Goal: Task Accomplishment & Management: Manage account settings

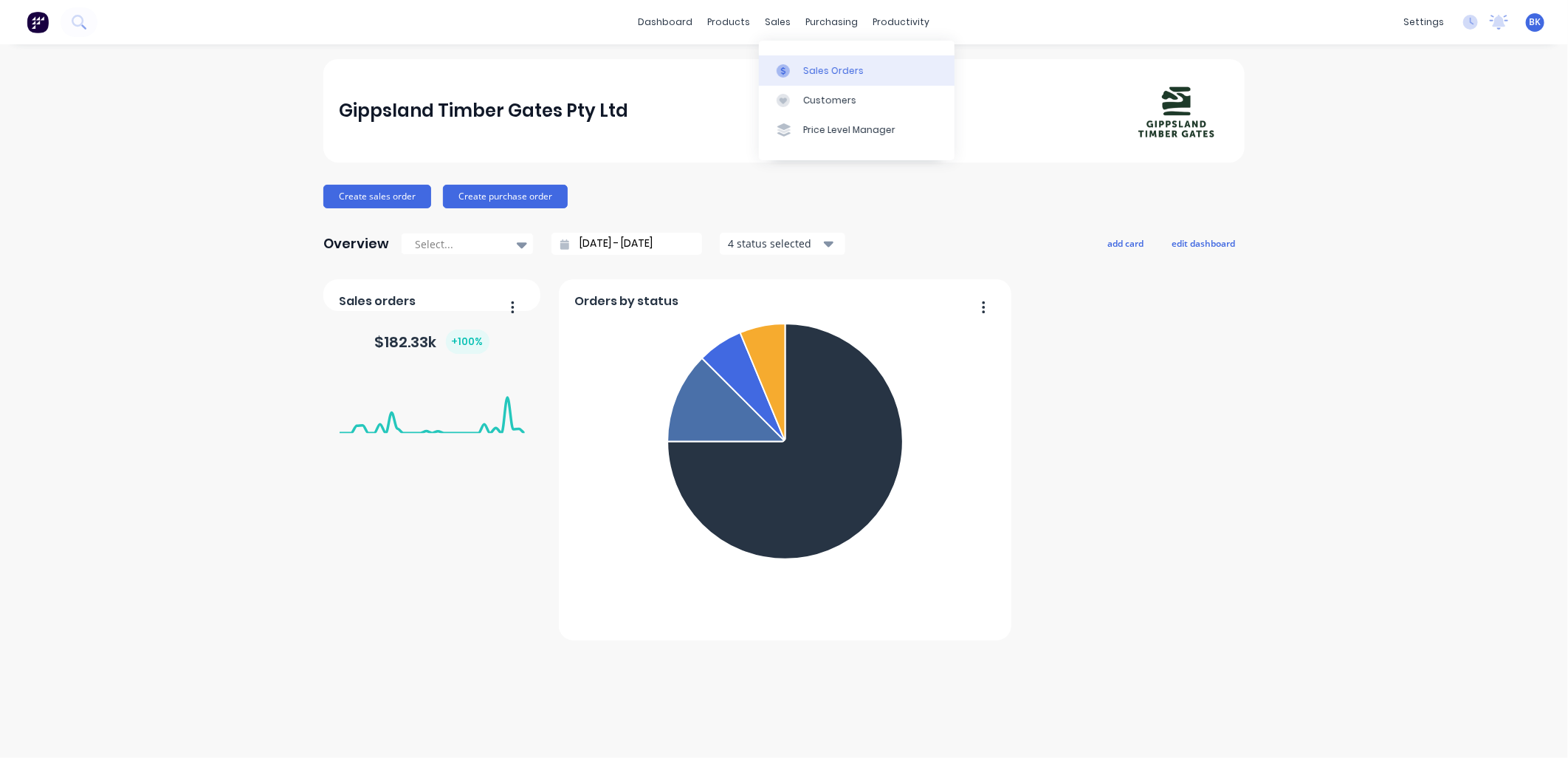
click at [817, 77] on div "Sales Orders" at bounding box center [833, 71] width 60 height 13
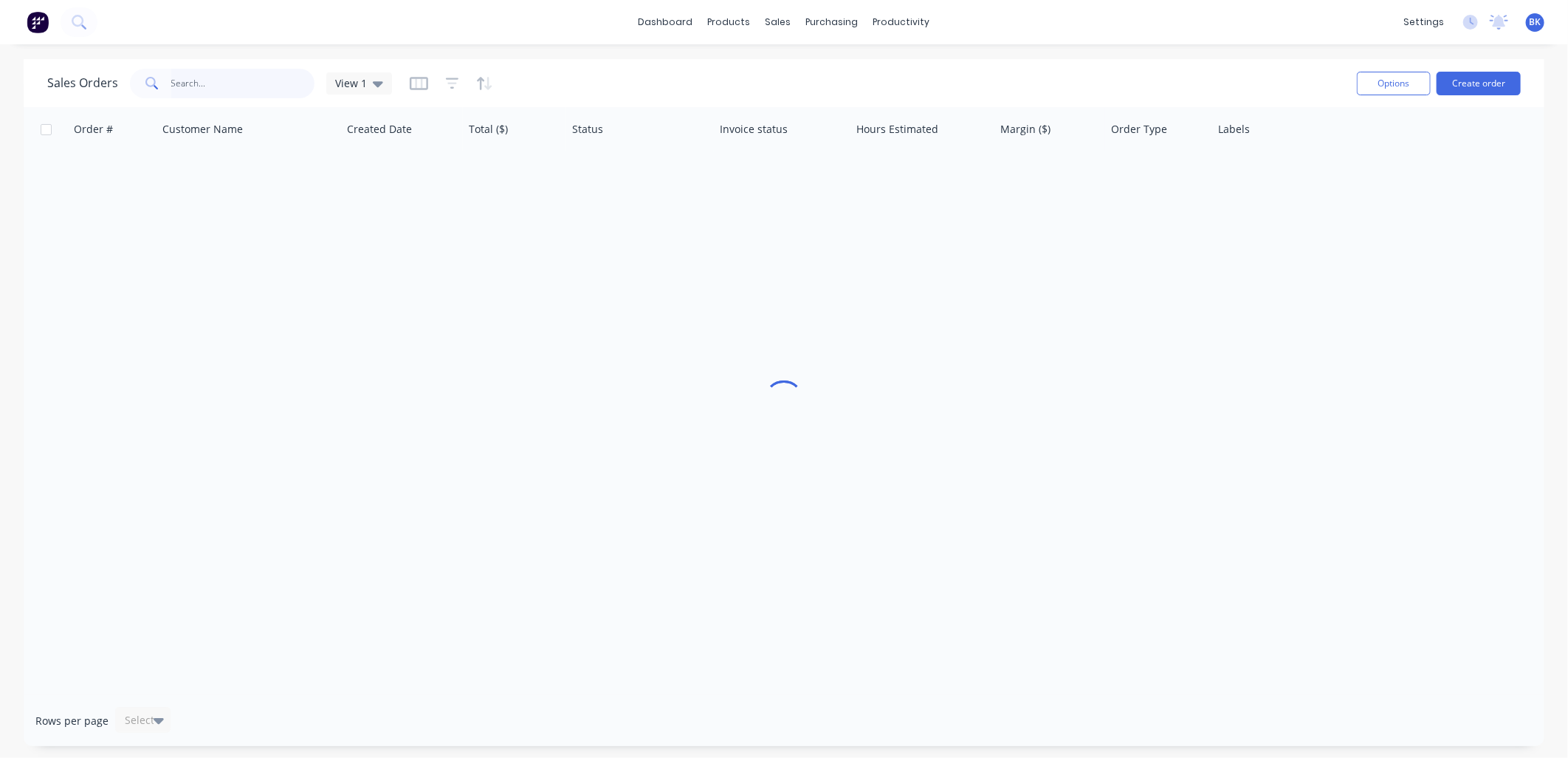
click at [235, 79] on input "text" at bounding box center [243, 84] width 144 height 30
drag, startPoint x: 204, startPoint y: 89, endPoint x: 190, endPoint y: 82, distance: 15.7
click at [183, 84] on input "wonga" at bounding box center [243, 84] width 144 height 30
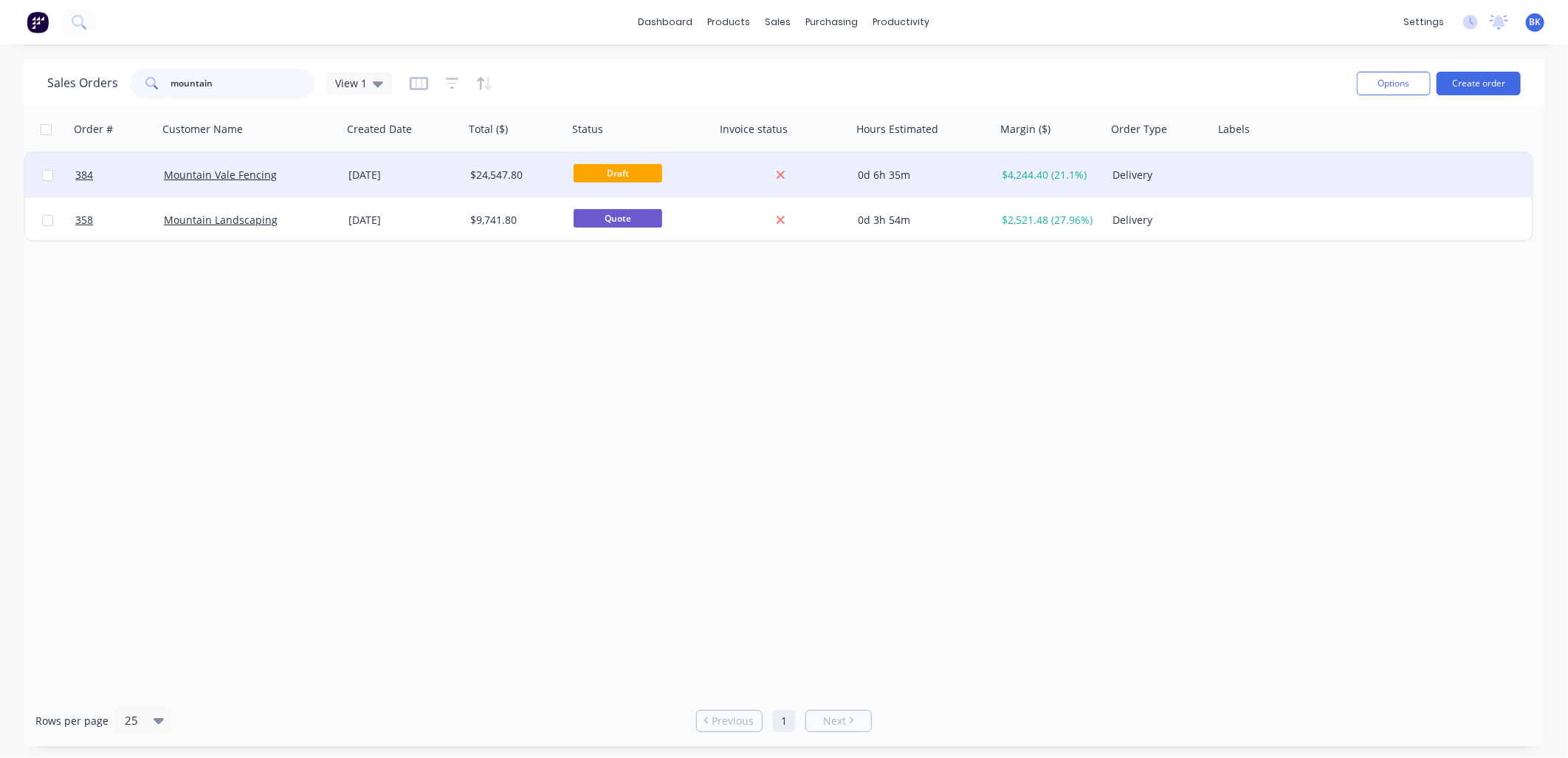
type input "mountain"
click at [296, 186] on div "Mountain Vale Fencing" at bounding box center [250, 175] width 185 height 45
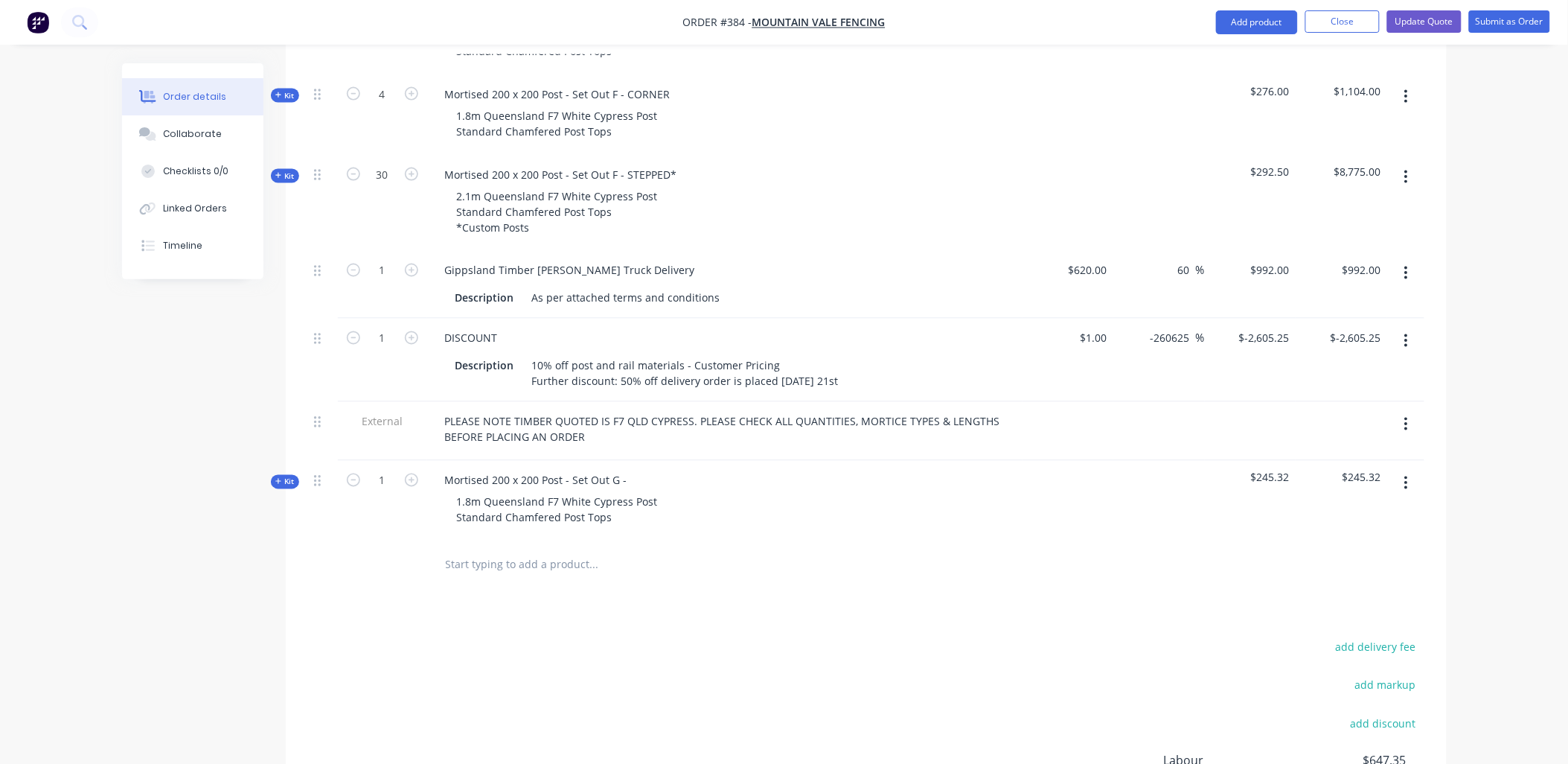
scroll to position [744, 0]
click at [282, 475] on span "Kit" at bounding box center [284, 481] width 20 height 11
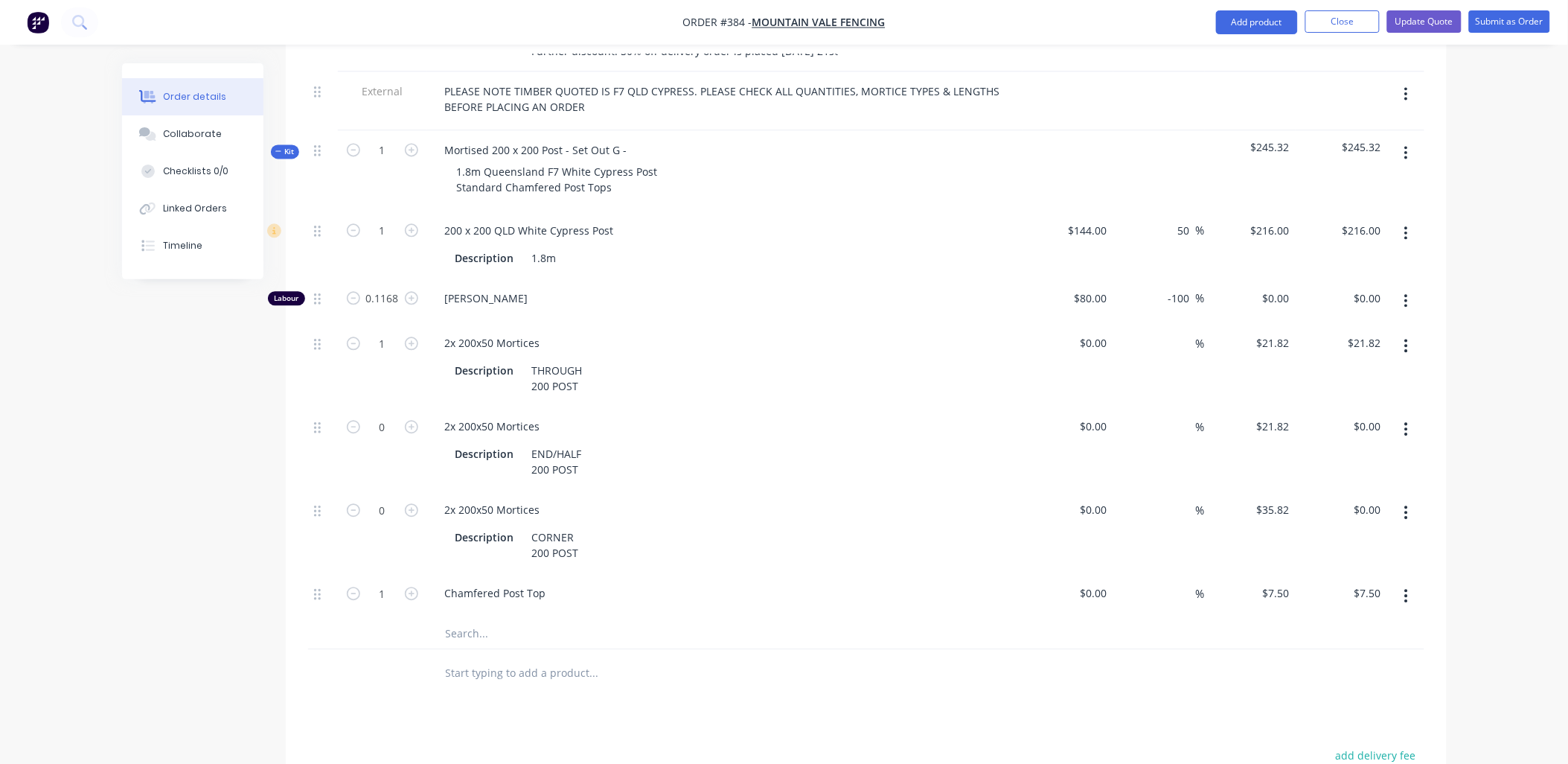
scroll to position [1074, 0]
click at [1261, 18] on button "Add product" at bounding box center [1257, 22] width 82 height 23
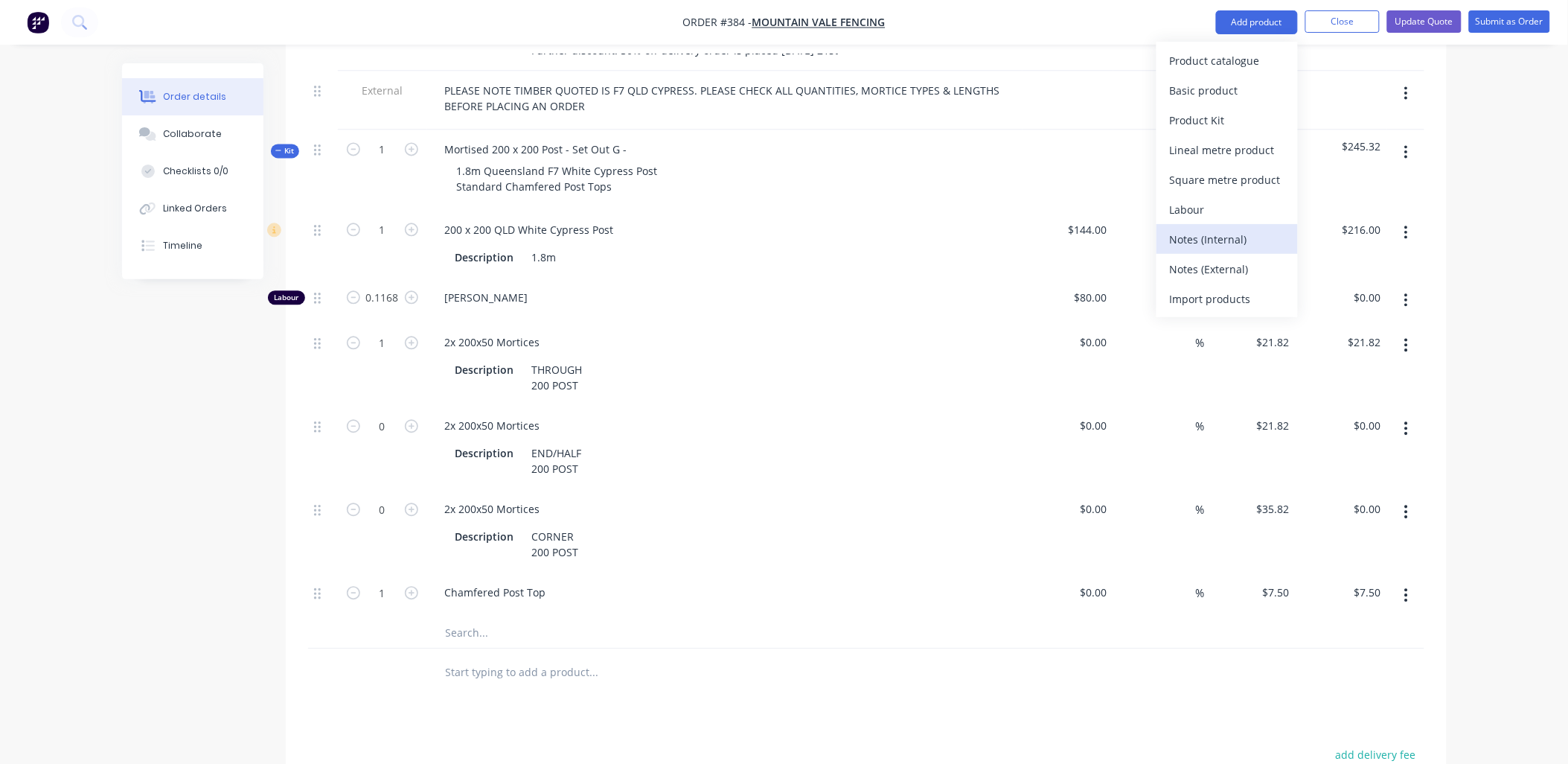
click at [1216, 226] on button "Notes (Internal)" at bounding box center [1227, 239] width 141 height 30
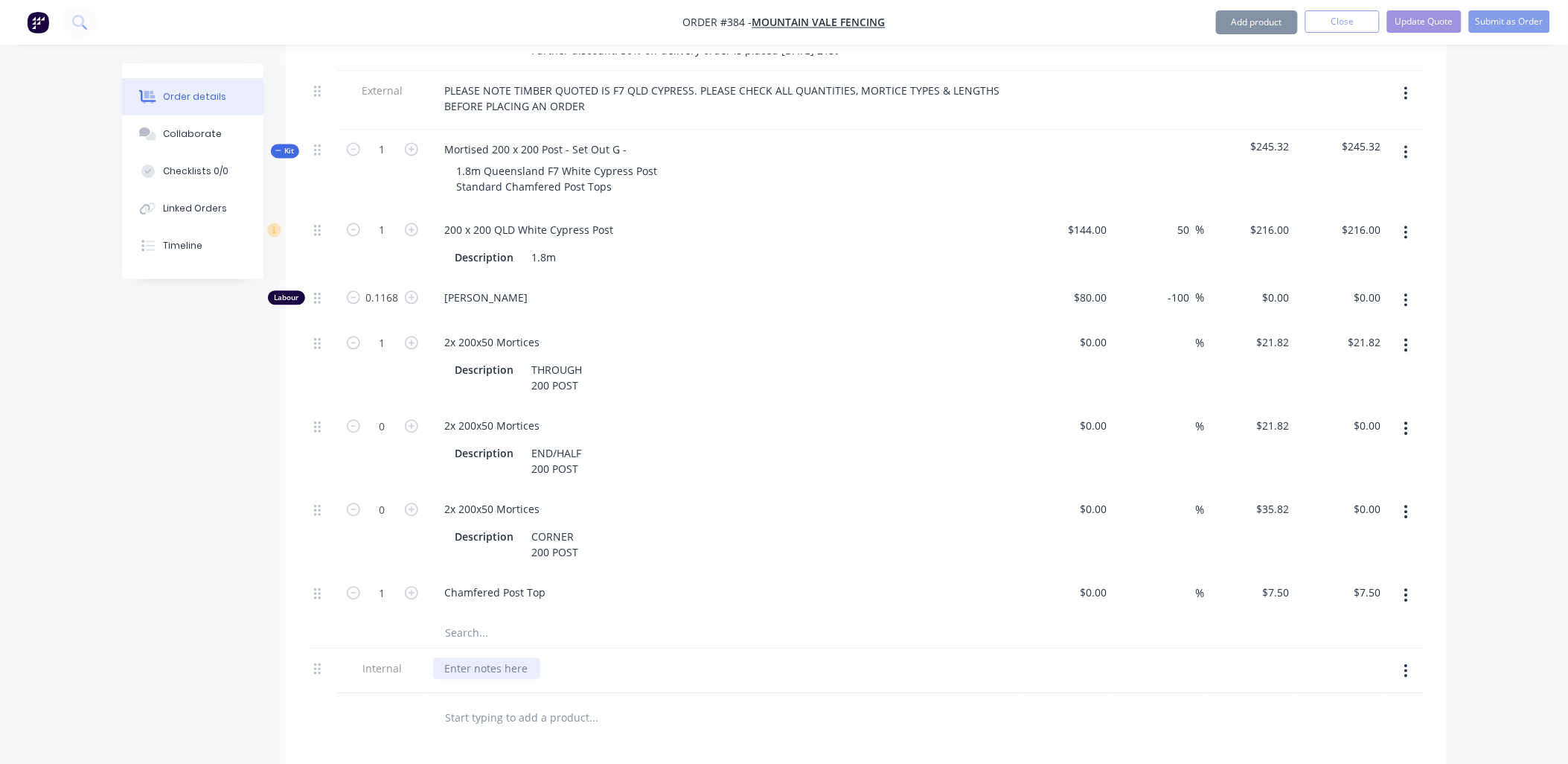
click at [516, 657] on div at bounding box center [486, 668] width 108 height 22
click at [547, 657] on div "Treated Pine by at $1" at bounding box center [497, 668] width 129 height 22
drag, startPoint x: 546, startPoint y: 643, endPoint x: 520, endPoint y: 647, distance: 26.3
click at [512, 657] on div "Treated Pine by at $1" at bounding box center [497, 668] width 129 height 22
click at [582, 657] on div "Treated Pine , robot cost $10" at bounding box center [515, 668] width 165 height 22
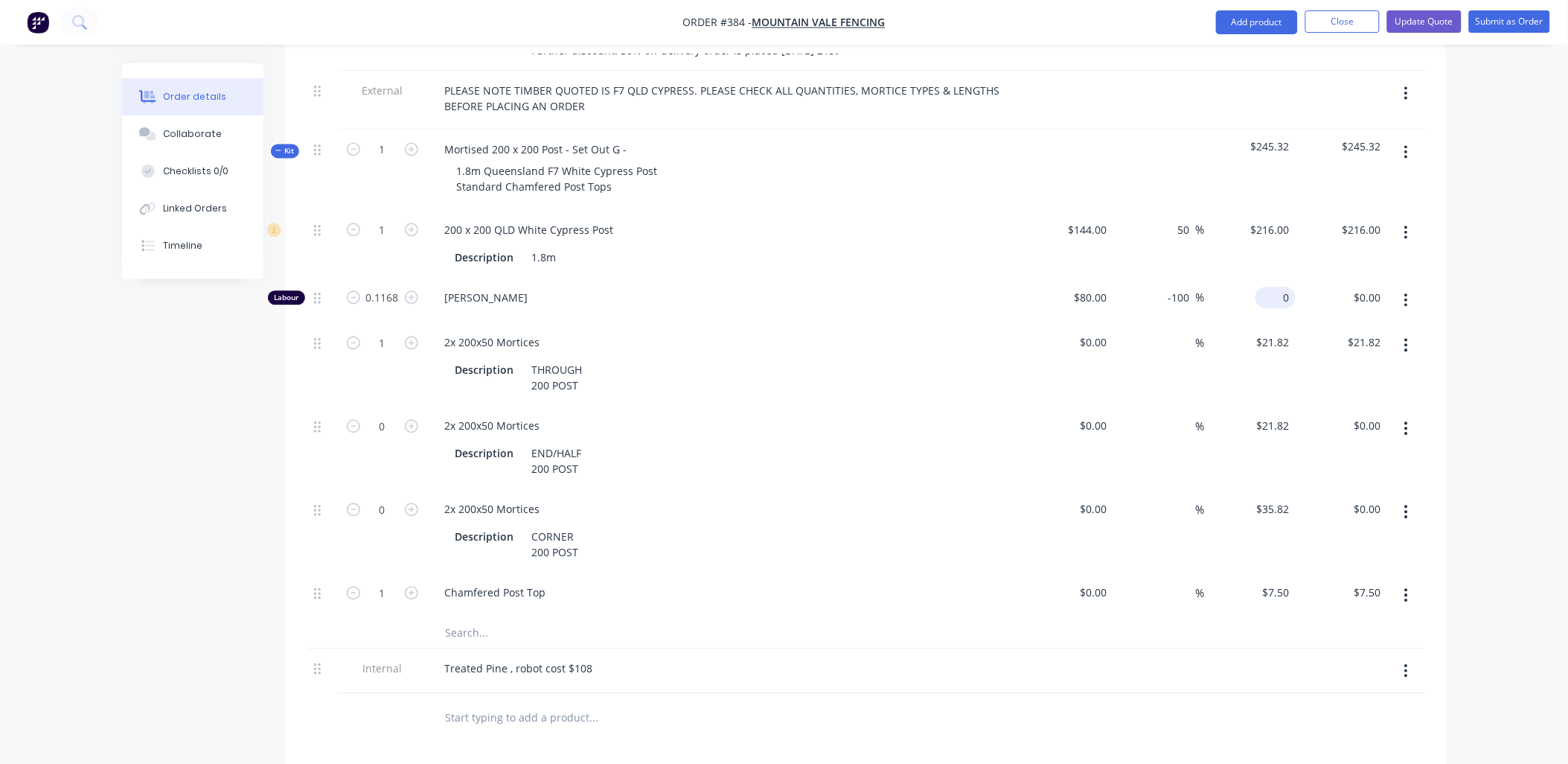
drag, startPoint x: 568, startPoint y: 612, endPoint x: 1280, endPoint y: 275, distance: 787.7
click at [1280, 286] on input "0" at bounding box center [1278, 296] width 35 height 22
type input "100"
type input "25"
type input "$100.00"
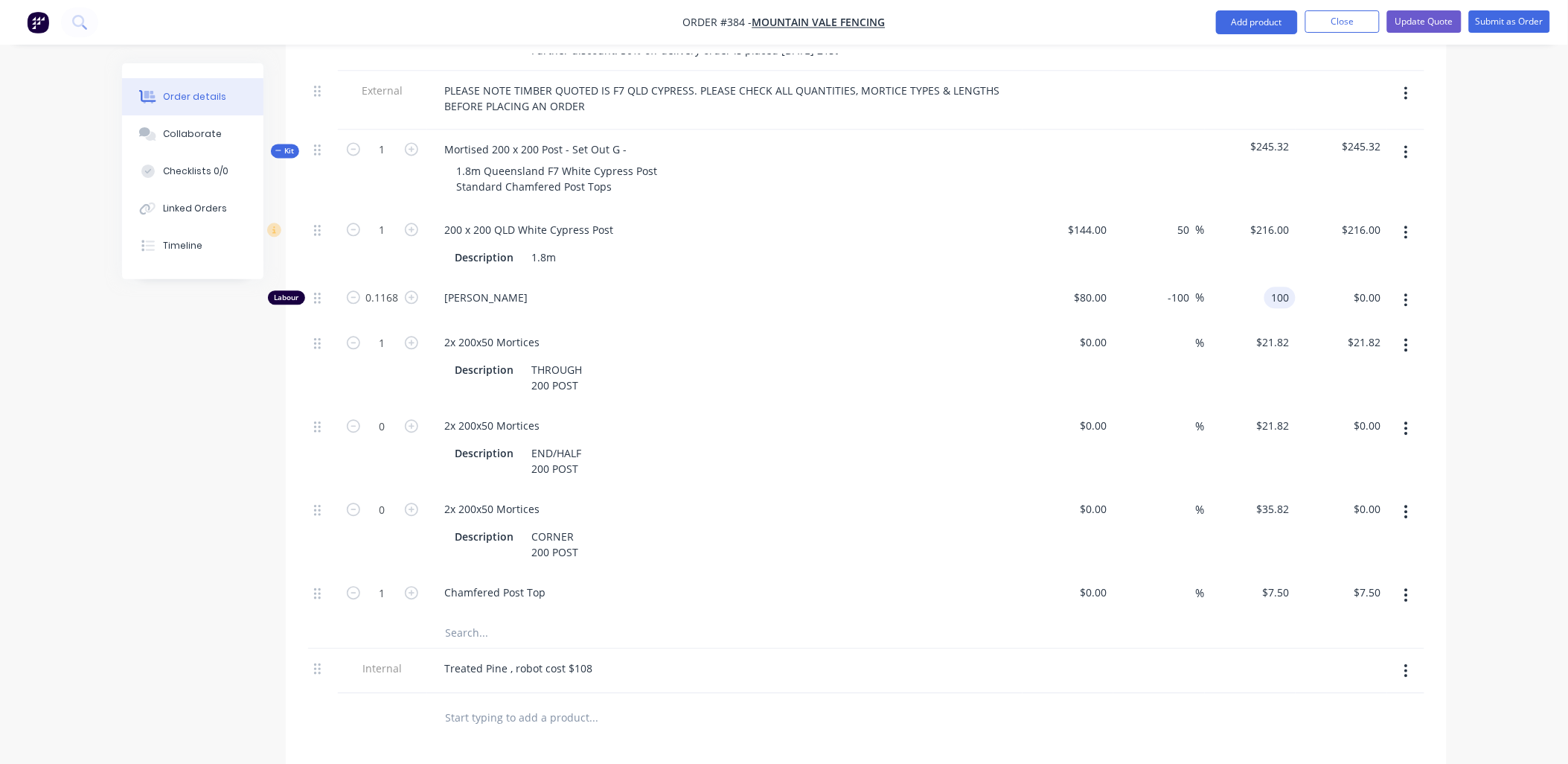
type input "$11.68"
click at [1296, 251] on div "$216.00 $216.00" at bounding box center [1342, 243] width 92 height 67
click at [599, 657] on div "Treated Pine , robot cost $108" at bounding box center [519, 668] width 172 height 22
click at [626, 657] on div "Treated Pine , robot cost $108 * 1.5 = + 40" at bounding box center [549, 668] width 232 height 22
click at [669, 657] on div "Treated Pine , robot cost $108 * 1.5 = 162 + 40" at bounding box center [559, 668] width 252 height 22
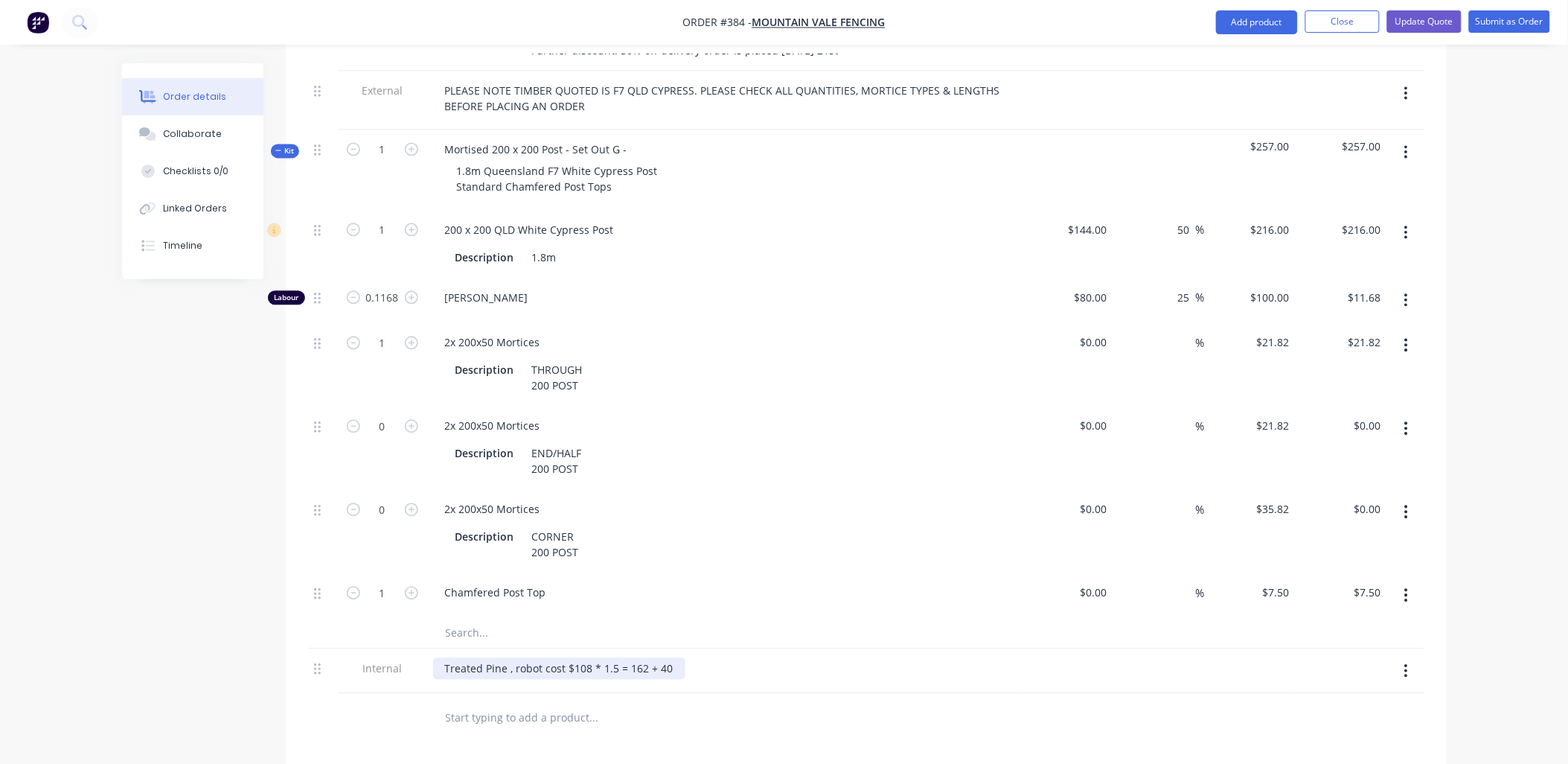
click at [677, 657] on div "Treated Pine , robot cost $108 * 1.5 = 162 + 40" at bounding box center [559, 668] width 252 height 22
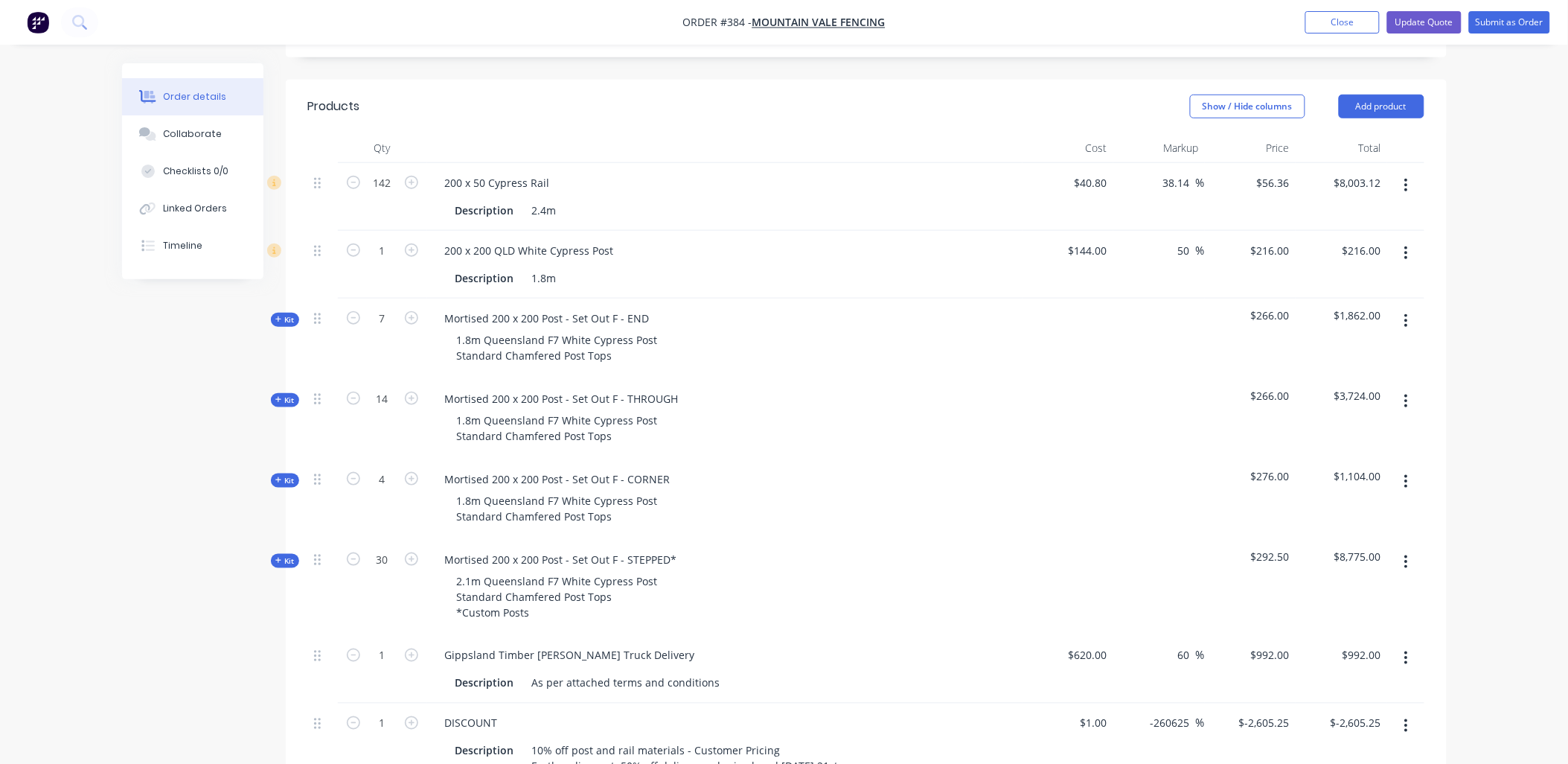
scroll to position [350, 0]
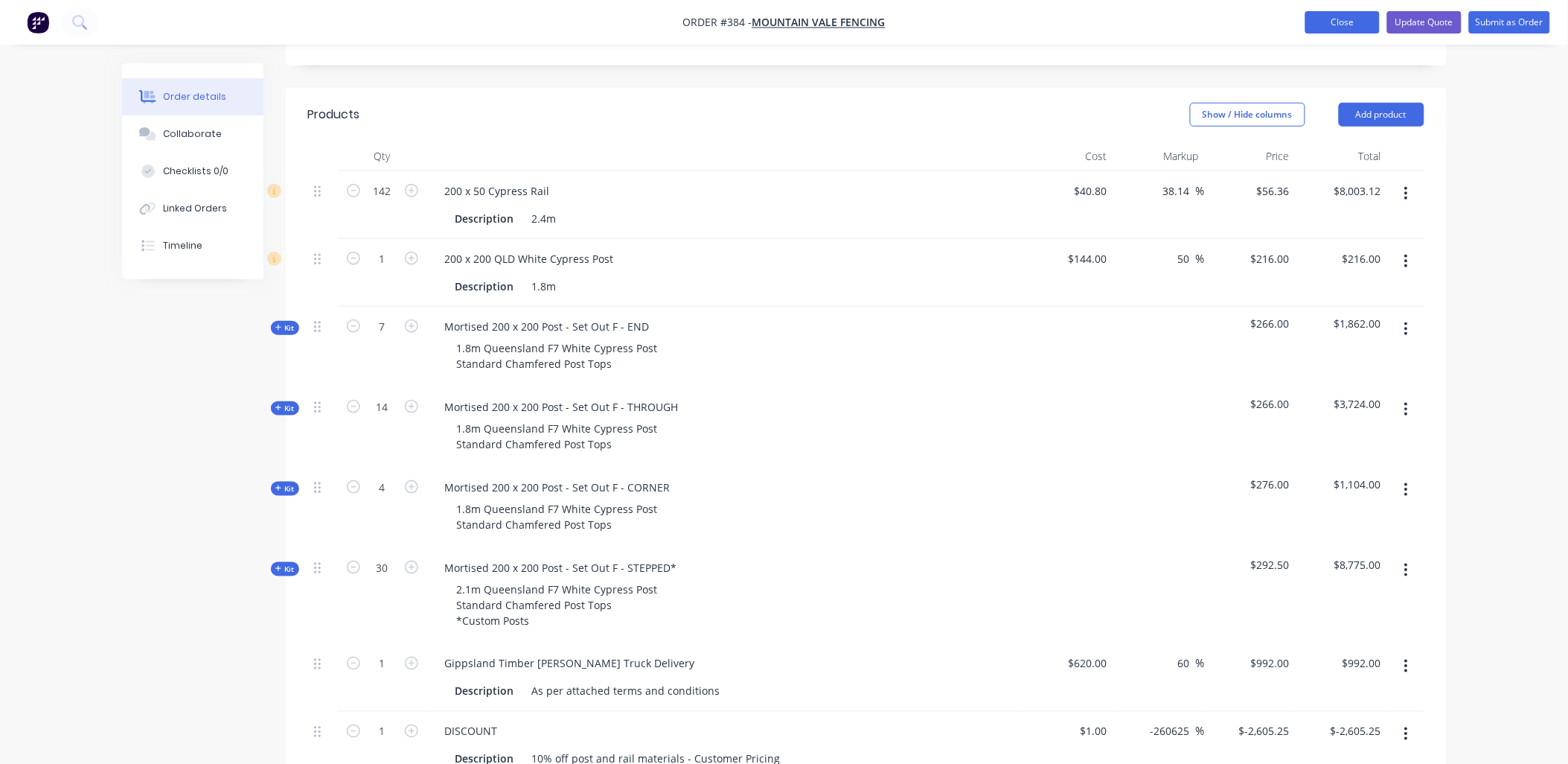
click at [1335, 27] on button "Close" at bounding box center [1343, 22] width 75 height 22
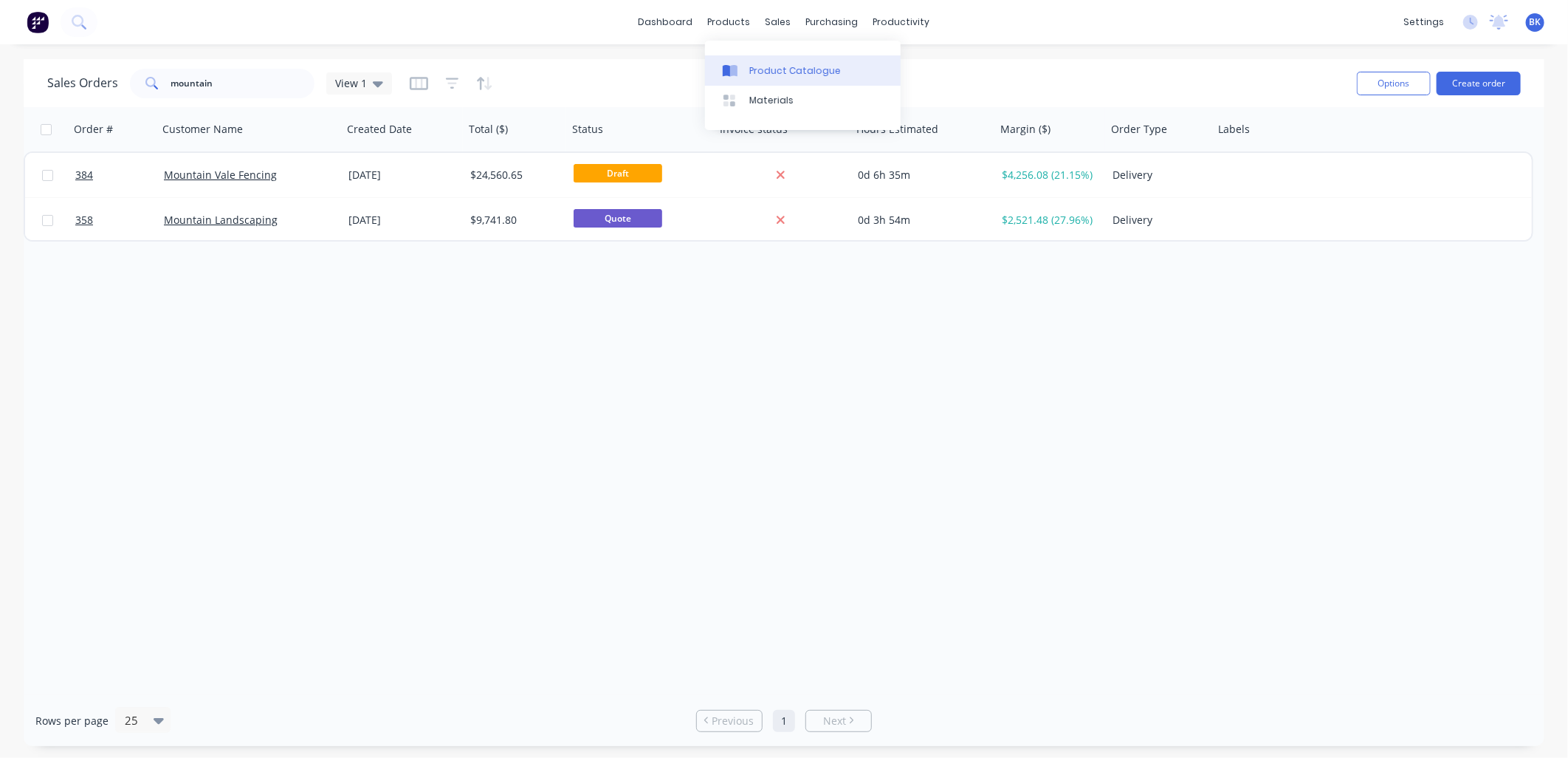
click at [759, 72] on div "Product Catalogue" at bounding box center [795, 71] width 92 height 13
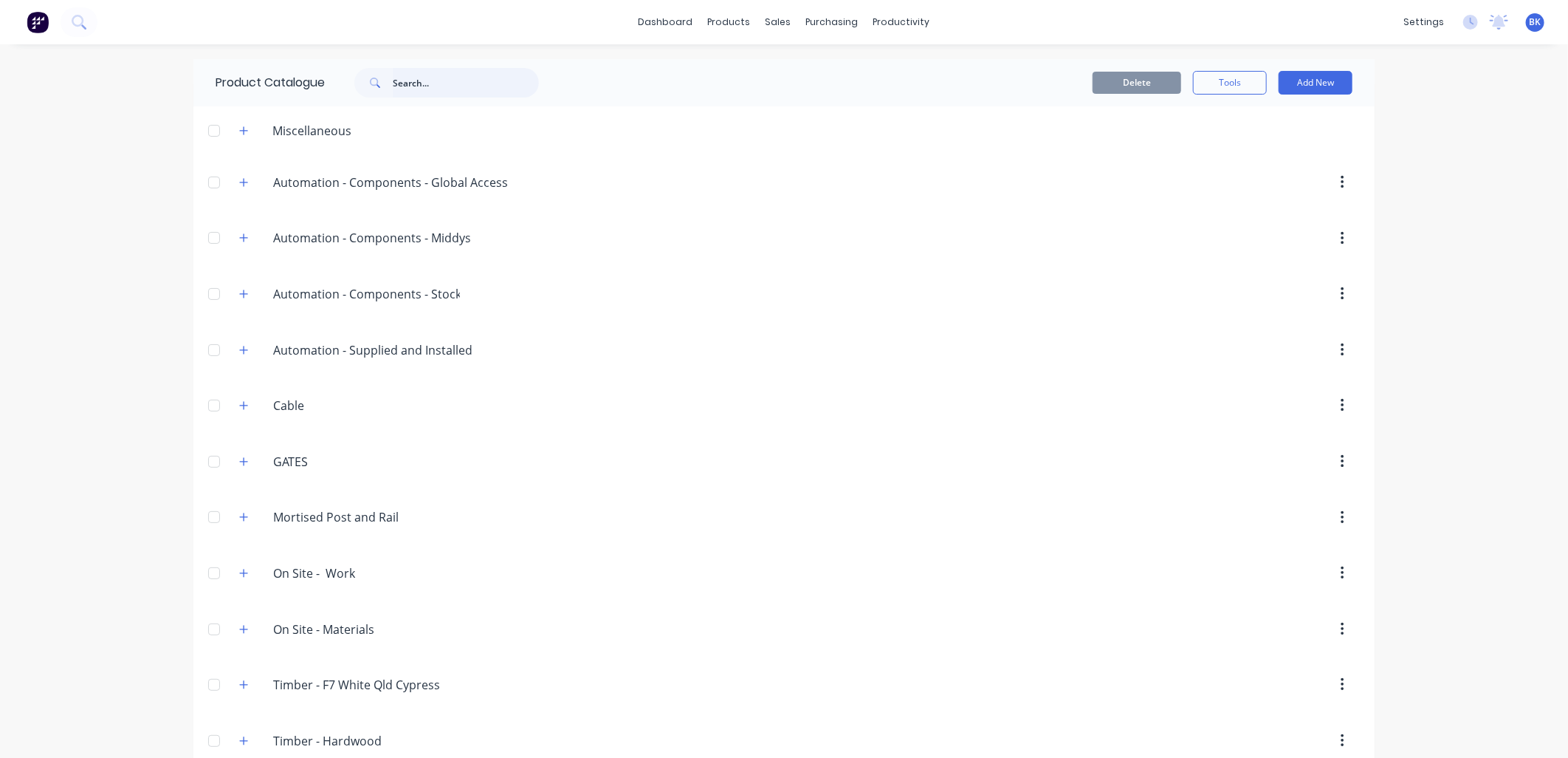
click at [475, 84] on input "text" at bounding box center [466, 83] width 147 height 30
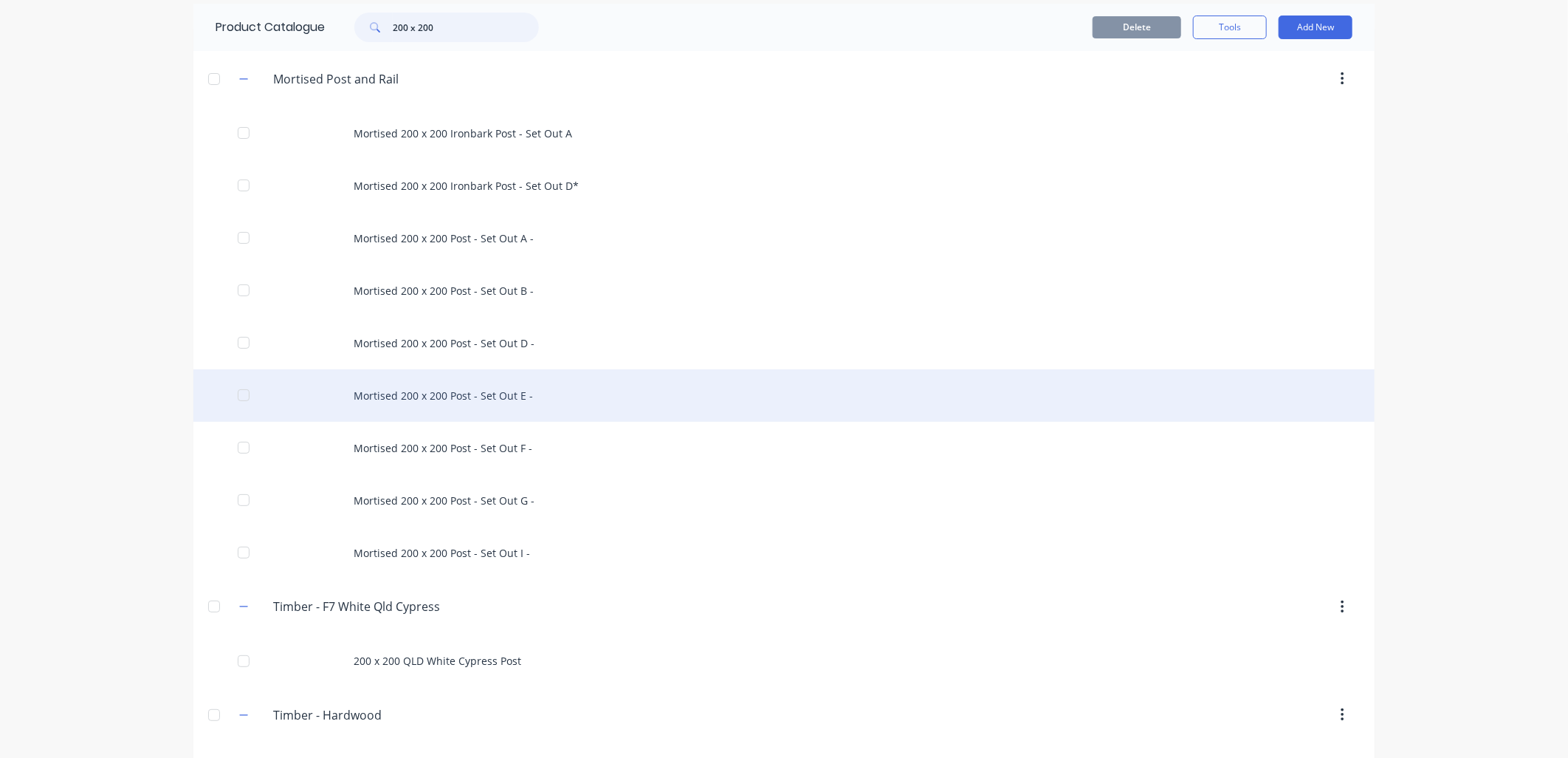
scroll to position [107, 0]
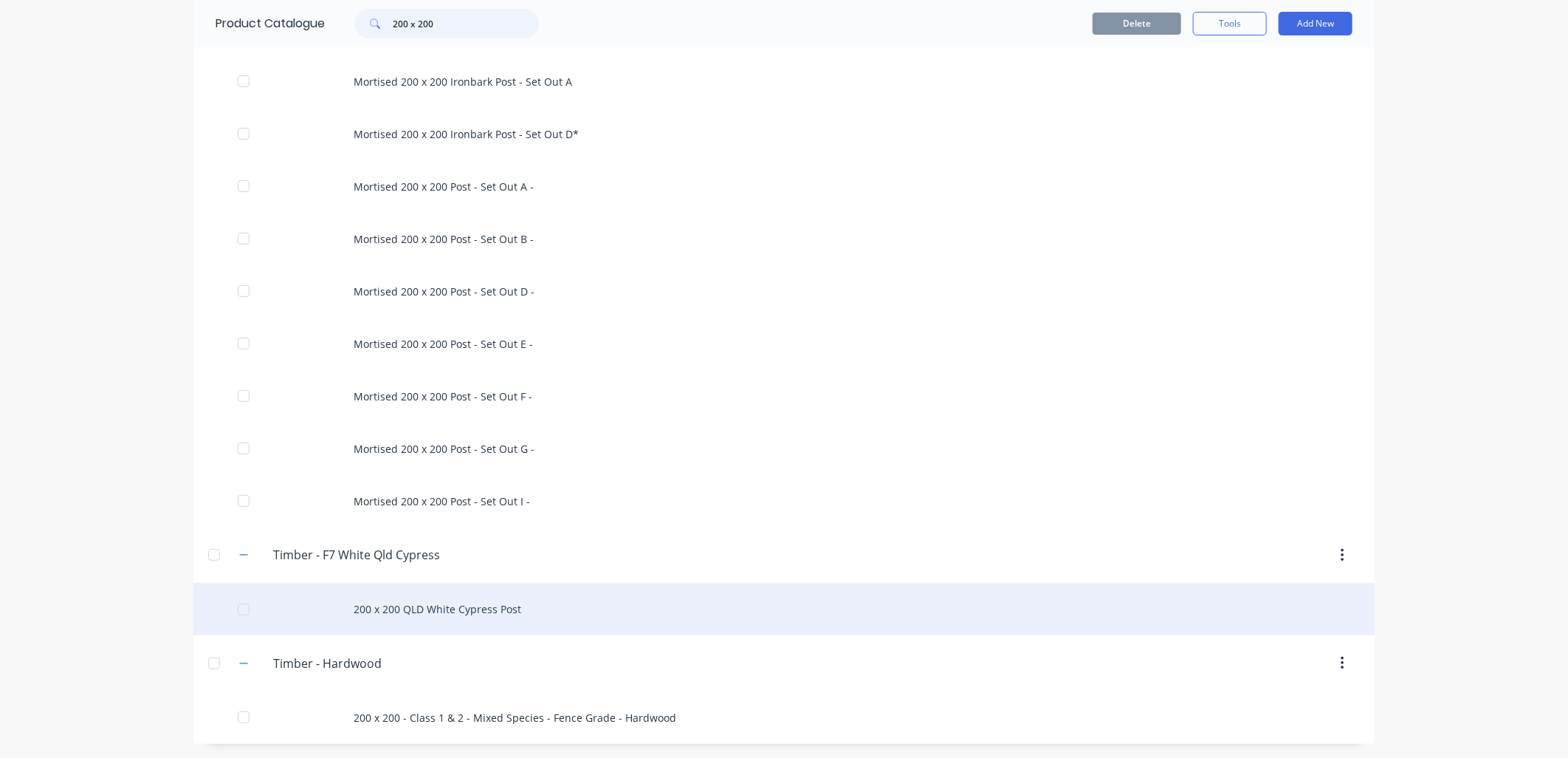
type input "200 x 200"
click at [416, 603] on div "200 x 200 QLD White Cypress Post" at bounding box center [784, 609] width 1181 height 53
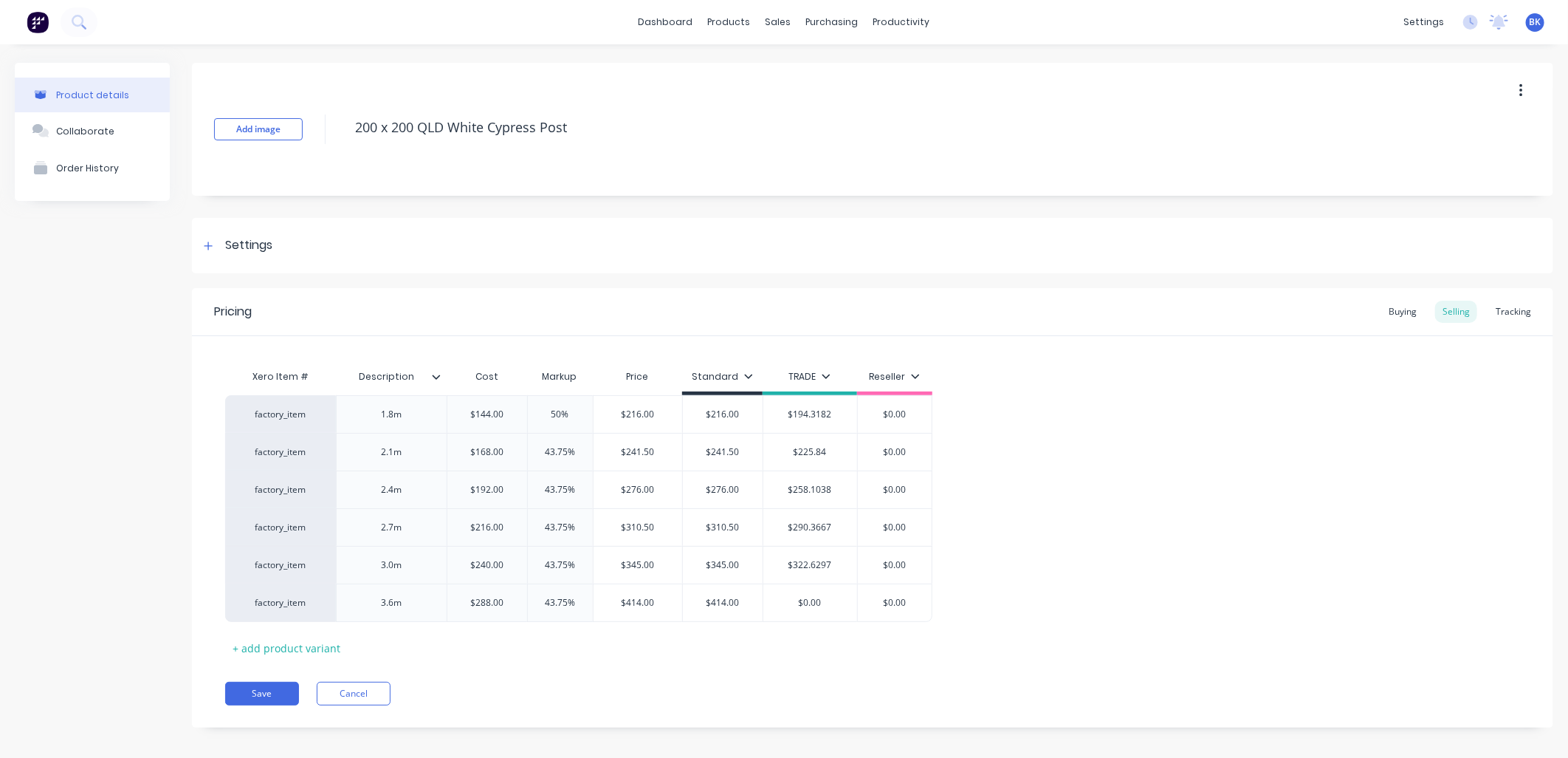
click at [1514, 324] on div "Pricing Buying Selling Tracking" at bounding box center [873, 312] width 1362 height 48
click at [1509, 318] on div "Tracking" at bounding box center [1513, 312] width 50 height 22
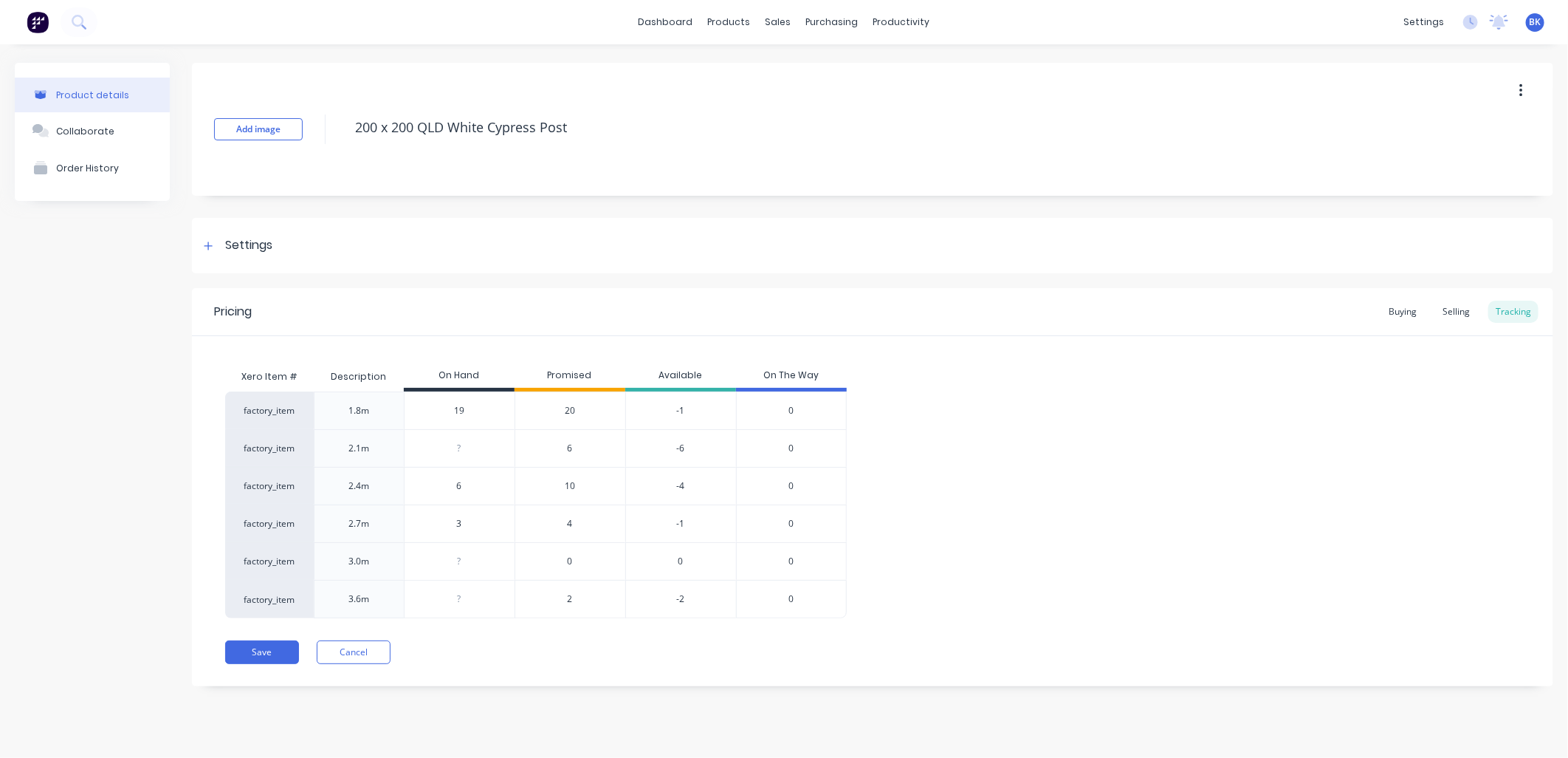
click at [573, 445] on div "6" at bounding box center [570, 447] width 110 height 38
click at [568, 452] on span "6" at bounding box center [571, 448] width 6 height 13
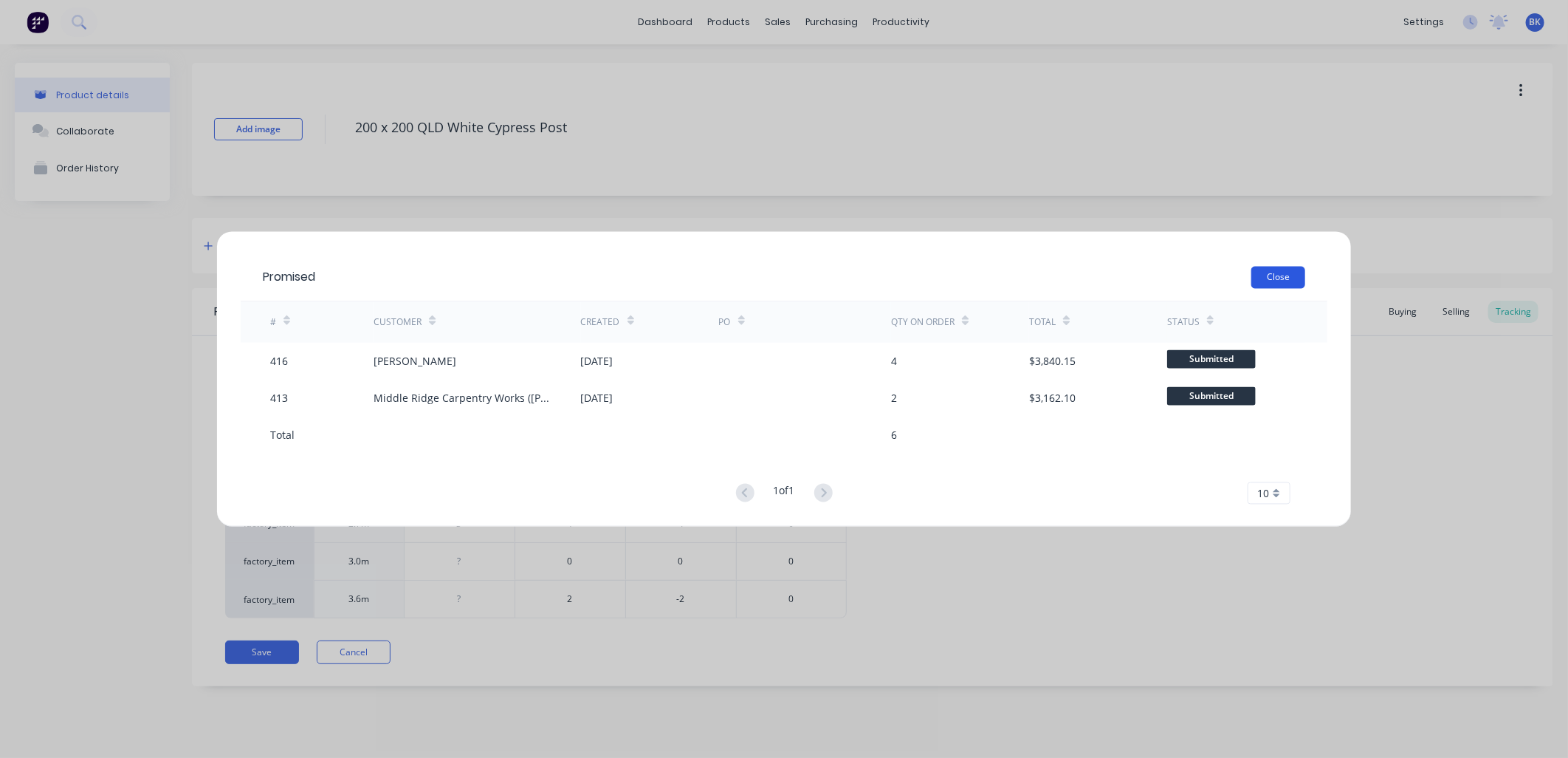
click at [1289, 275] on button "Close" at bounding box center [1279, 277] width 54 height 22
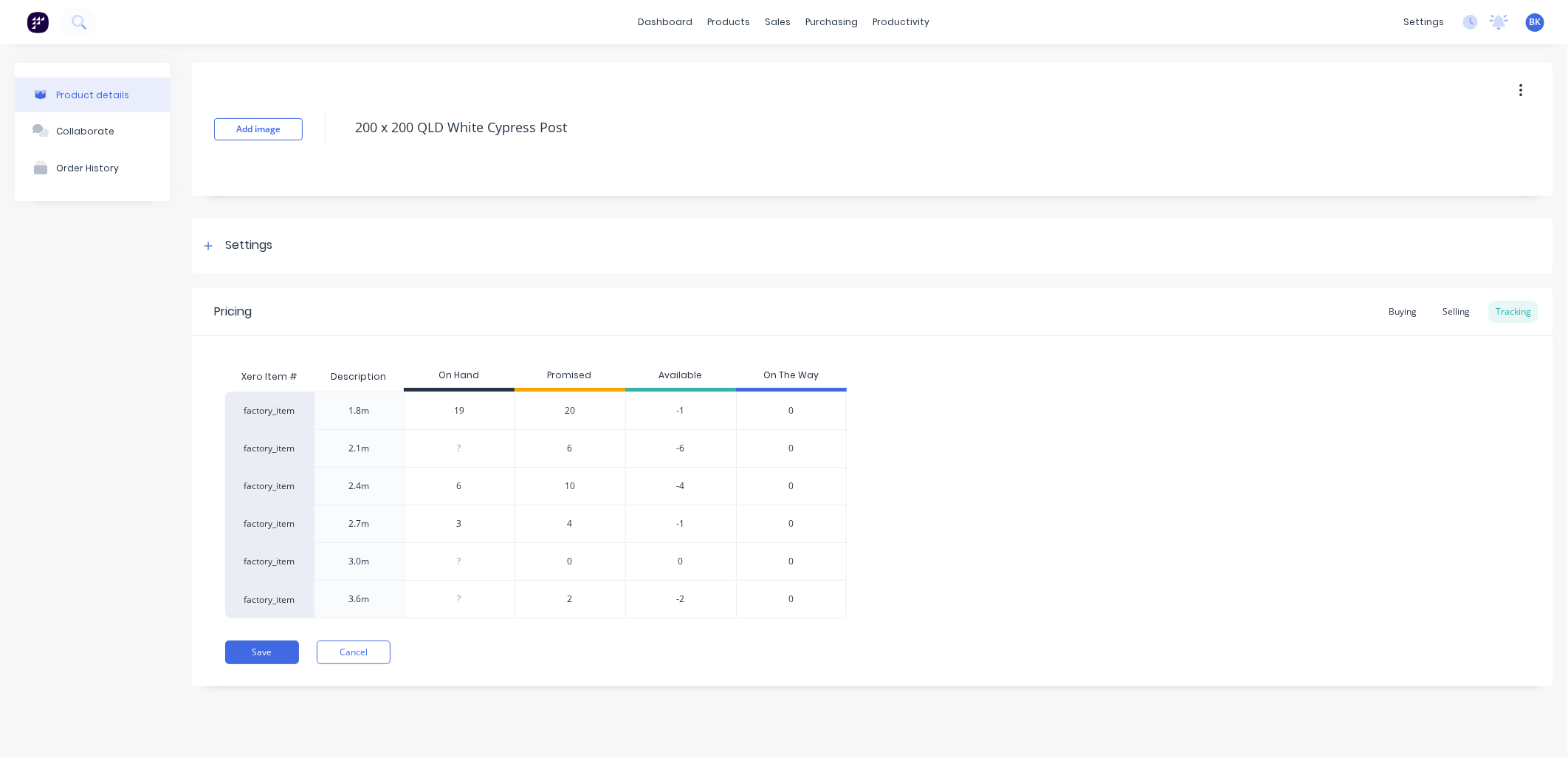
click at [573, 487] on span "10" at bounding box center [570, 486] width 10 height 13
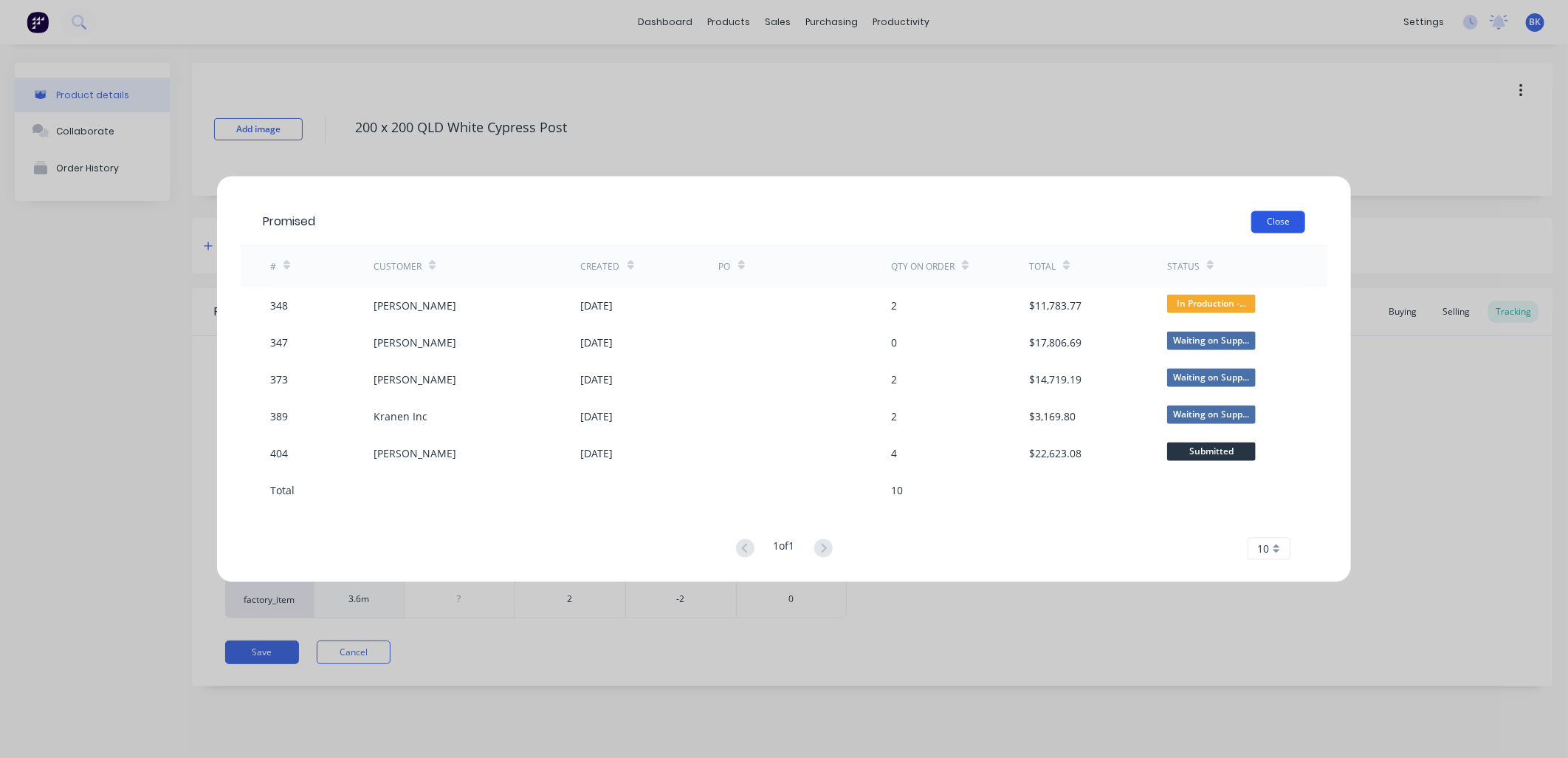
click at [1273, 224] on button "Close" at bounding box center [1279, 223] width 54 height 22
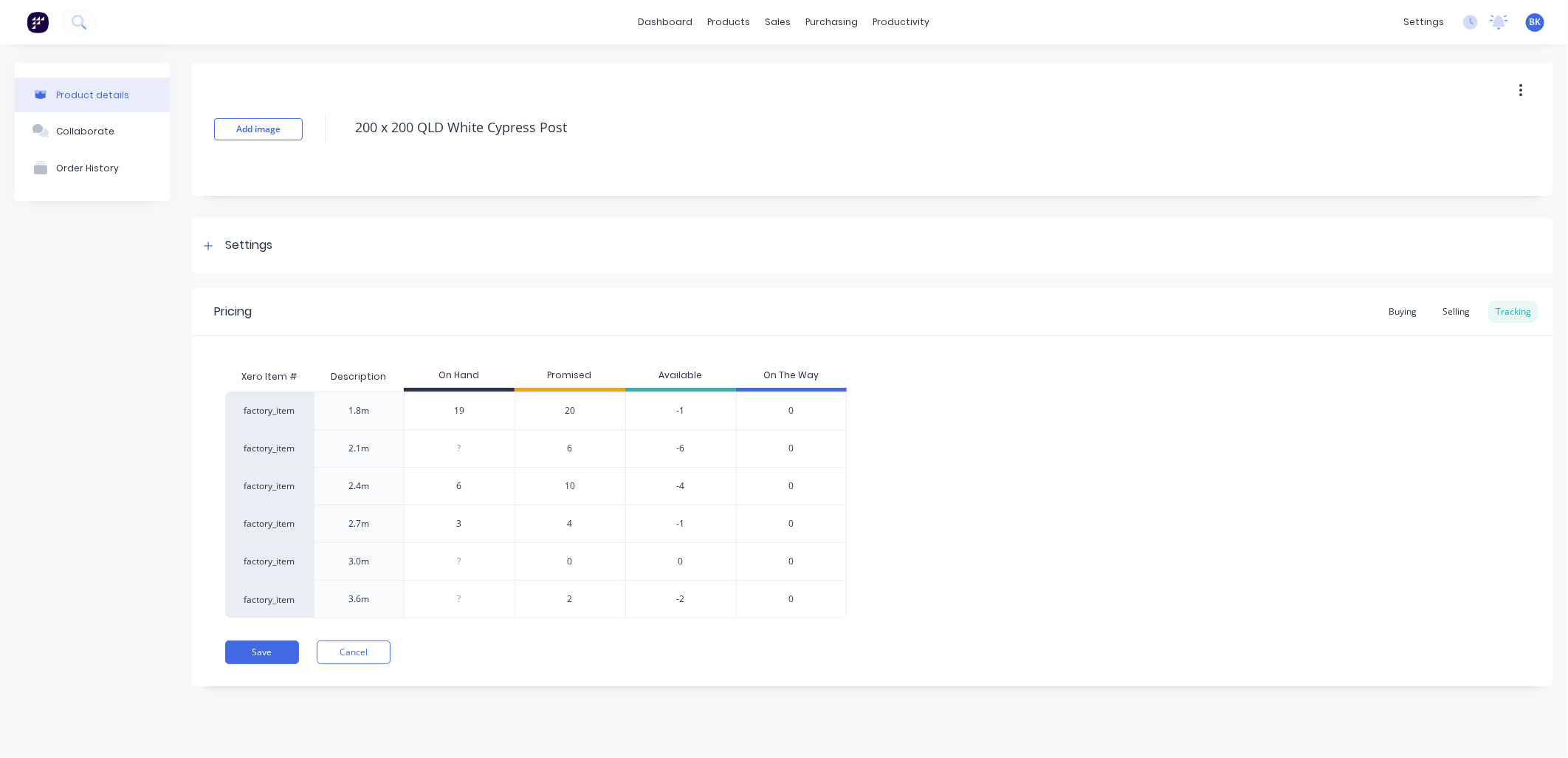
click at [571, 410] on span "20" at bounding box center [570, 410] width 10 height 13
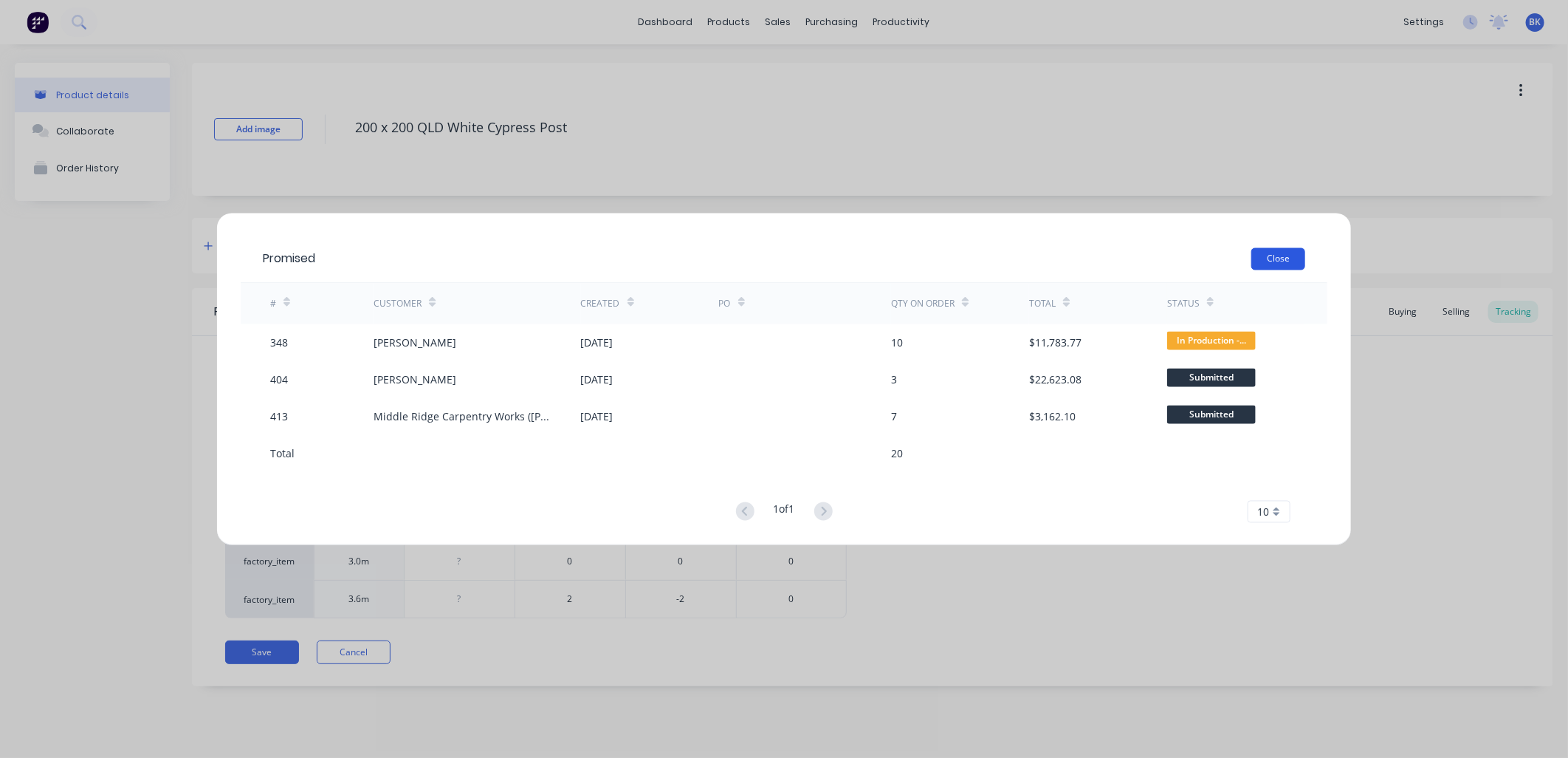
click at [1276, 260] on button "Close" at bounding box center [1279, 259] width 54 height 22
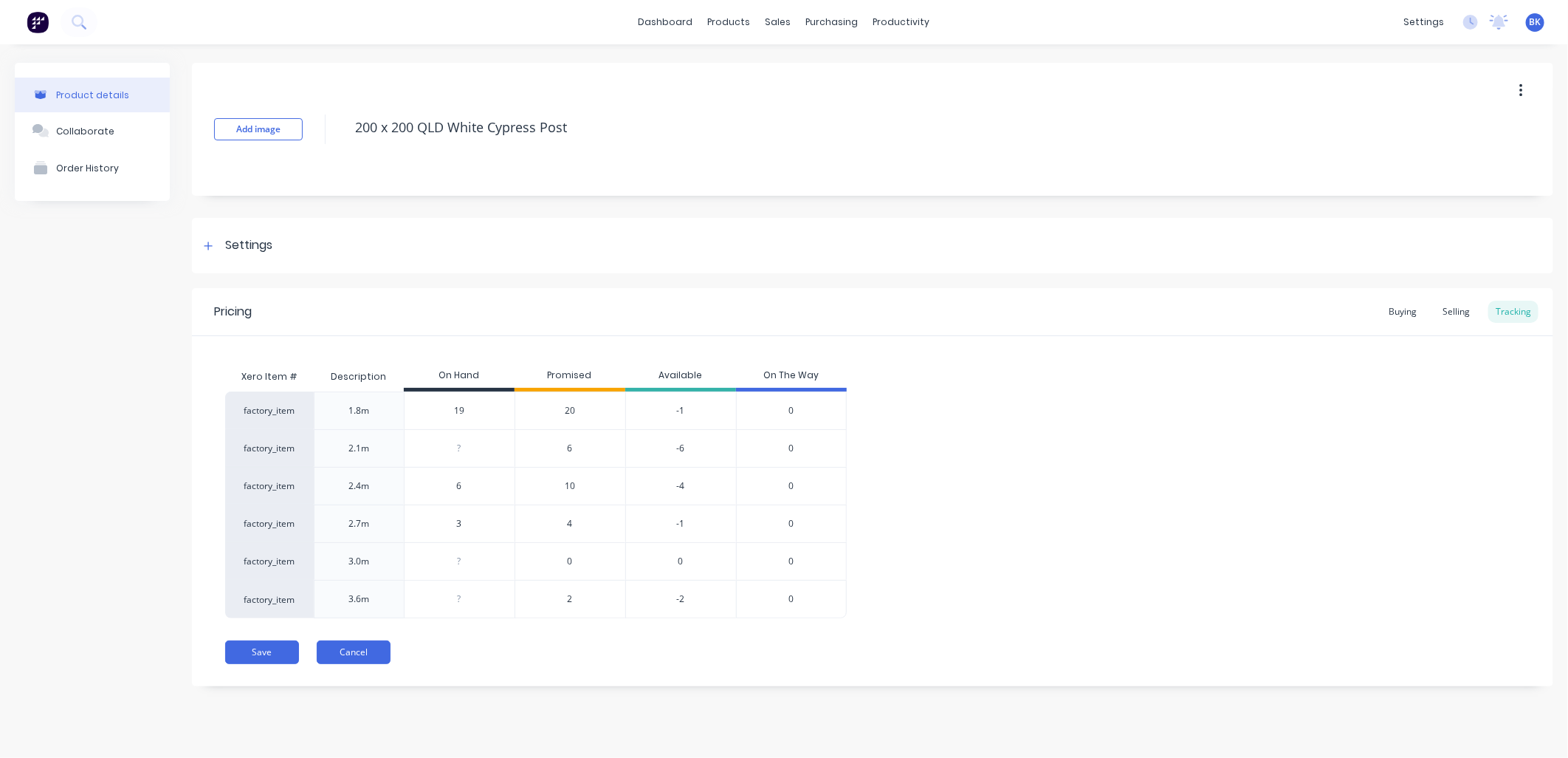
click at [353, 651] on button "Cancel" at bounding box center [353, 651] width 74 height 23
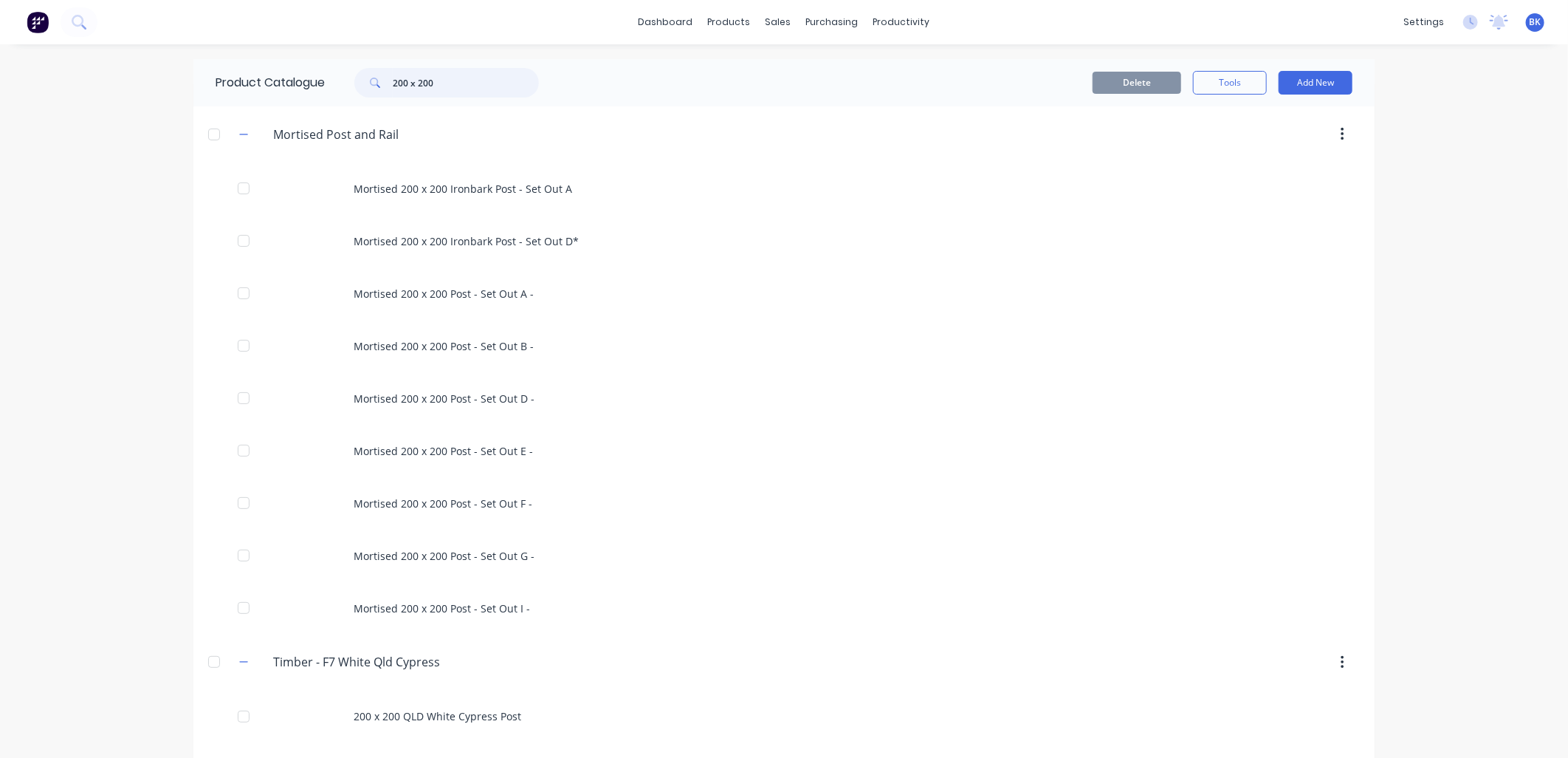
drag, startPoint x: 410, startPoint y: 82, endPoint x: 375, endPoint y: 90, distance: 35.9
click at [375, 90] on div "200 x 200" at bounding box center [446, 83] width 185 height 30
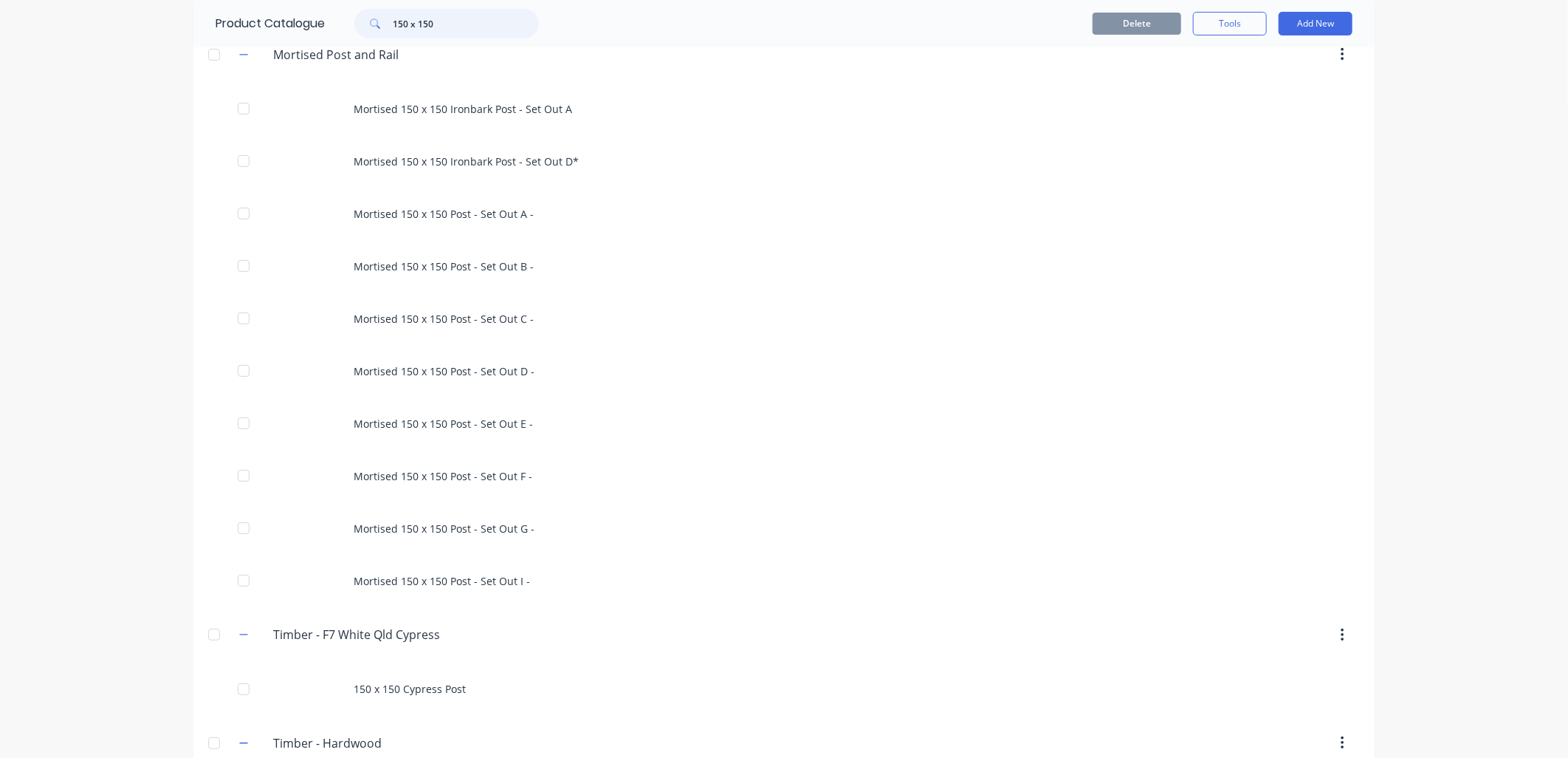
scroll to position [82, 0]
click at [418, 23] on input "150 x 150" at bounding box center [466, 24] width 147 height 30
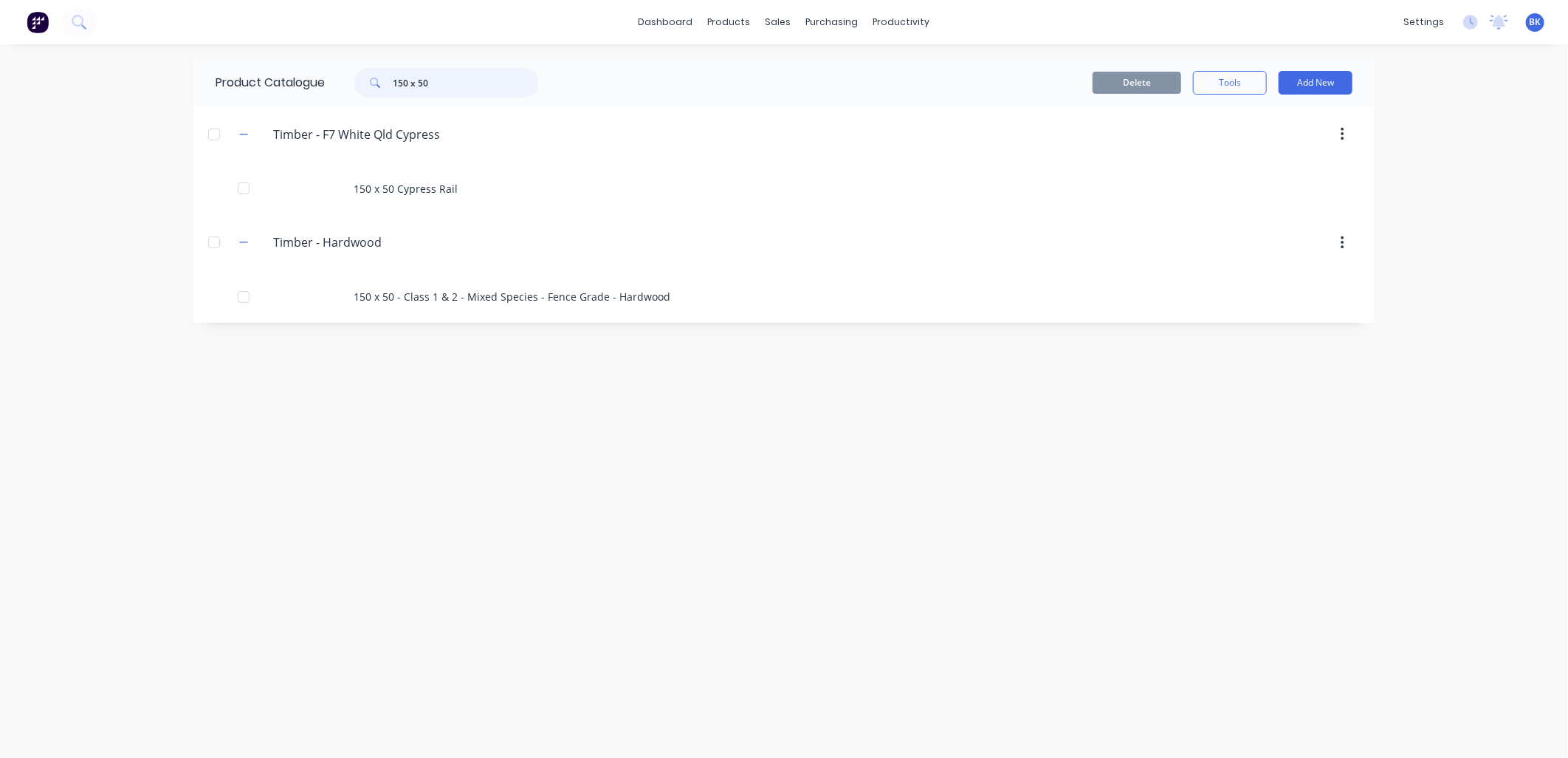
scroll to position [0, 0]
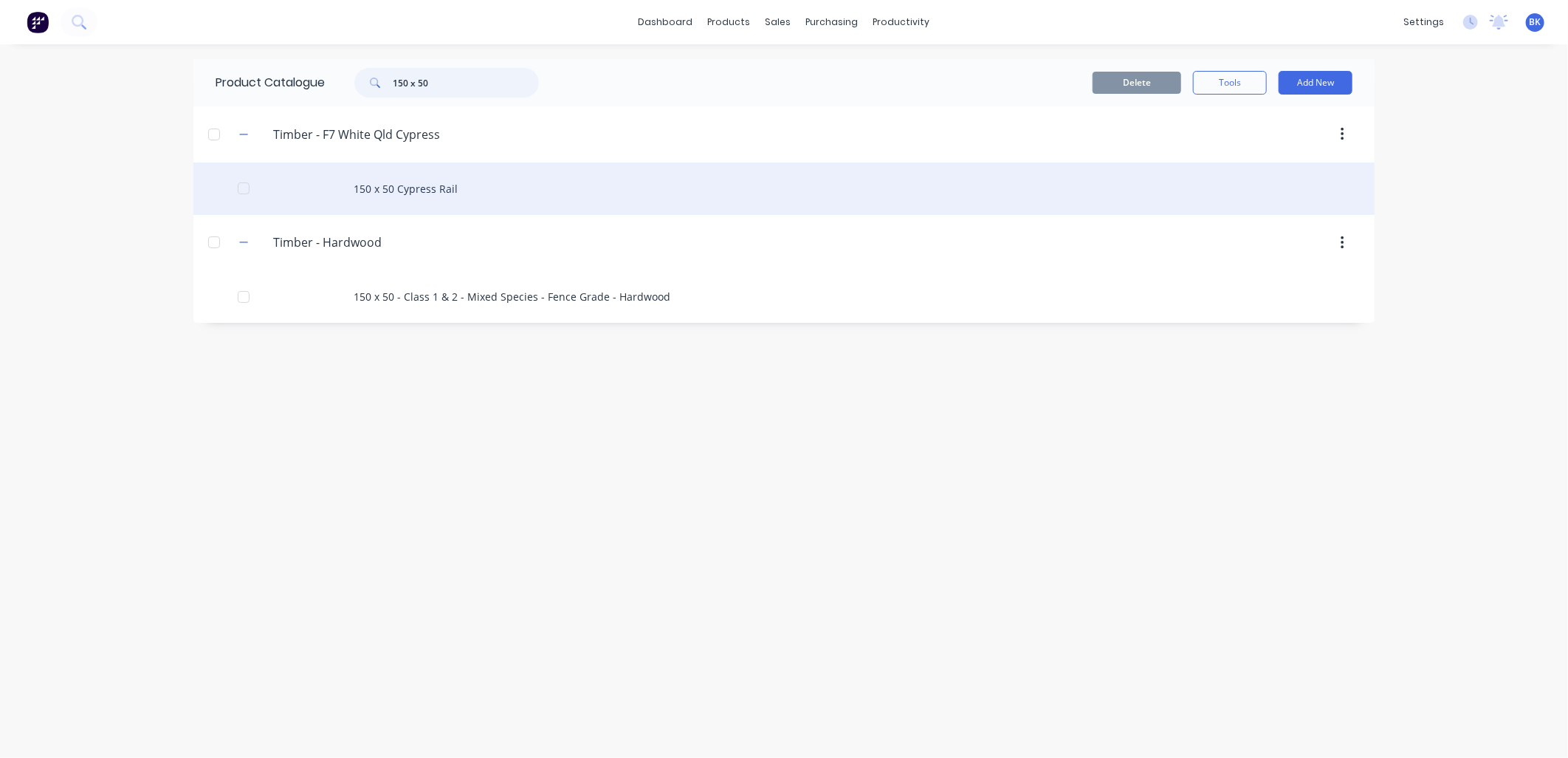
type input "150 x 50"
click at [379, 190] on div "150 x 50 Cypress Rail" at bounding box center [784, 188] width 1181 height 53
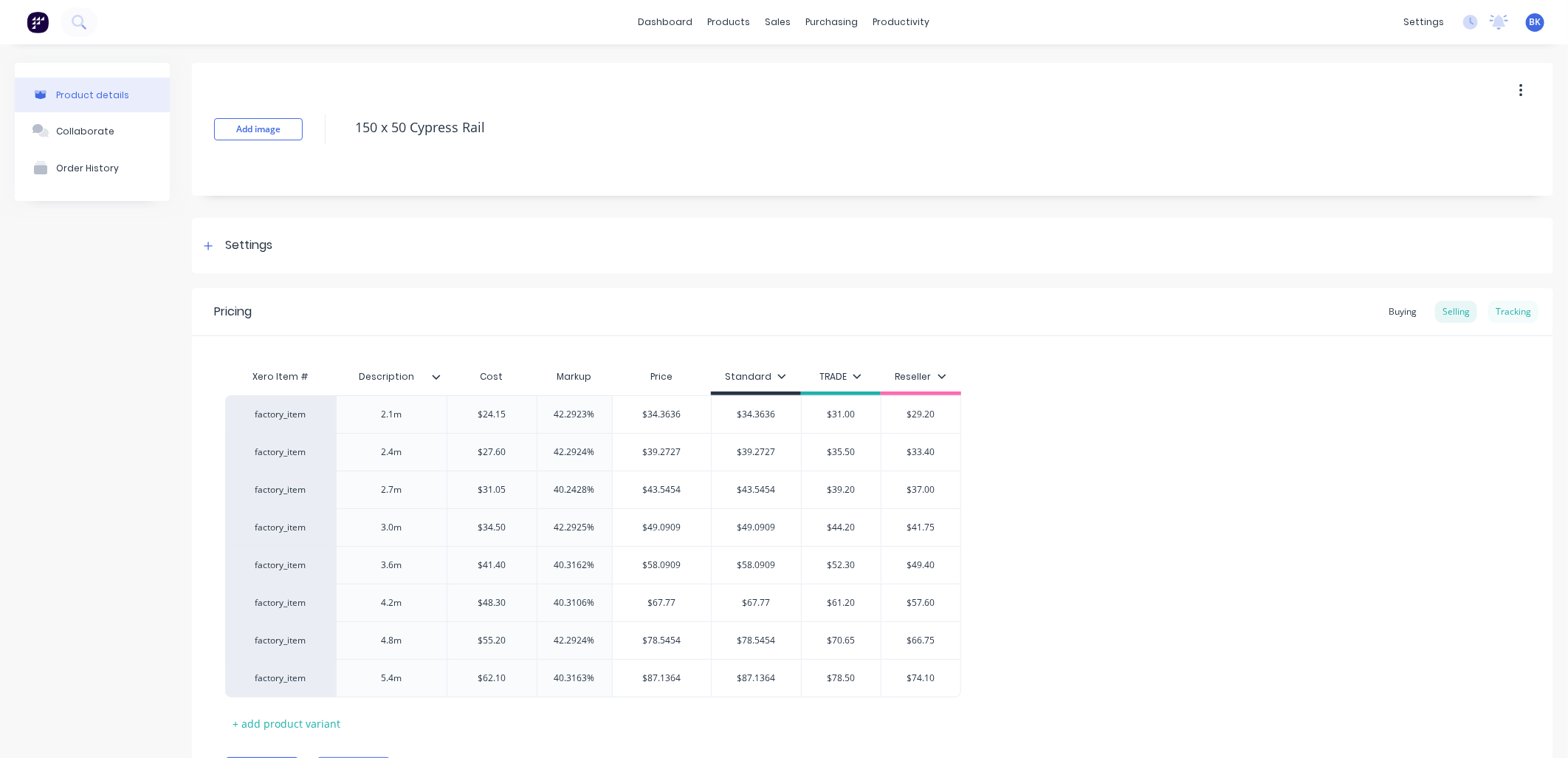
click at [1496, 306] on div "Tracking" at bounding box center [1513, 312] width 50 height 22
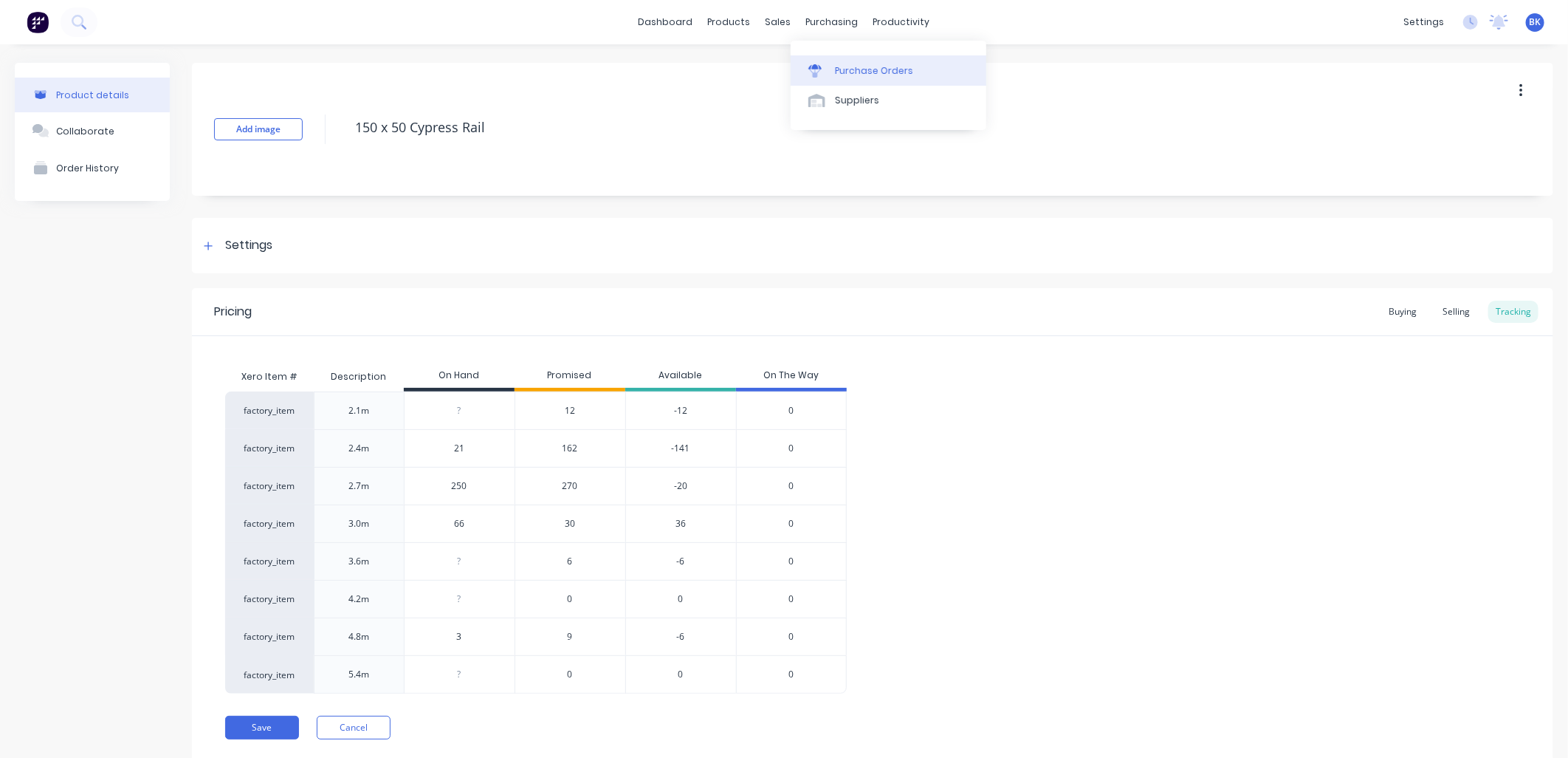
click at [853, 72] on div "Purchase Orders" at bounding box center [874, 71] width 78 height 13
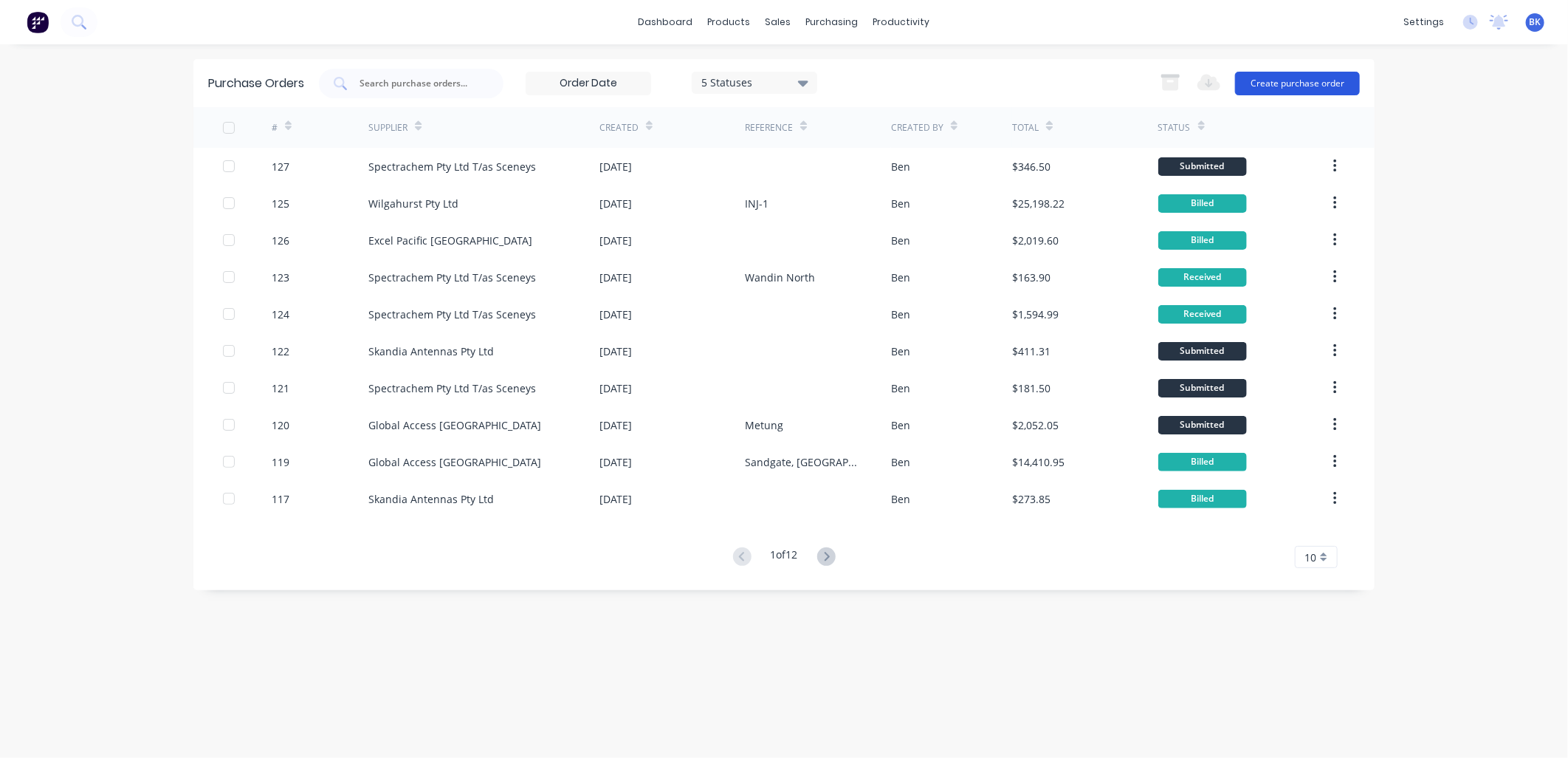
click at [1273, 82] on button "Create purchase order" at bounding box center [1297, 83] width 125 height 23
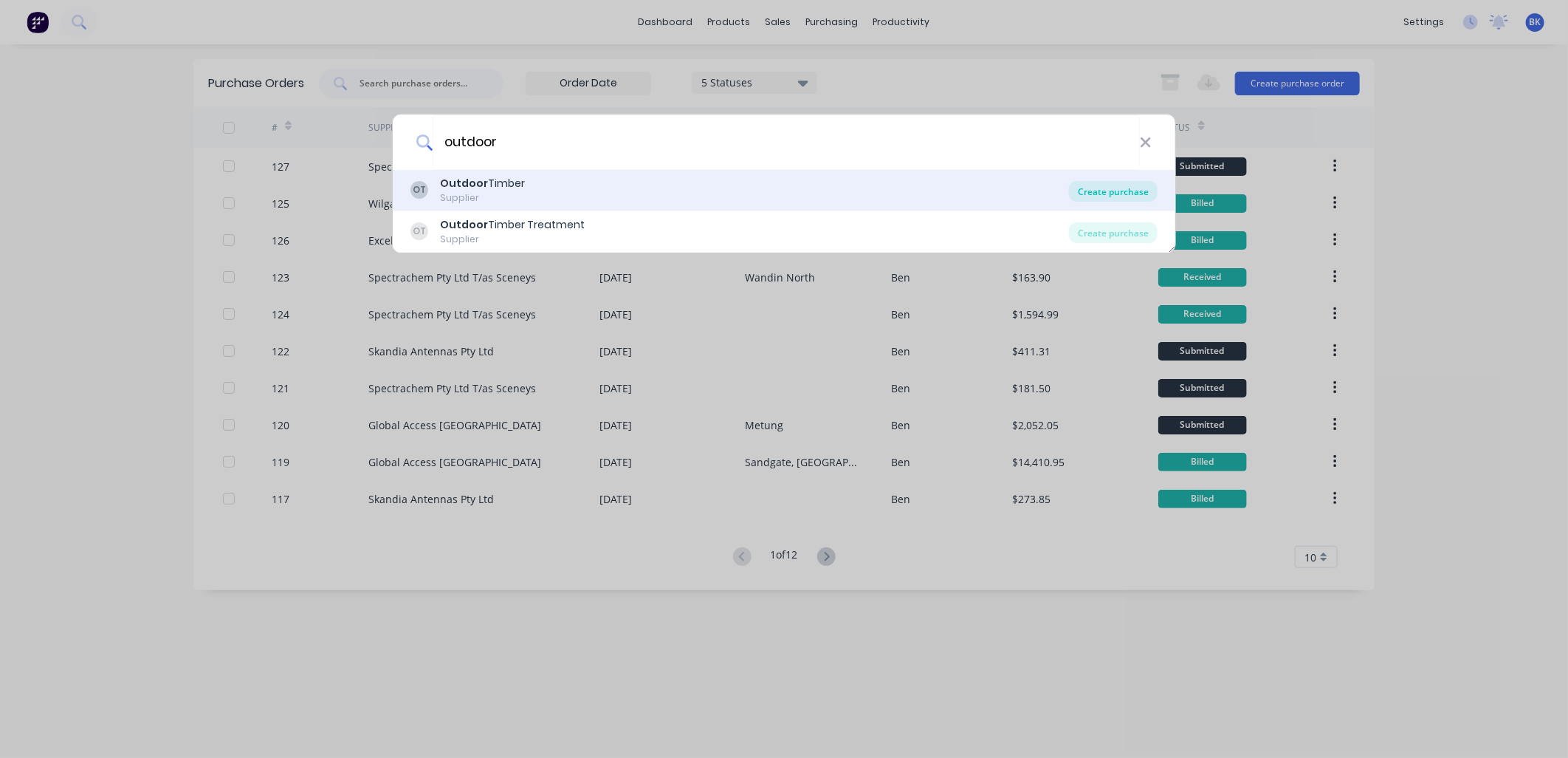
type input "outdoor"
click at [1130, 195] on div "Create purchase" at bounding box center [1113, 191] width 89 height 20
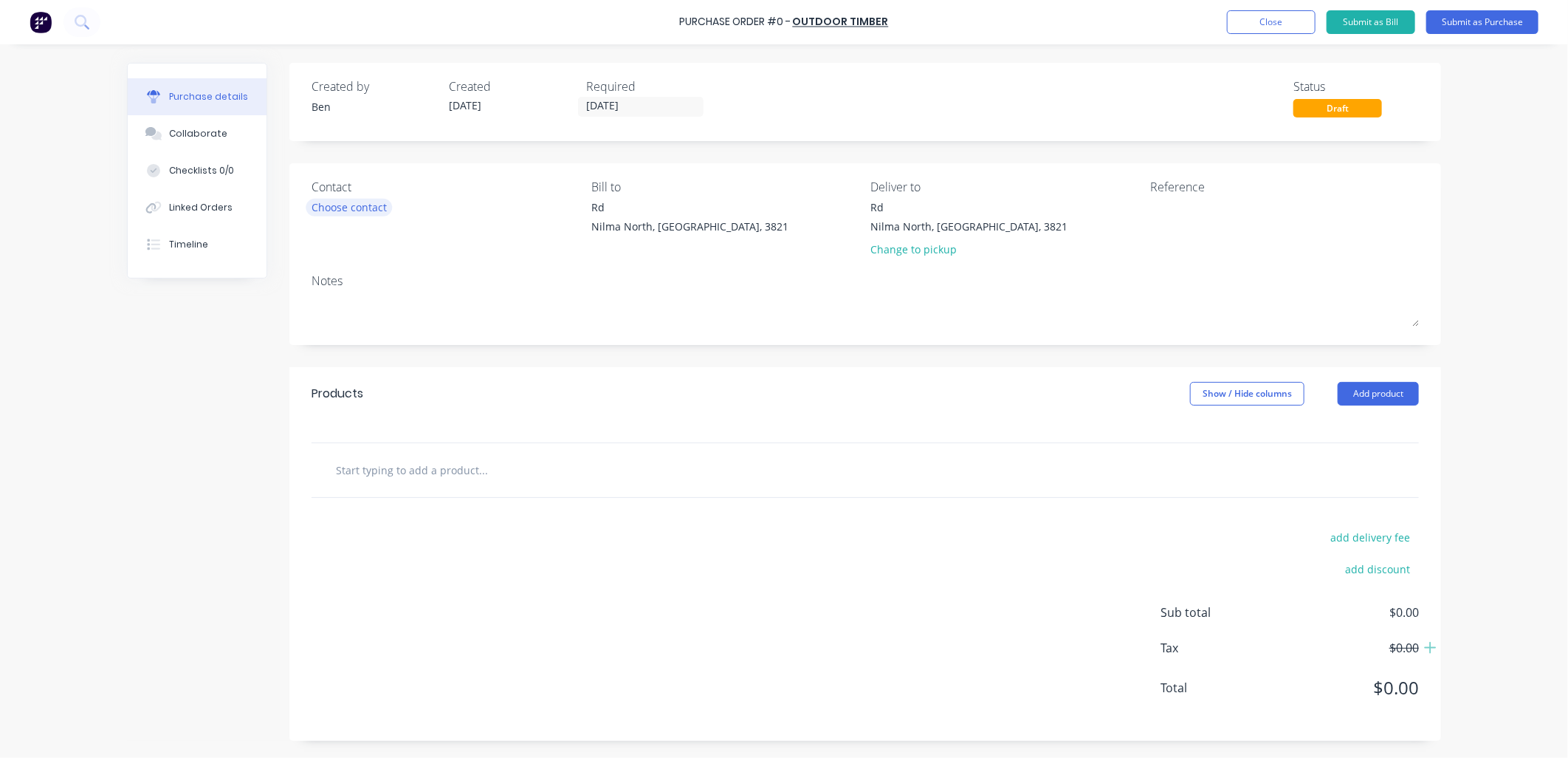
click at [350, 214] on div "Choose contact" at bounding box center [349, 207] width 75 height 16
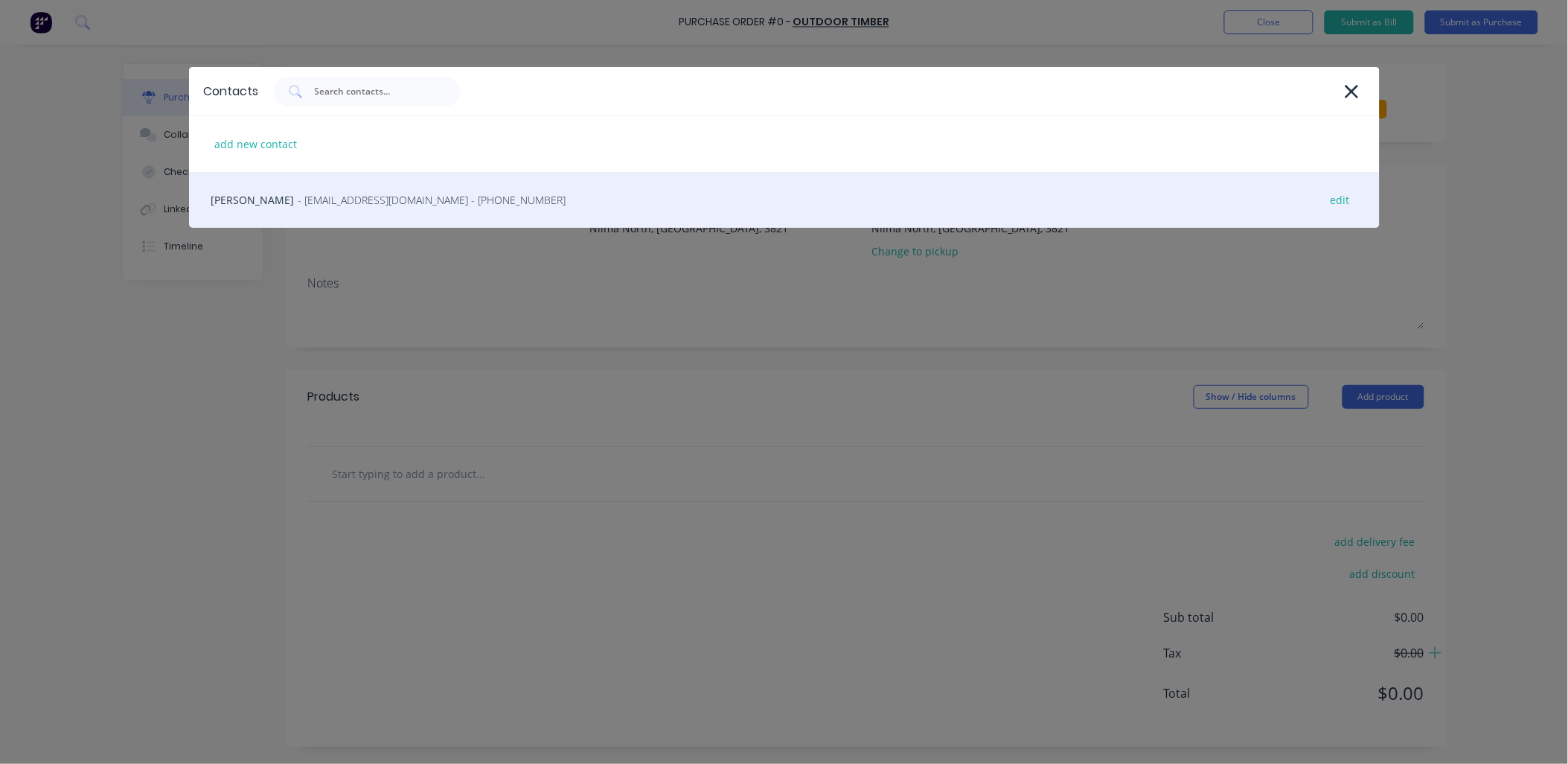
click at [367, 216] on div "[PERSON_NAME] - [EMAIL_ADDRESS][DOMAIN_NAME] - [PHONE_NUMBER] edit" at bounding box center [784, 200] width 1190 height 56
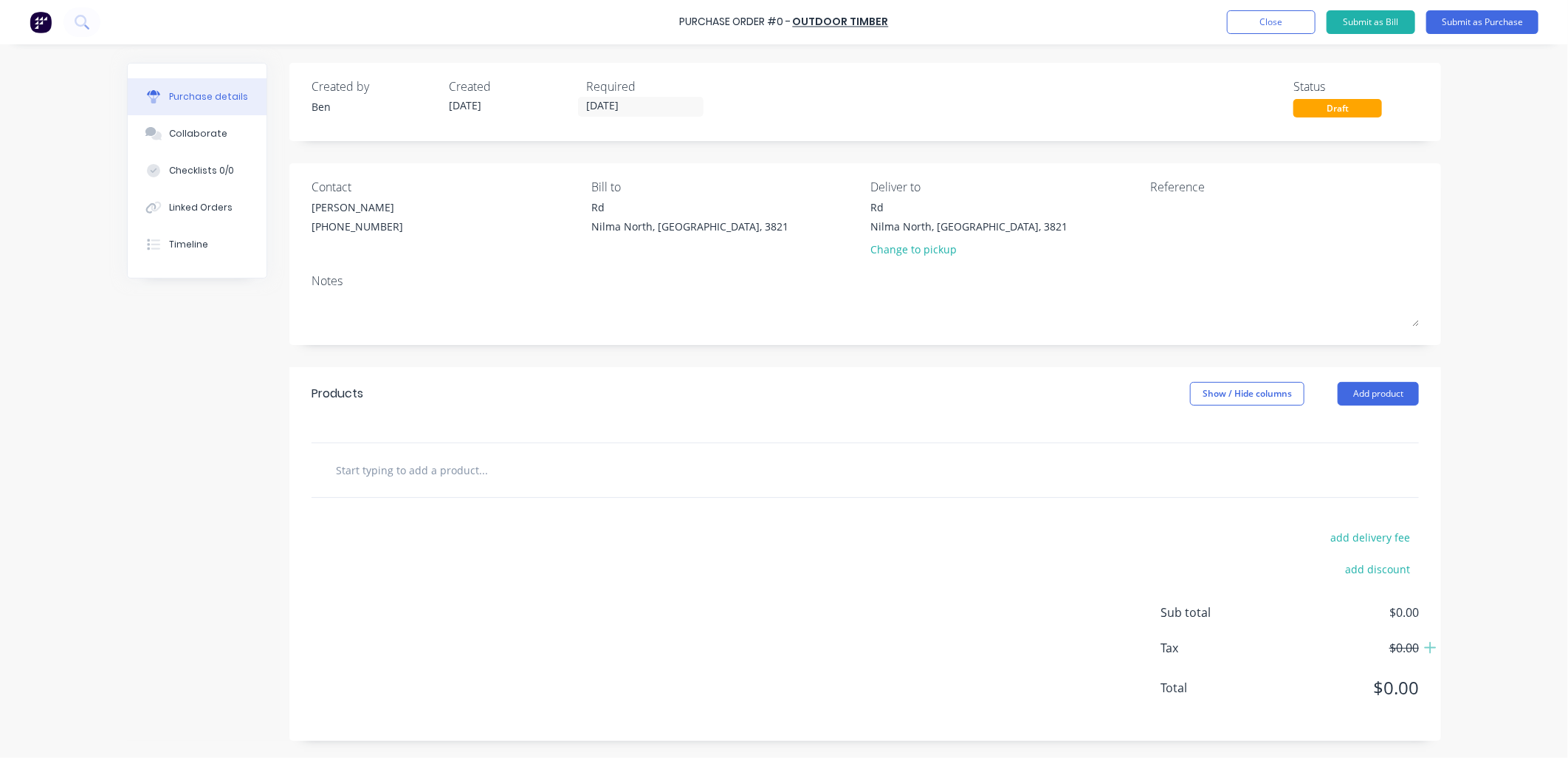
click at [392, 461] on input "text" at bounding box center [482, 469] width 295 height 30
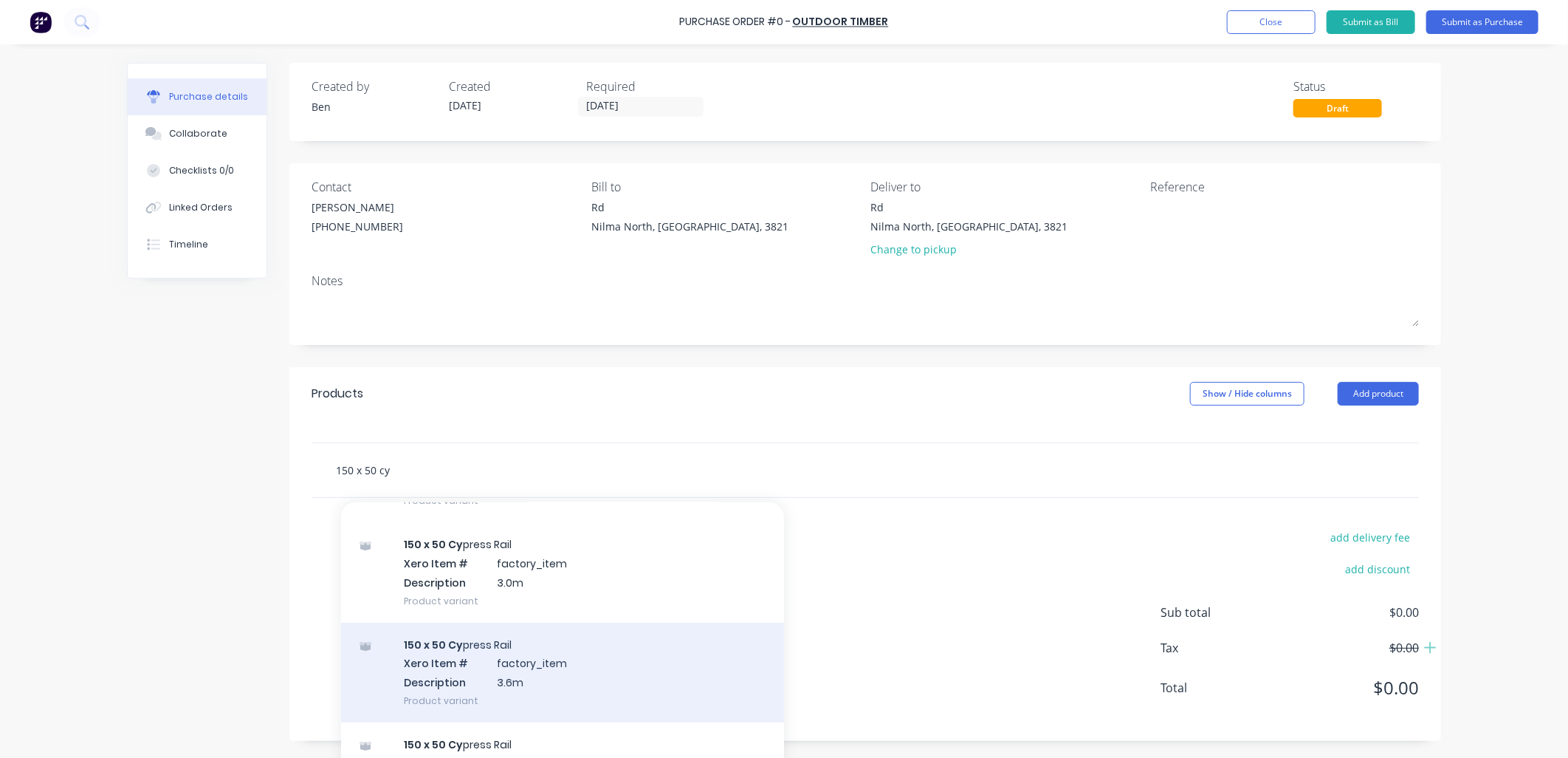
scroll to position [328, 0]
type input "150 x 50 cy"
click at [530, 682] on div "150 x 50 Cy press Rail Xero Item # factory_item Description 3.6m Product variant" at bounding box center [563, 671] width 443 height 99
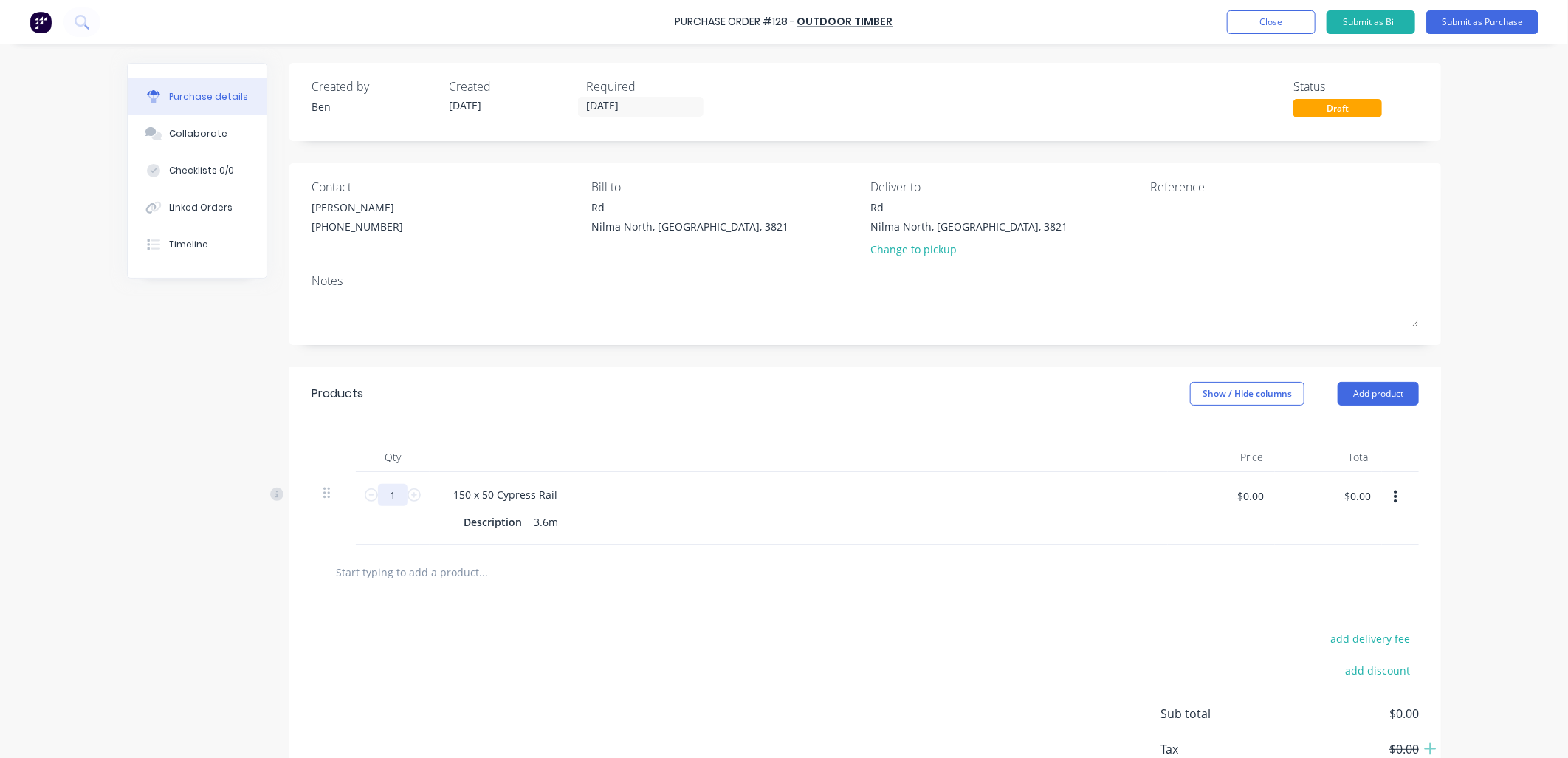
click at [394, 496] on input "1" at bounding box center [392, 495] width 30 height 22
type input "6"
click at [394, 525] on div "6 6" at bounding box center [393, 508] width 74 height 73
click at [419, 576] on input "text" at bounding box center [482, 572] width 295 height 30
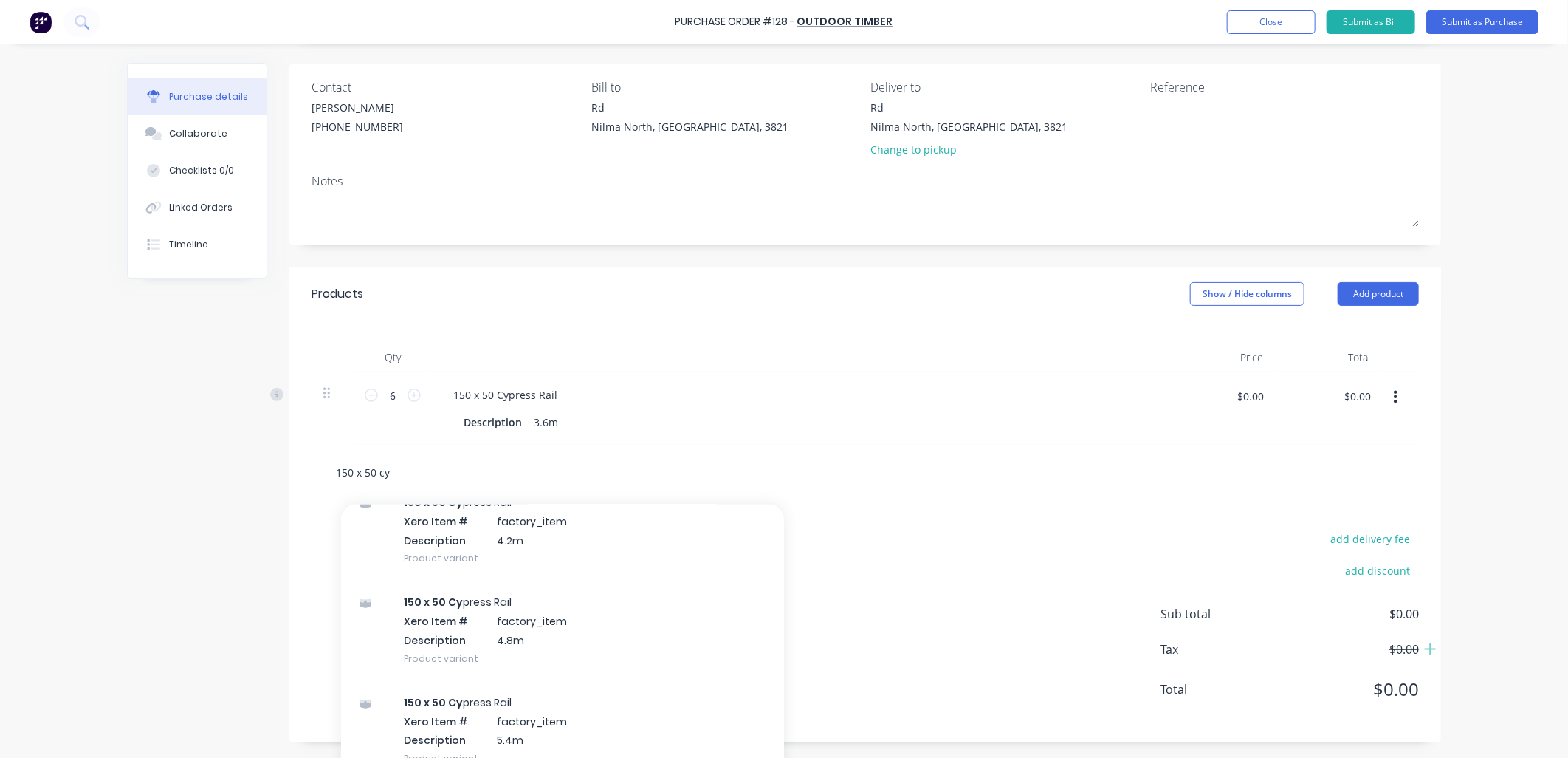
scroll to position [574, 0]
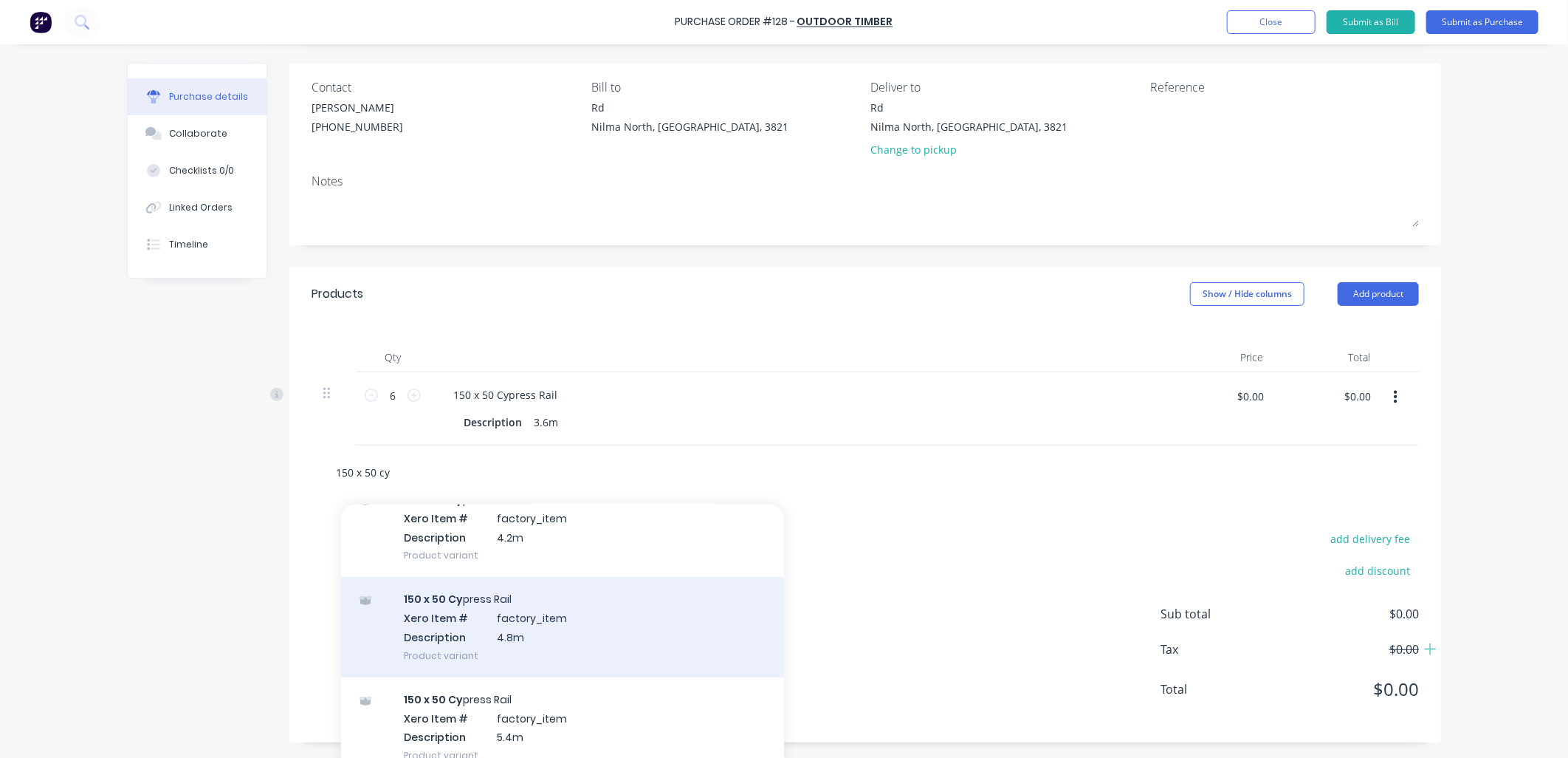
type input "150 x 50 cy"
click at [432, 639] on div "150 x 50 Cy press Rail Xero Item # factory_item Description 4.8m Product variant" at bounding box center [563, 626] width 443 height 99
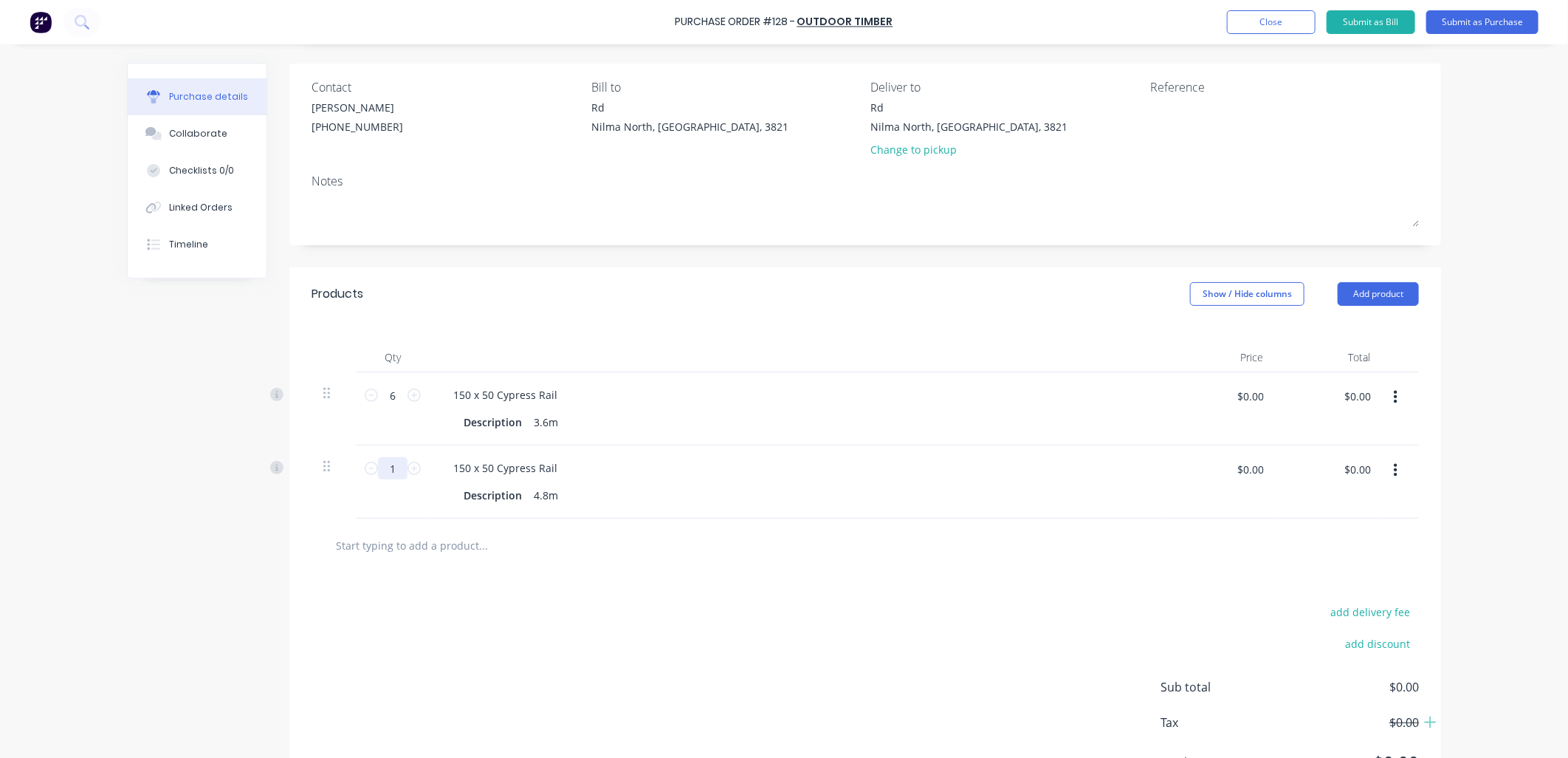
click at [392, 469] on input "1" at bounding box center [392, 469] width 30 height 22
type input "9"
click at [392, 511] on div "9 9" at bounding box center [393, 482] width 74 height 73
click at [1245, 395] on input "$0.00" at bounding box center [1251, 395] width 45 height 23
type input "$40.50"
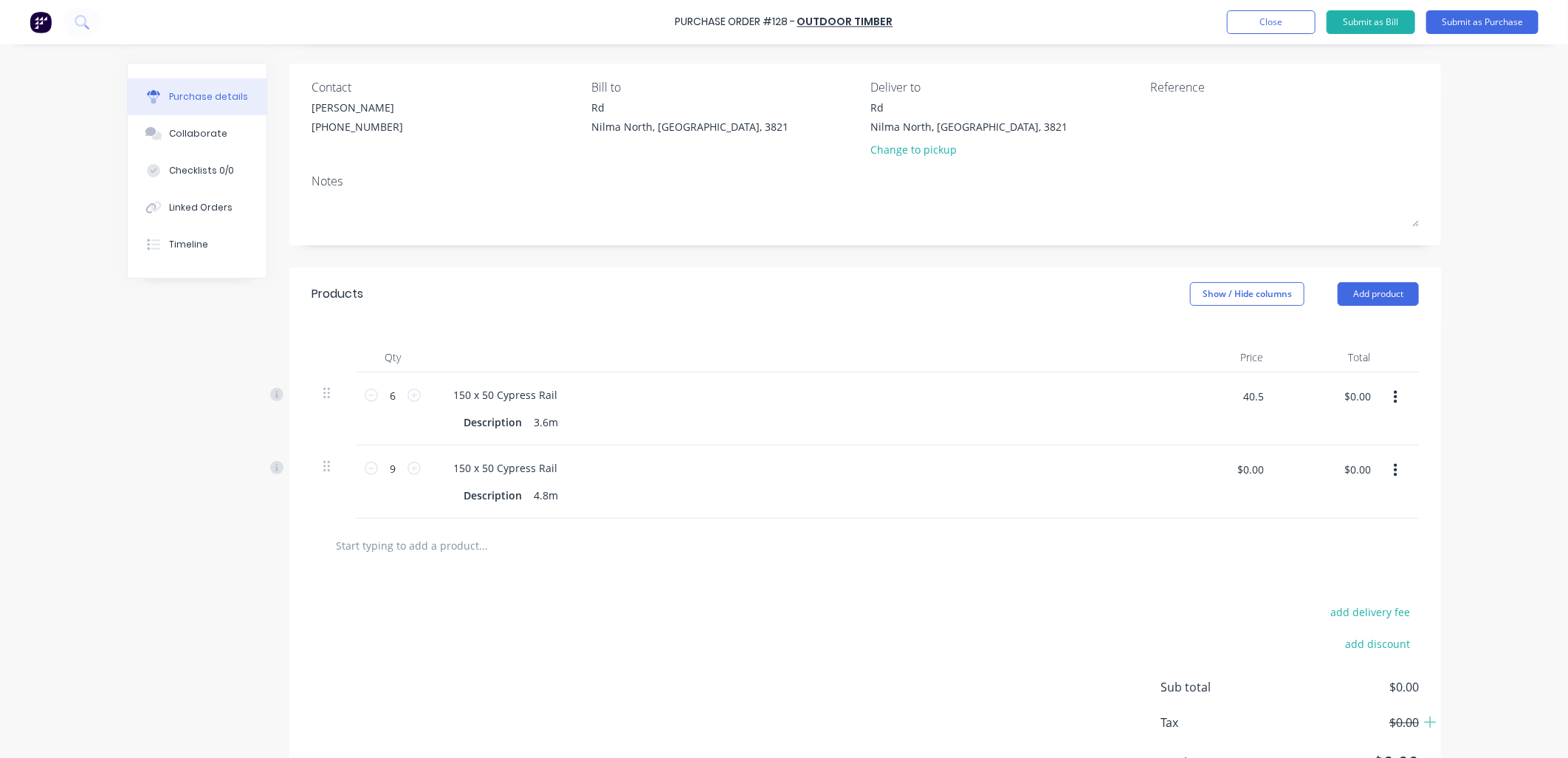
type input "$243.00"
click at [1279, 412] on div "$243.00 $0.00" at bounding box center [1328, 408] width 107 height 73
click at [1253, 464] on input "$0.00" at bounding box center [1251, 469] width 45 height 23
type input "$54.00"
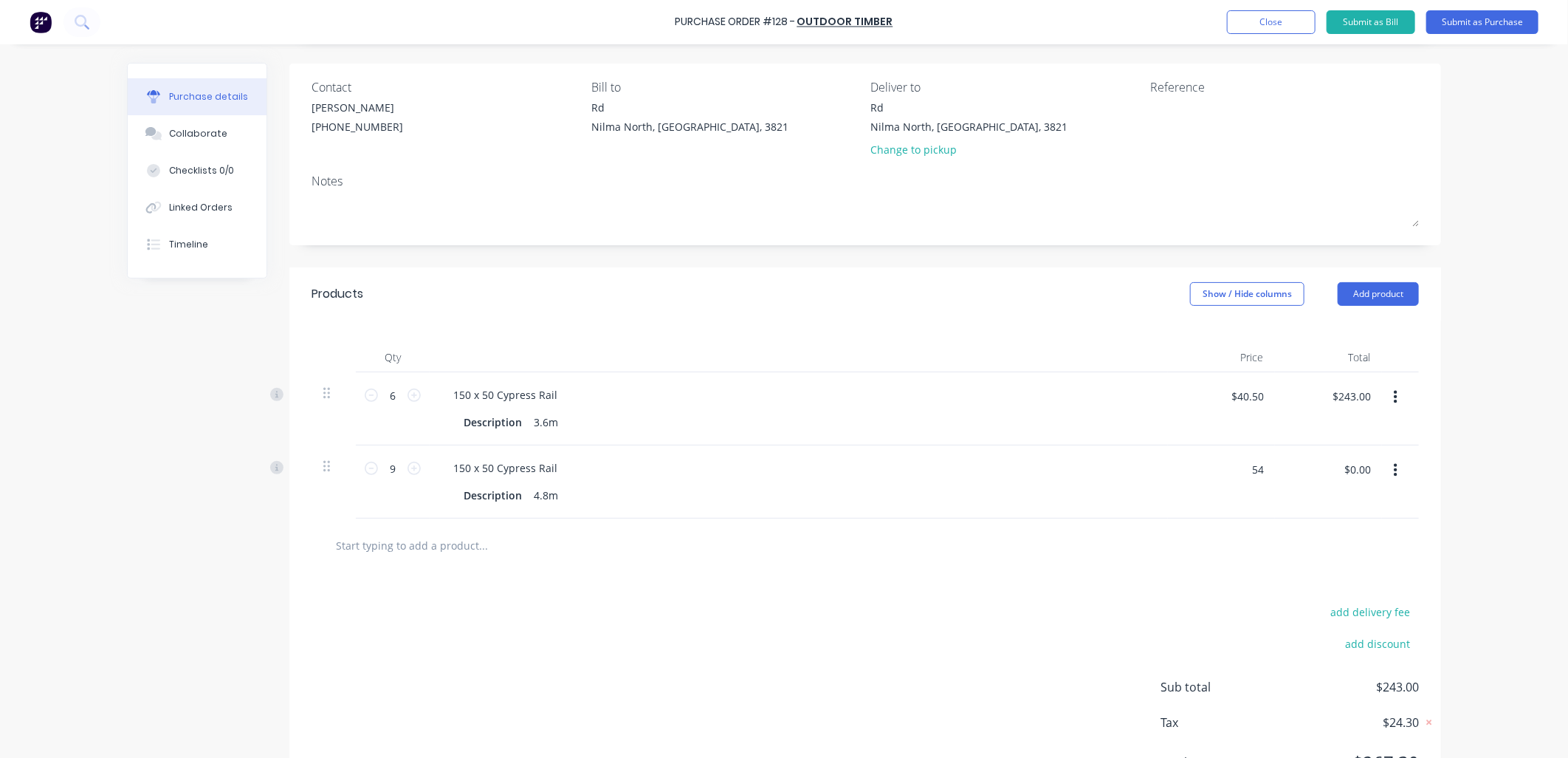
type input "$486.00"
click at [1278, 486] on div "$486.00 $0.00" at bounding box center [1328, 482] width 107 height 73
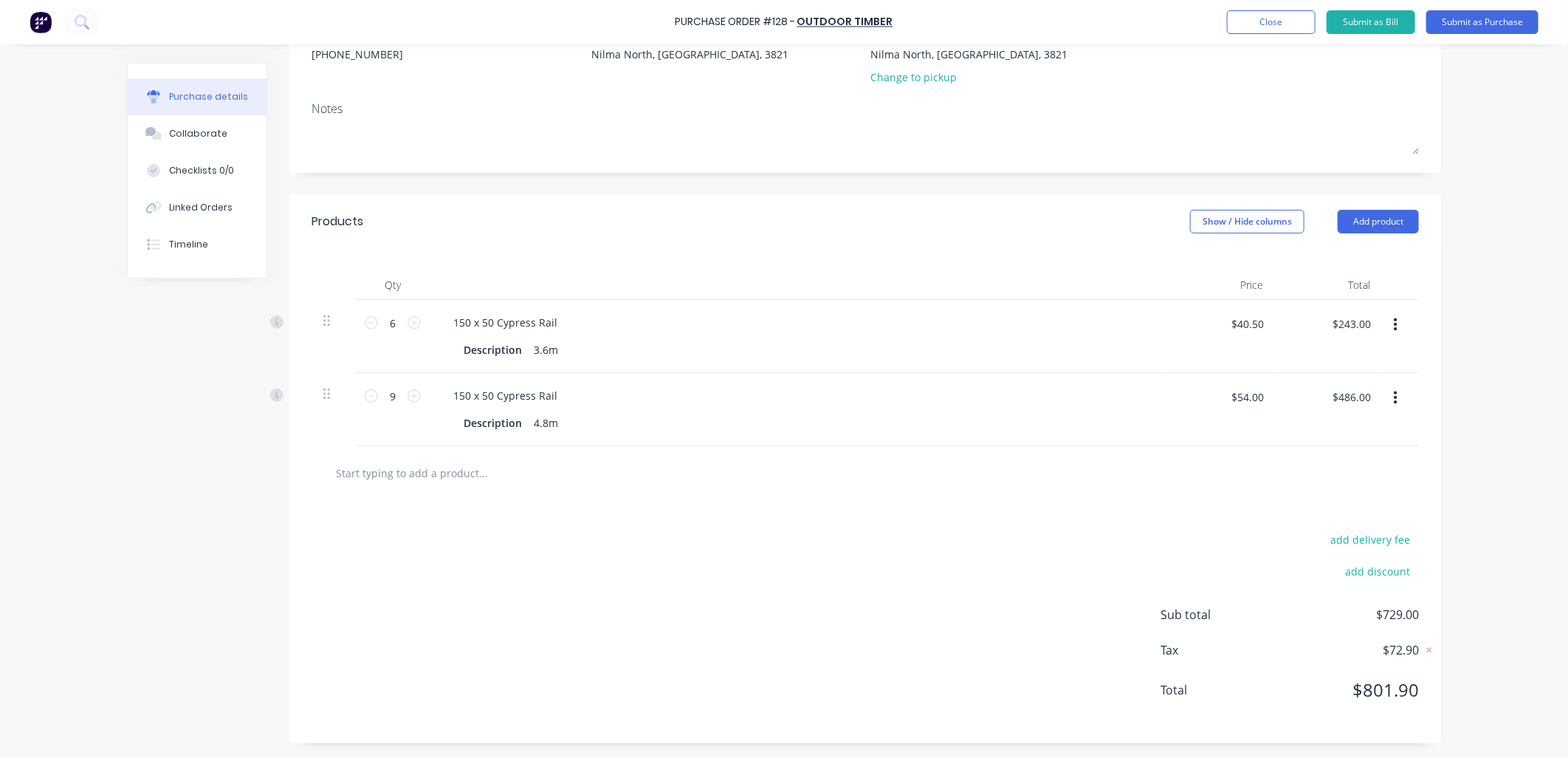
scroll to position [173, 0]
click at [1467, 22] on button "Submit as Purchase" at bounding box center [1483, 21] width 112 height 23
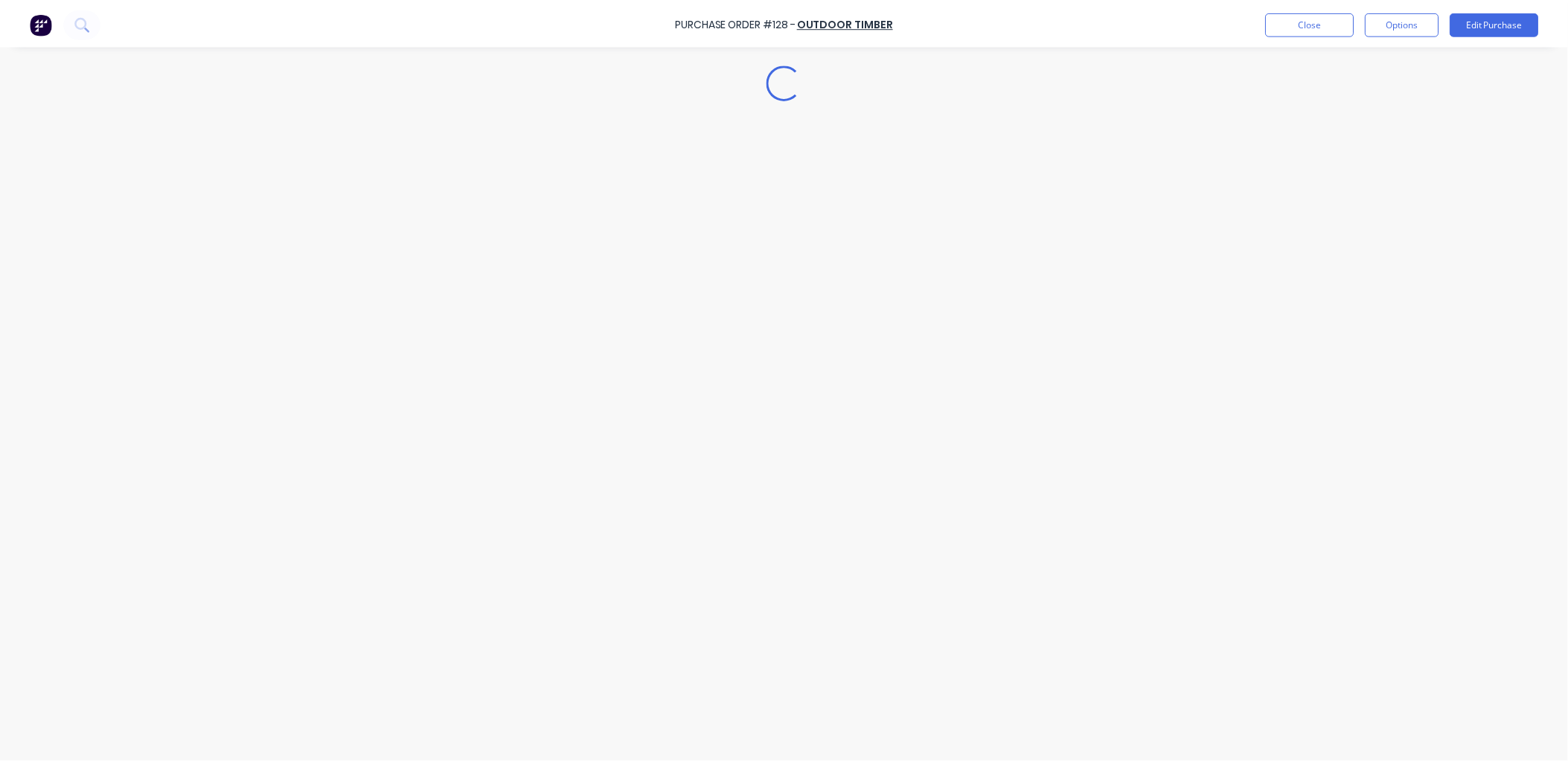
scroll to position [0, 0]
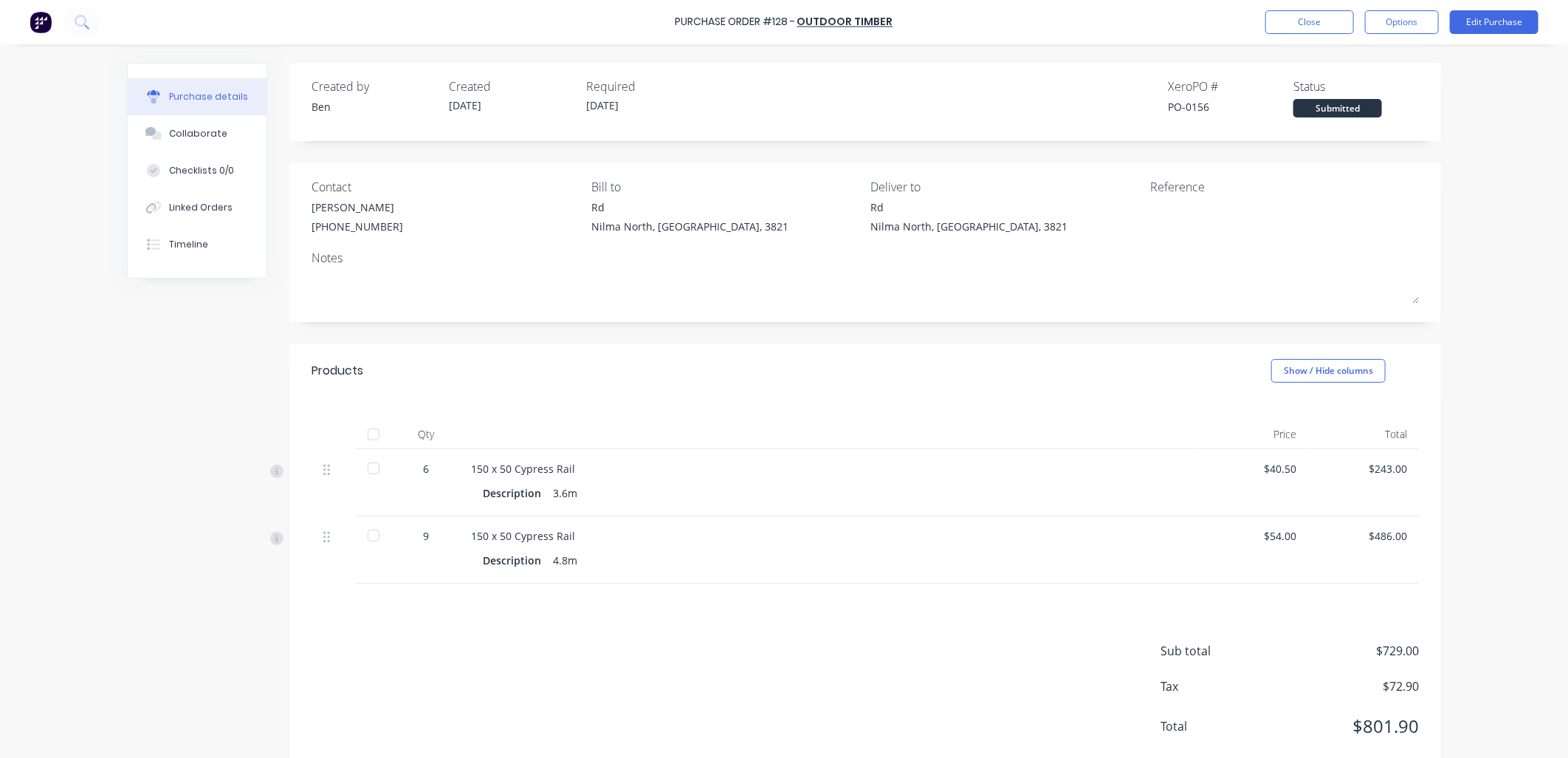
click at [367, 433] on div at bounding box center [374, 434] width 30 height 30
click at [1406, 24] on button "Options" at bounding box center [1403, 21] width 74 height 23
click at [1399, 82] on div "Convert to Bill" at bounding box center [1369, 89] width 114 height 21
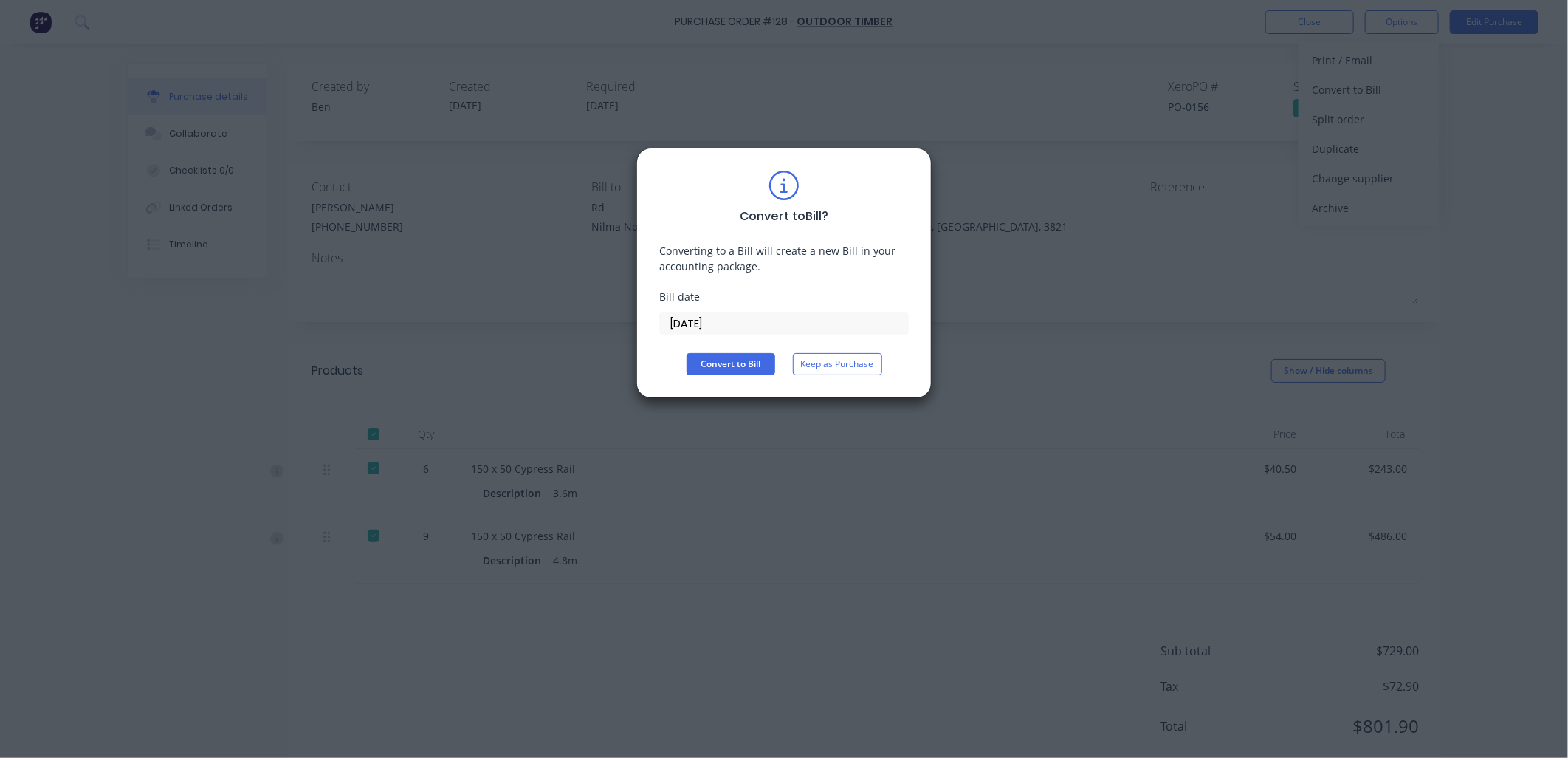
click at [676, 317] on input "[DATE]" at bounding box center [784, 324] width 248 height 22
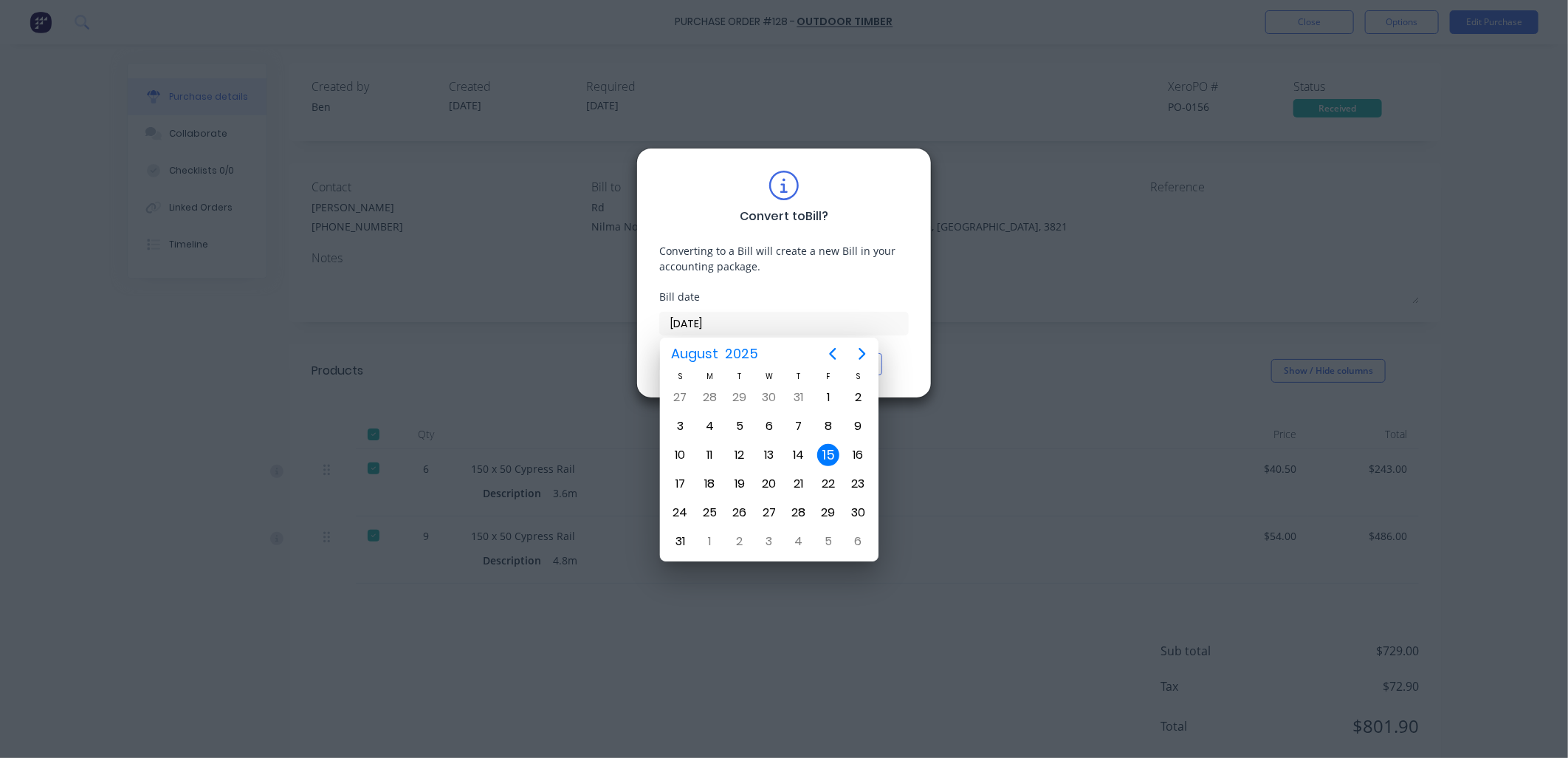
drag, startPoint x: 842, startPoint y: 277, endPoint x: 808, endPoint y: 367, distance: 96.2
click at [842, 278] on div "Convert to Bill ? Converting to a Bill will create a new Bill in your accountin…" at bounding box center [784, 273] width 250 height 204
click at [862, 298] on div "Bill date" at bounding box center [784, 296] width 250 height 16
click at [913, 363] on div "Convert to Bill ? Converting to a Bill will create a new Bill in your accountin…" at bounding box center [784, 273] width 295 height 251
click at [830, 447] on div "15" at bounding box center [829, 455] width 22 height 22
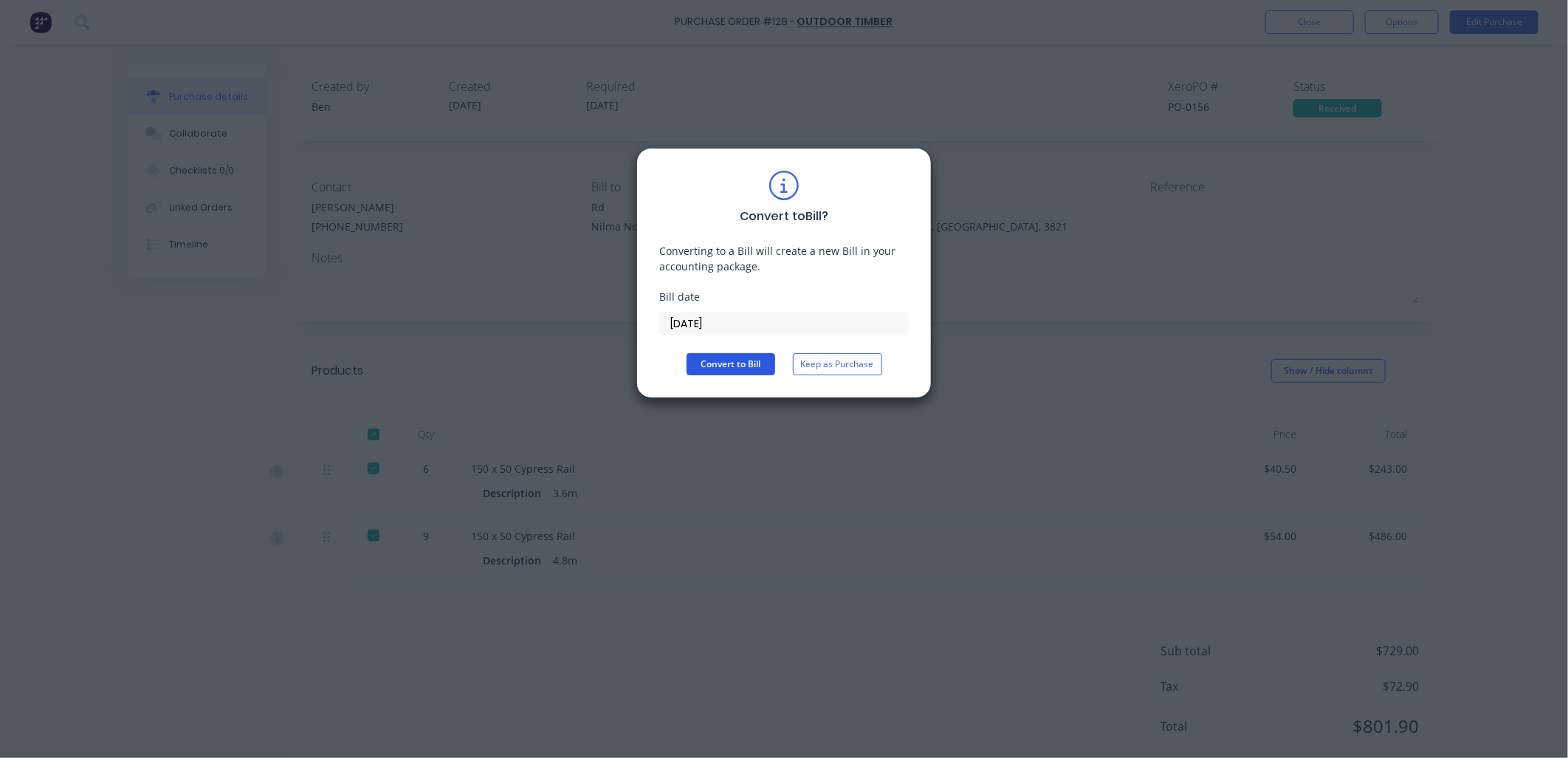
click at [747, 364] on button "Convert to Bill" at bounding box center [731, 364] width 89 height 22
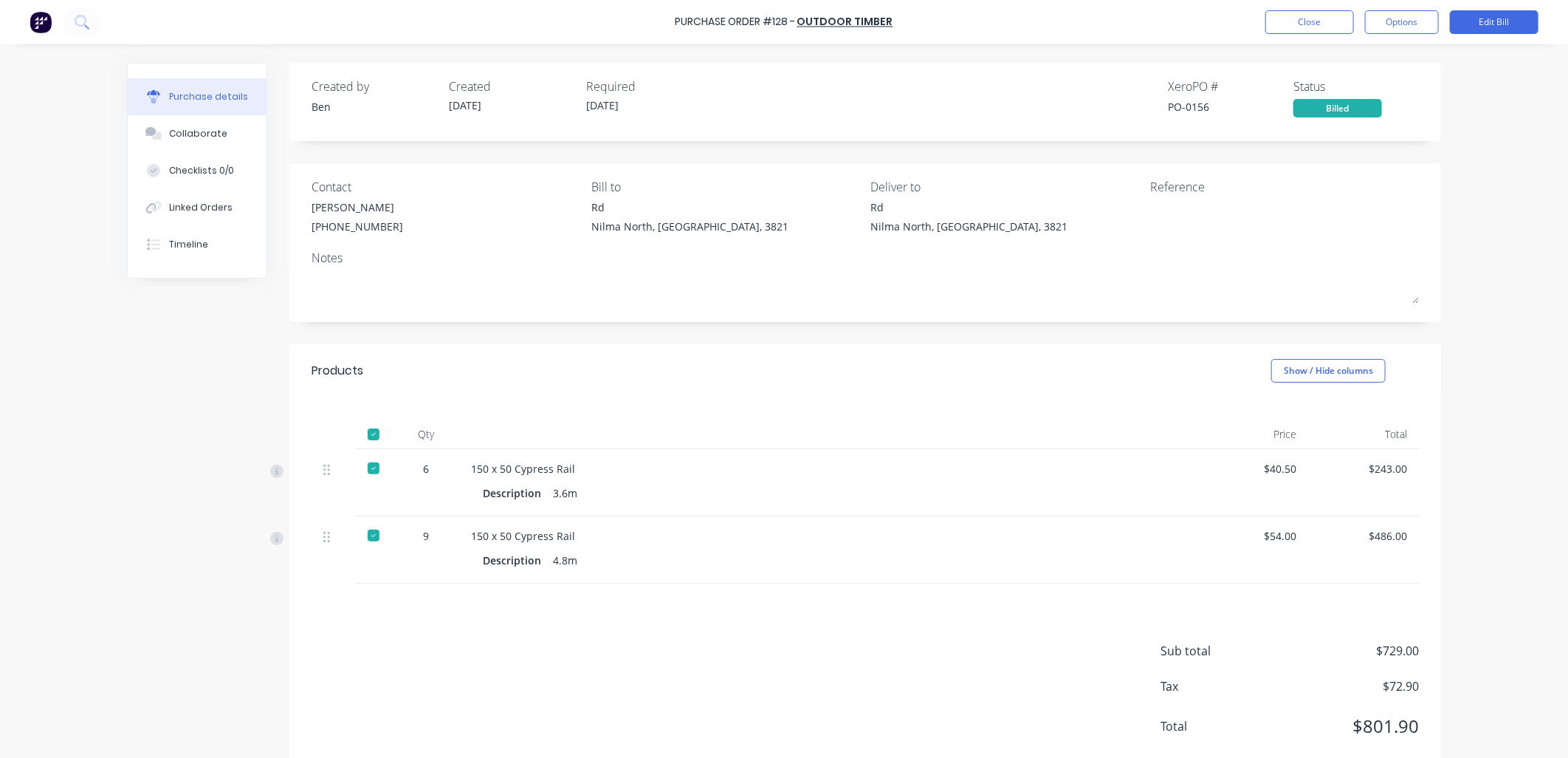
click at [1255, 16] on div "Purchase Order #128 - Outdoor Timber Close Options Edit Bill" at bounding box center [784, 22] width 1568 height 45
click at [1265, 18] on div "Purchase Order #128 - Outdoor Timber Close Options Edit Bill" at bounding box center [784, 22] width 1568 height 45
click at [1268, 18] on button "Close" at bounding box center [1310, 21] width 89 height 23
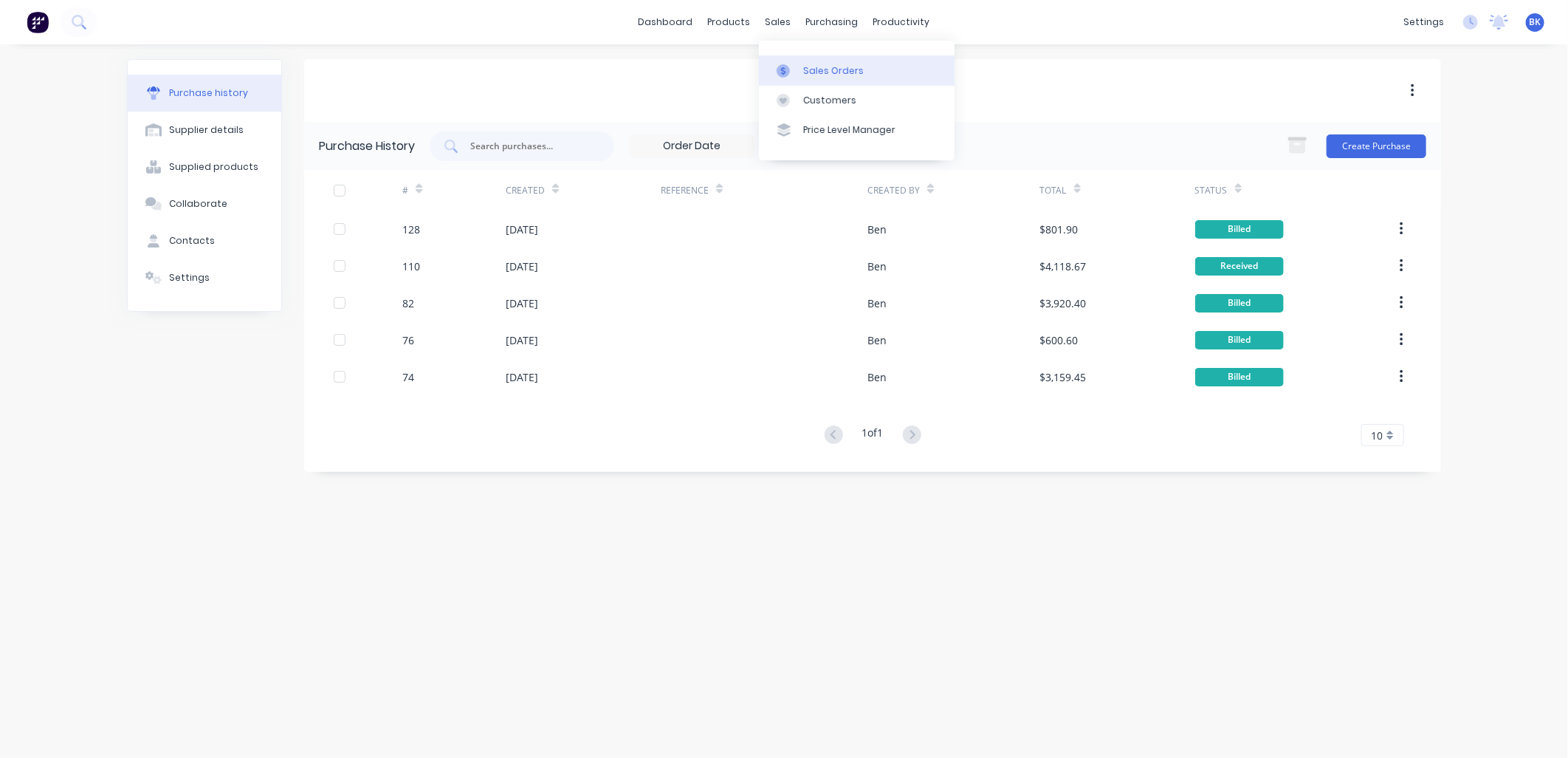
click at [819, 69] on div "Sales Orders" at bounding box center [833, 71] width 60 height 13
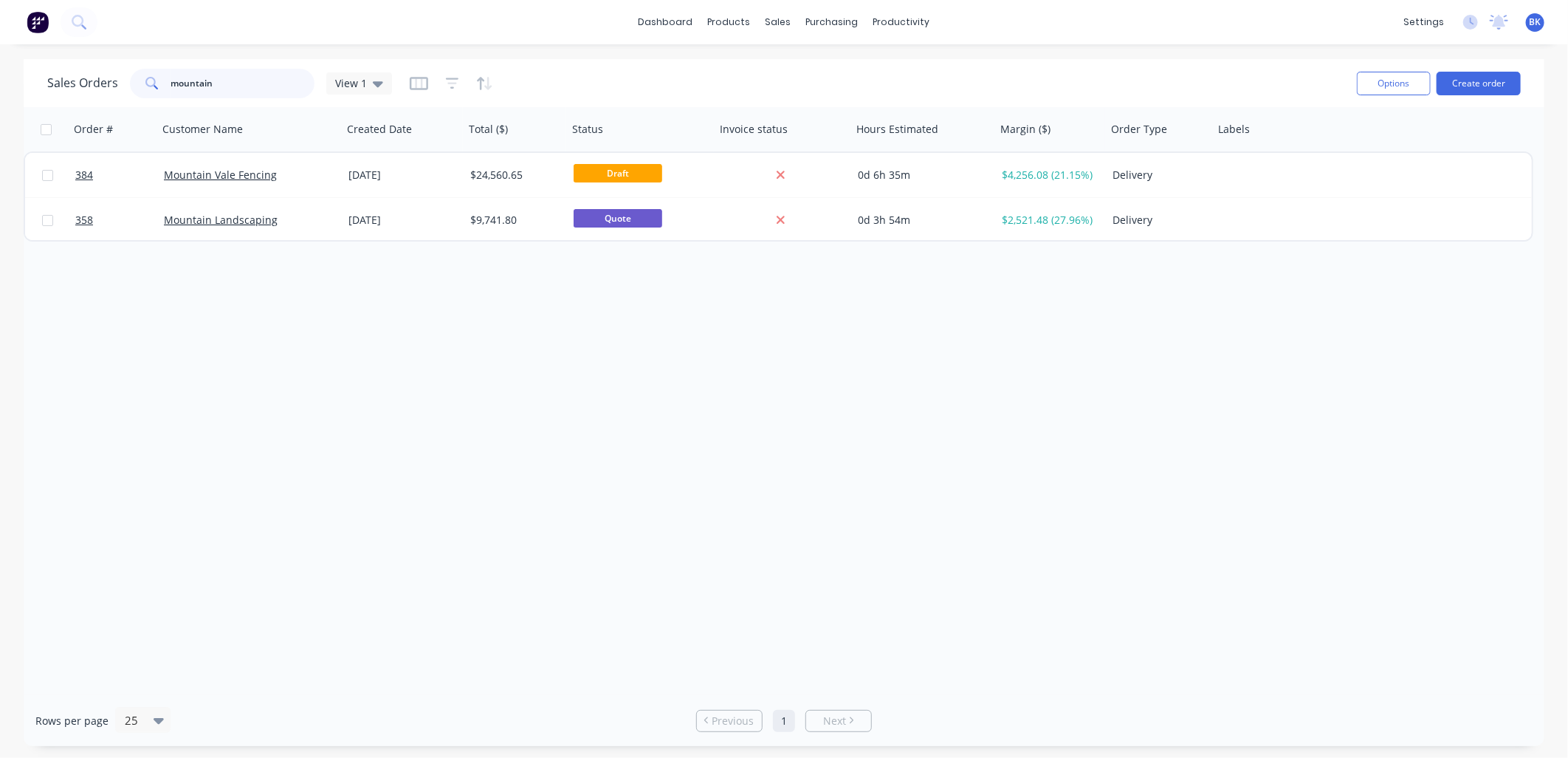
click at [227, 90] on input "mountain" at bounding box center [243, 84] width 144 height 30
click at [227, 89] on input "mountain" at bounding box center [243, 84] width 144 height 30
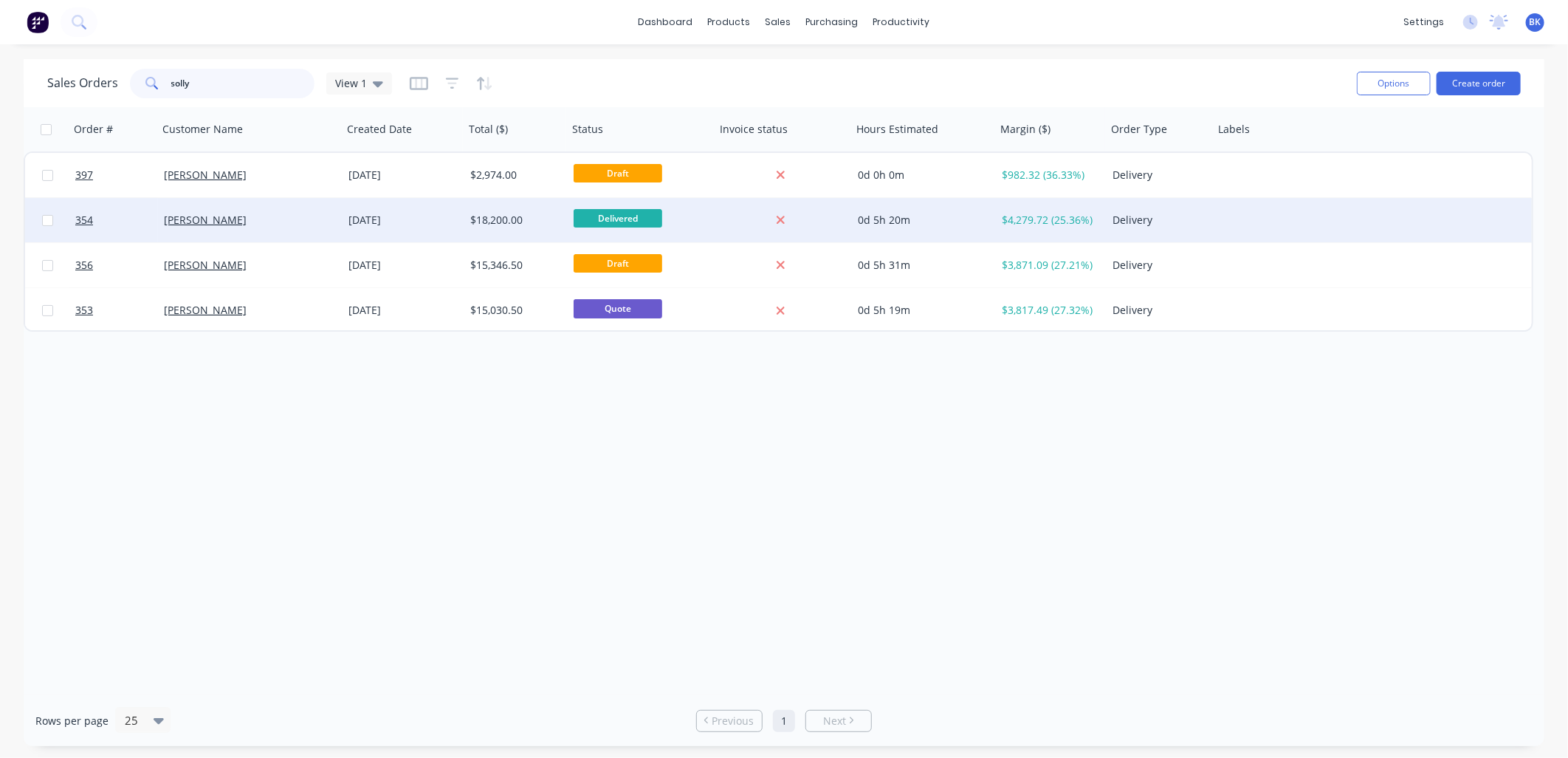
type input "solly"
click at [253, 222] on div "[PERSON_NAME]" at bounding box center [246, 220] width 164 height 15
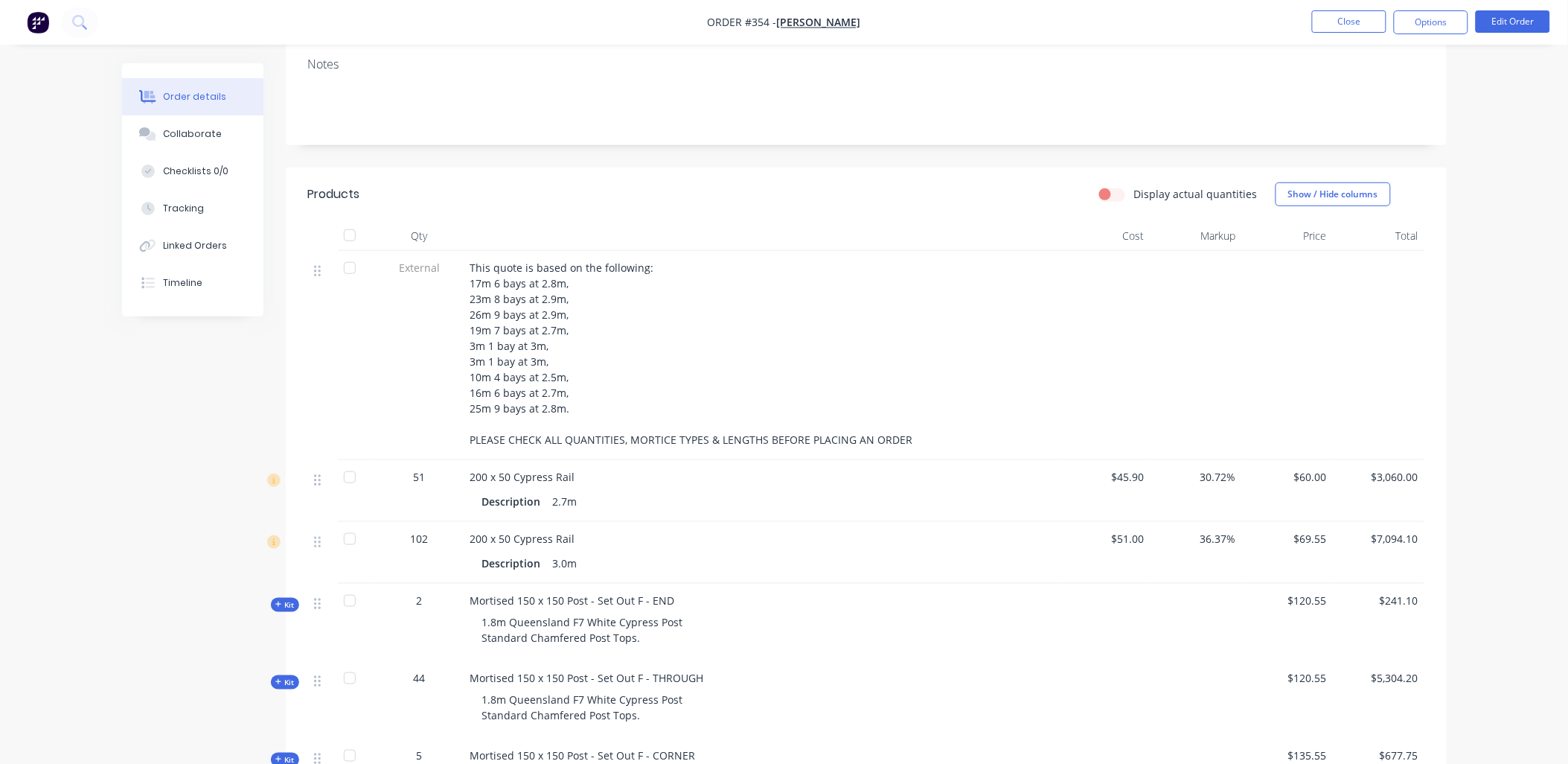
scroll to position [247, 0]
click at [1344, 10] on button "Close" at bounding box center [1349, 22] width 75 height 22
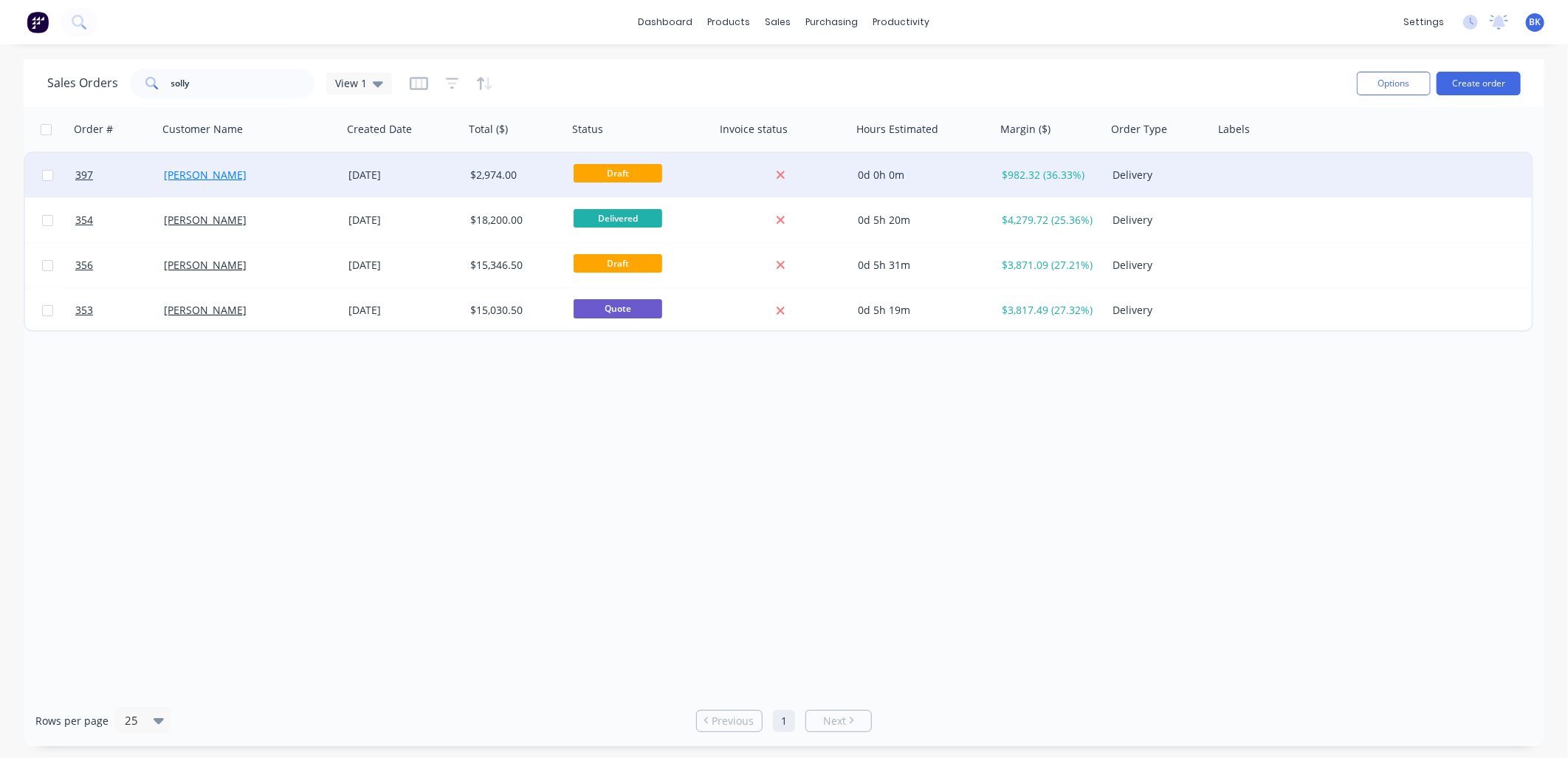
click at [179, 173] on link "[PERSON_NAME]" at bounding box center [205, 174] width 83 height 14
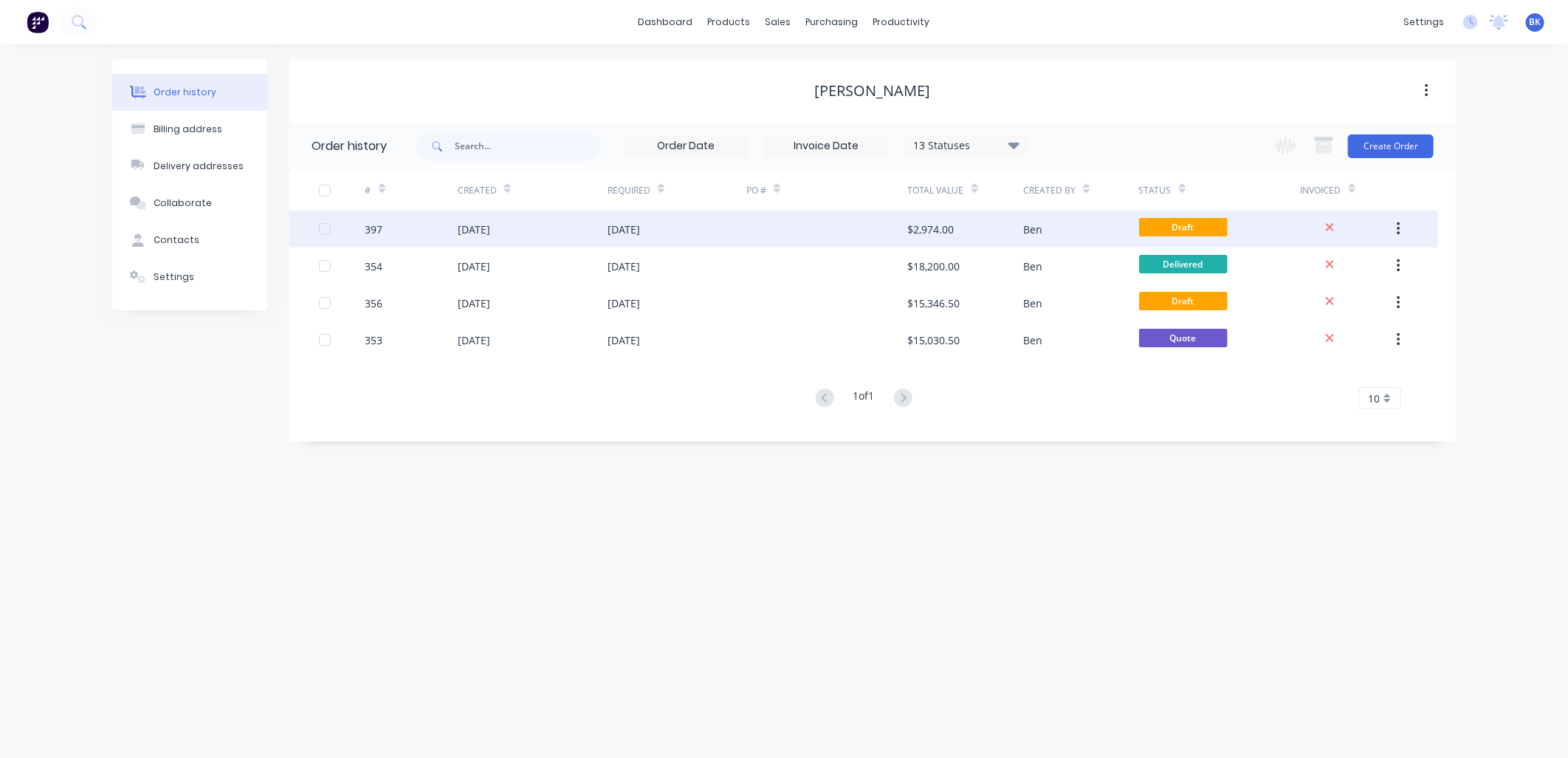
click at [880, 234] on div at bounding box center [828, 229] width 161 height 37
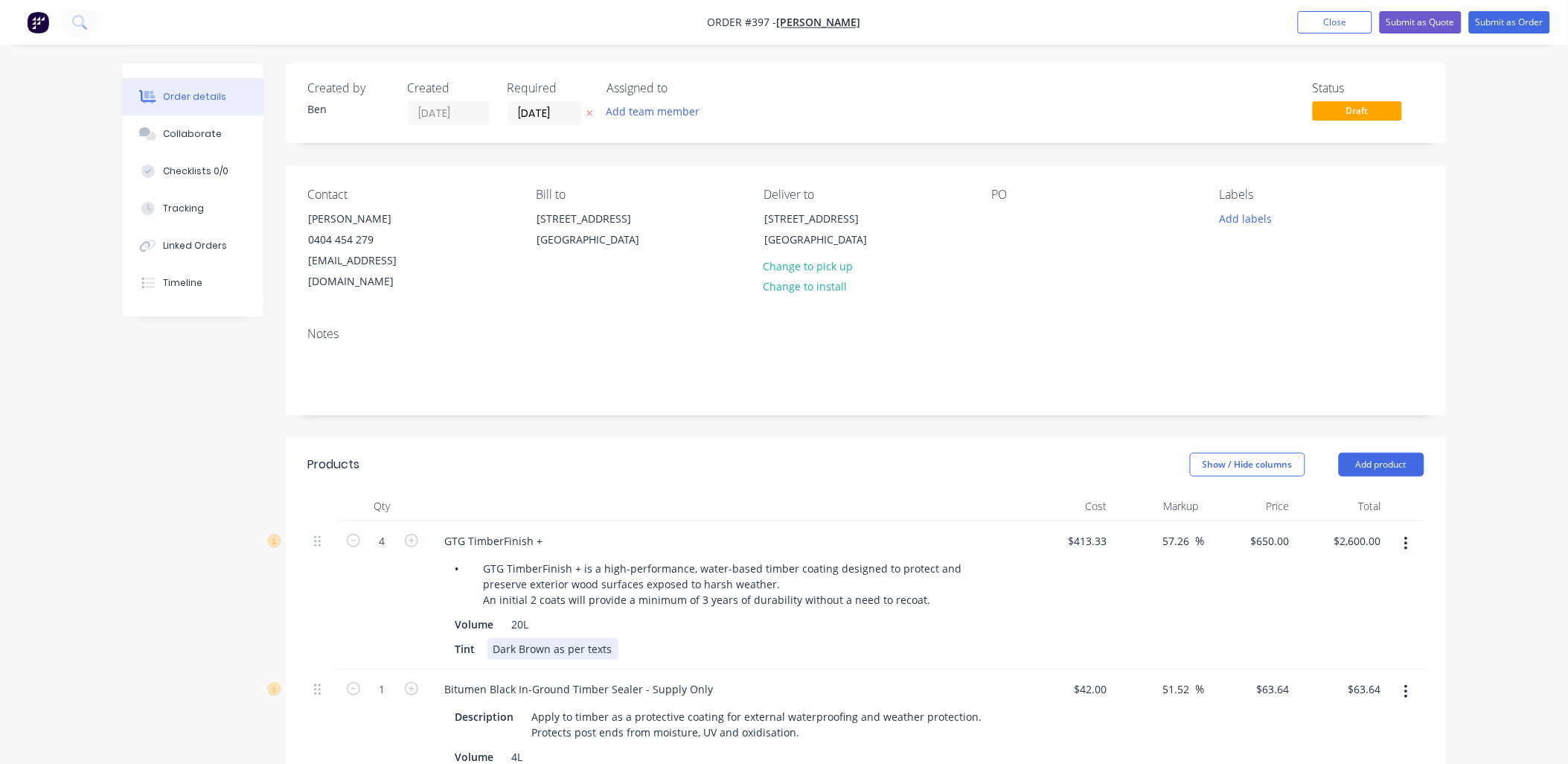
click at [568, 638] on div "Dark Brown as per texts" at bounding box center [553, 648] width 131 height 22
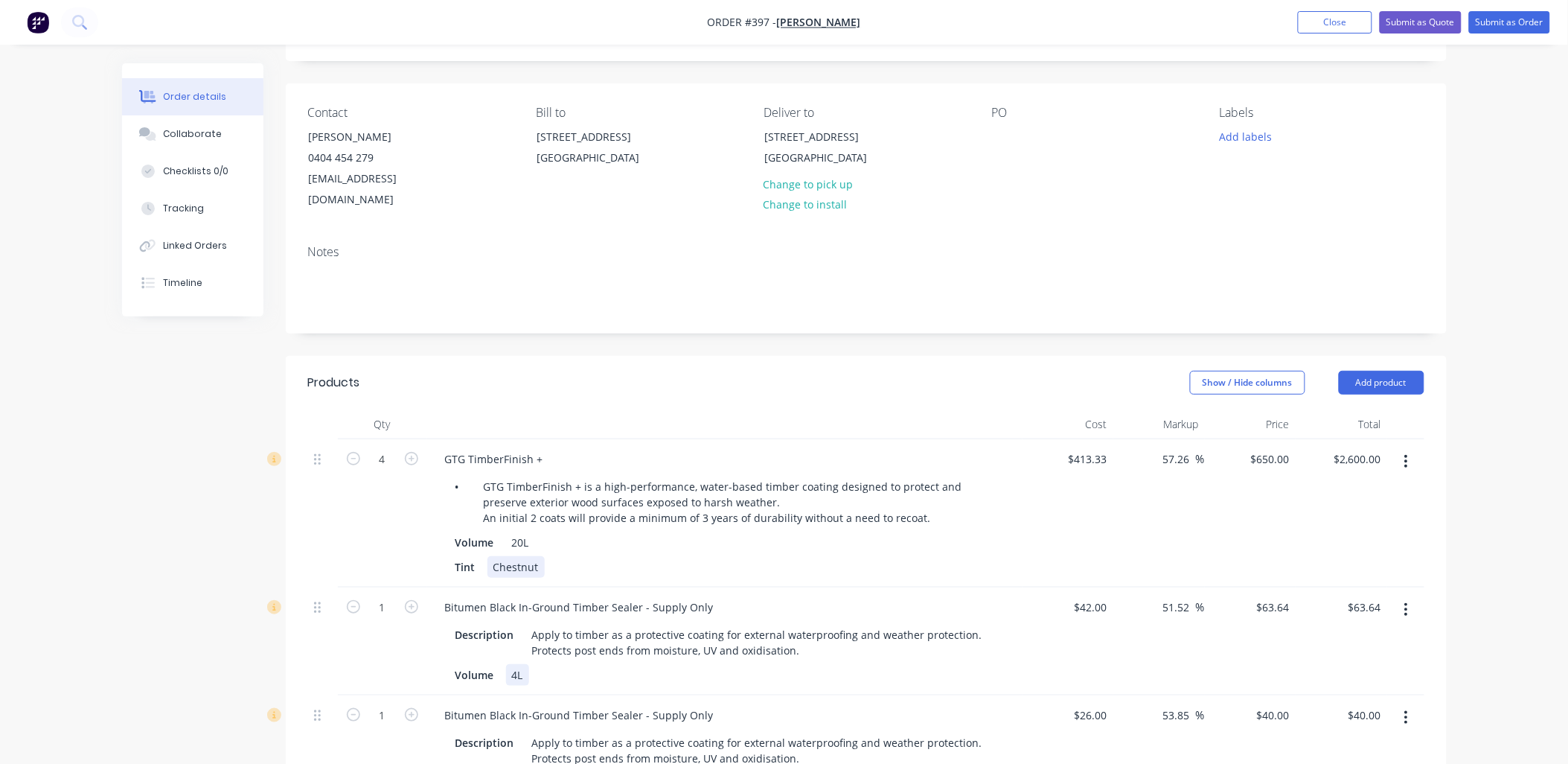
scroll to position [82, 0]
click at [392, 509] on div "4" at bounding box center [382, 512] width 90 height 148
click at [350, 451] on icon "button" at bounding box center [353, 457] width 13 height 13
type input "3"
type input "$1,950.00"
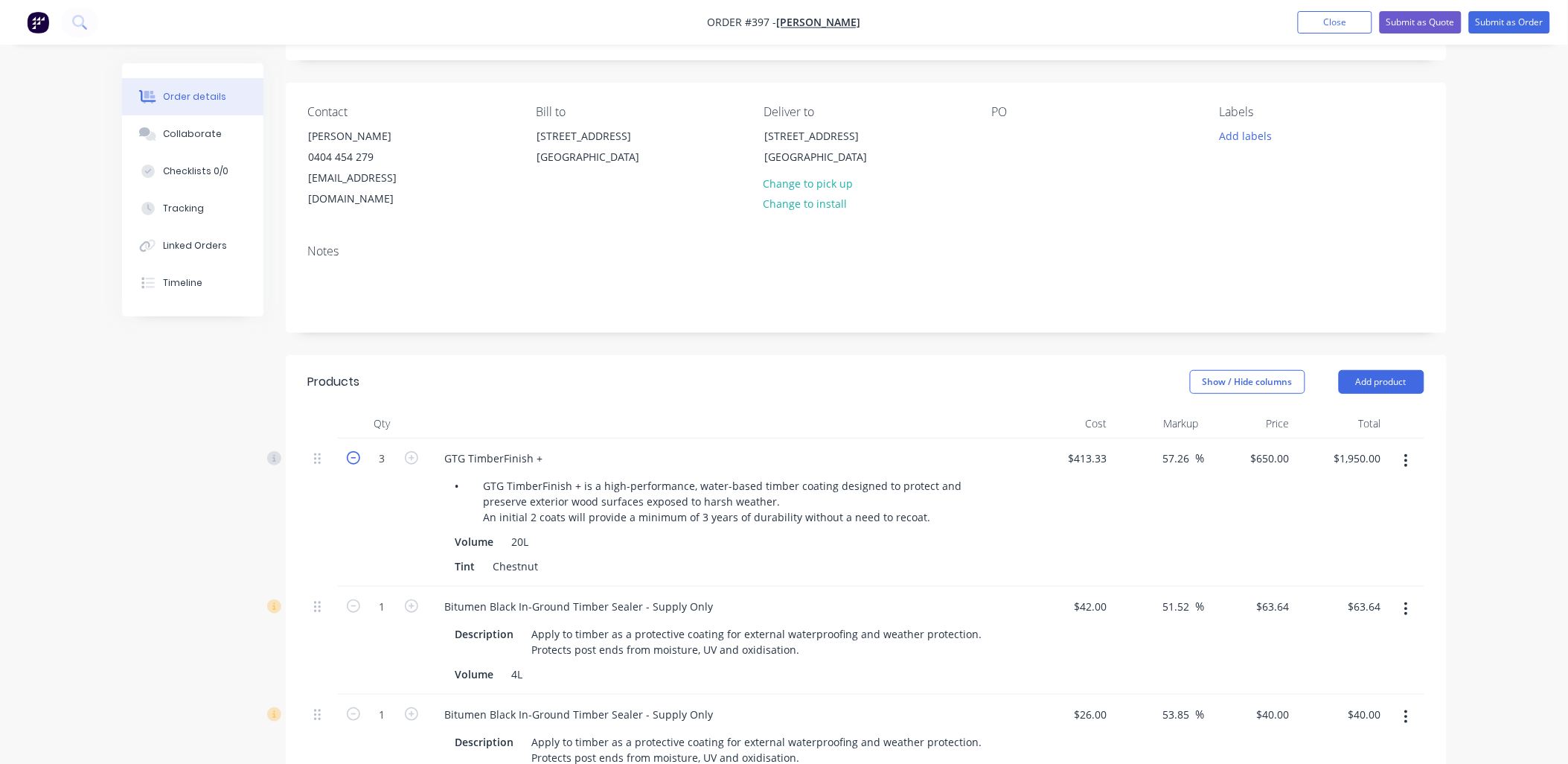
click at [351, 451] on icon "button" at bounding box center [353, 457] width 13 height 13
type input "2"
type input "$1,300.00"
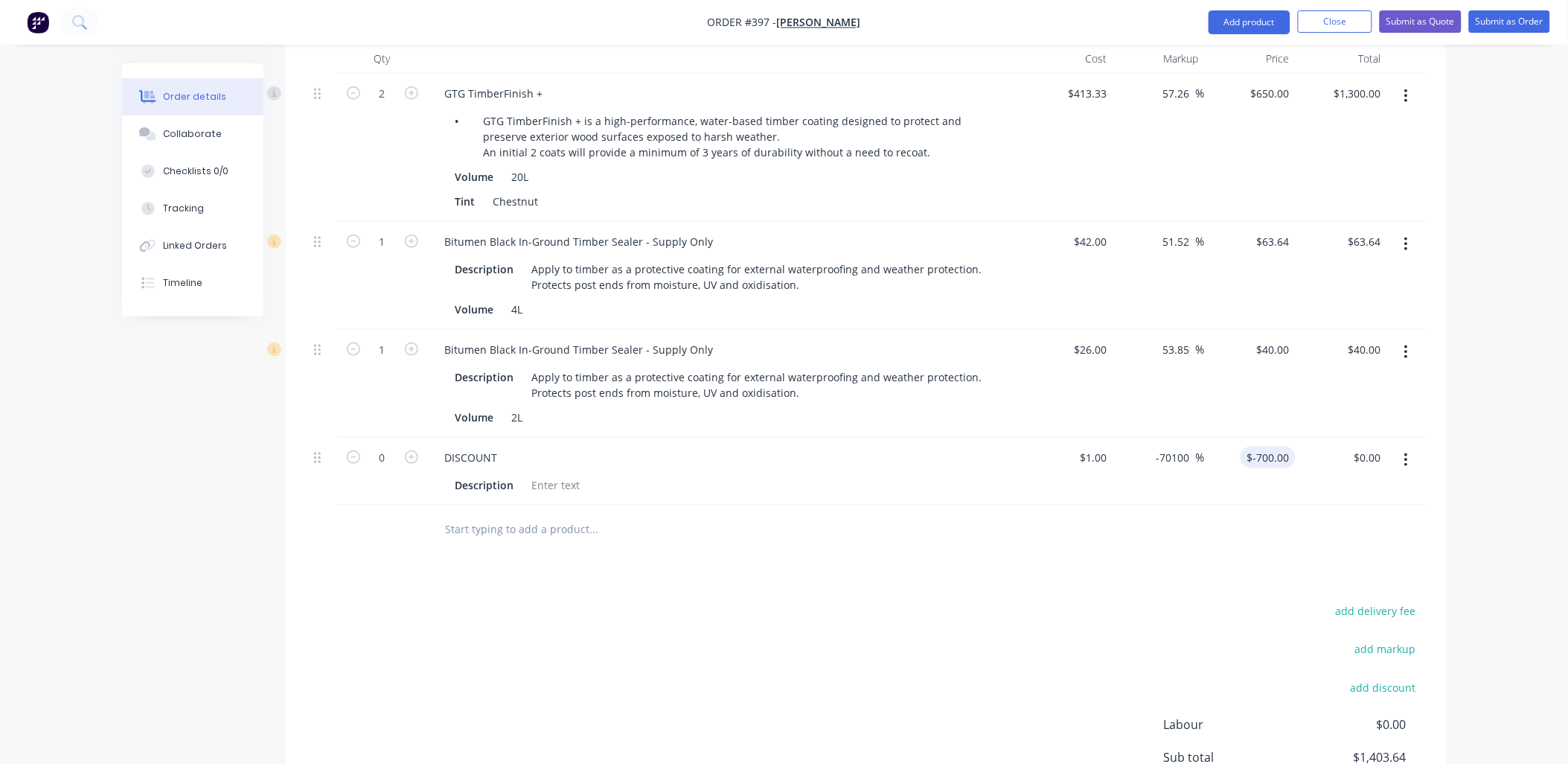
scroll to position [445, 0]
click at [407, 89] on icon "button" at bounding box center [411, 95] width 13 height 13
type input "3"
type input "$1,950.00"
click at [1269, 449] on input "-700" at bounding box center [1271, 459] width 50 height 22
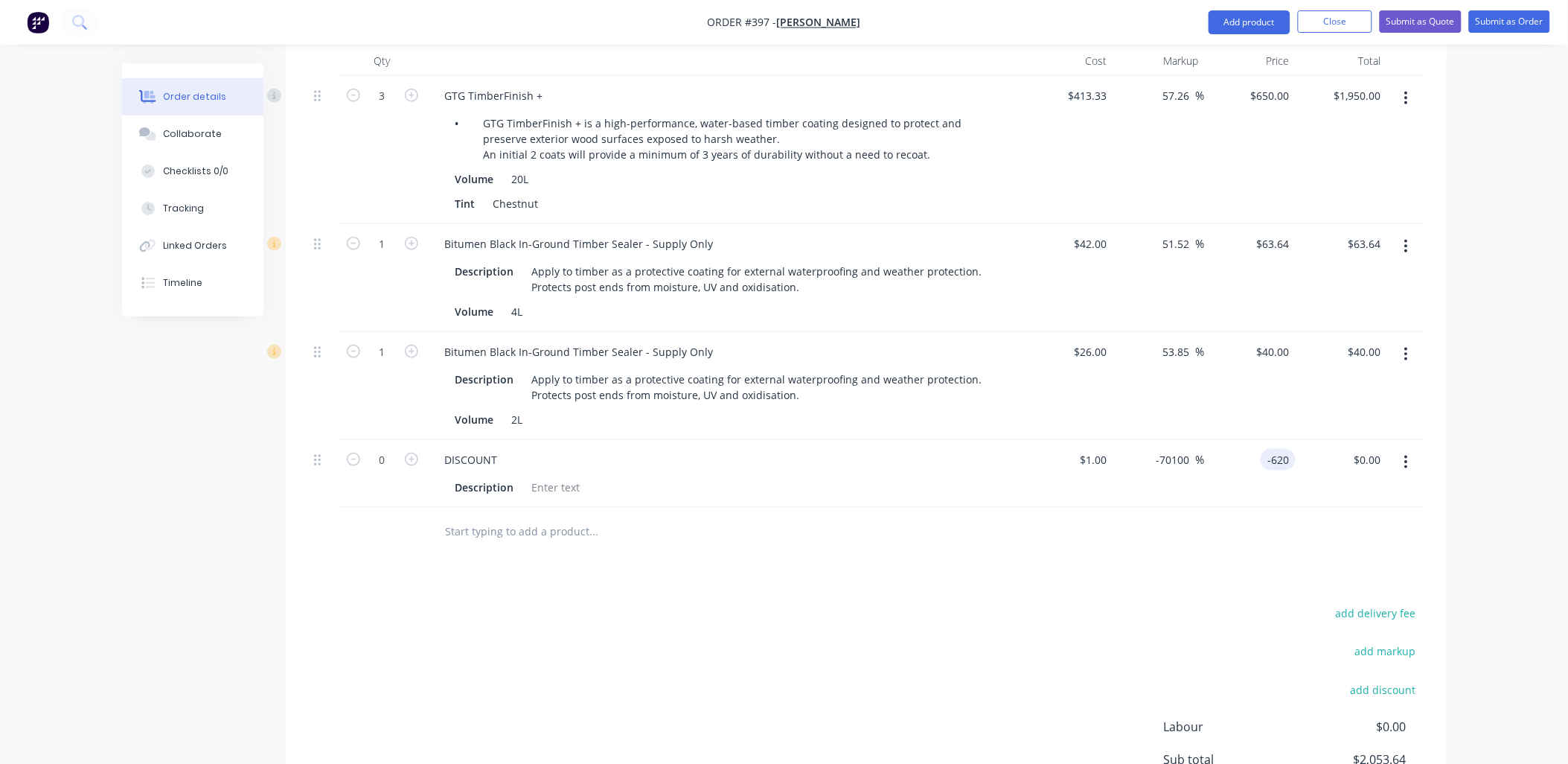
type input "-620"
type input "-62100"
type input "$-620.00"
click at [1285, 397] on div "$40.00 $40.00" at bounding box center [1251, 385] width 92 height 108
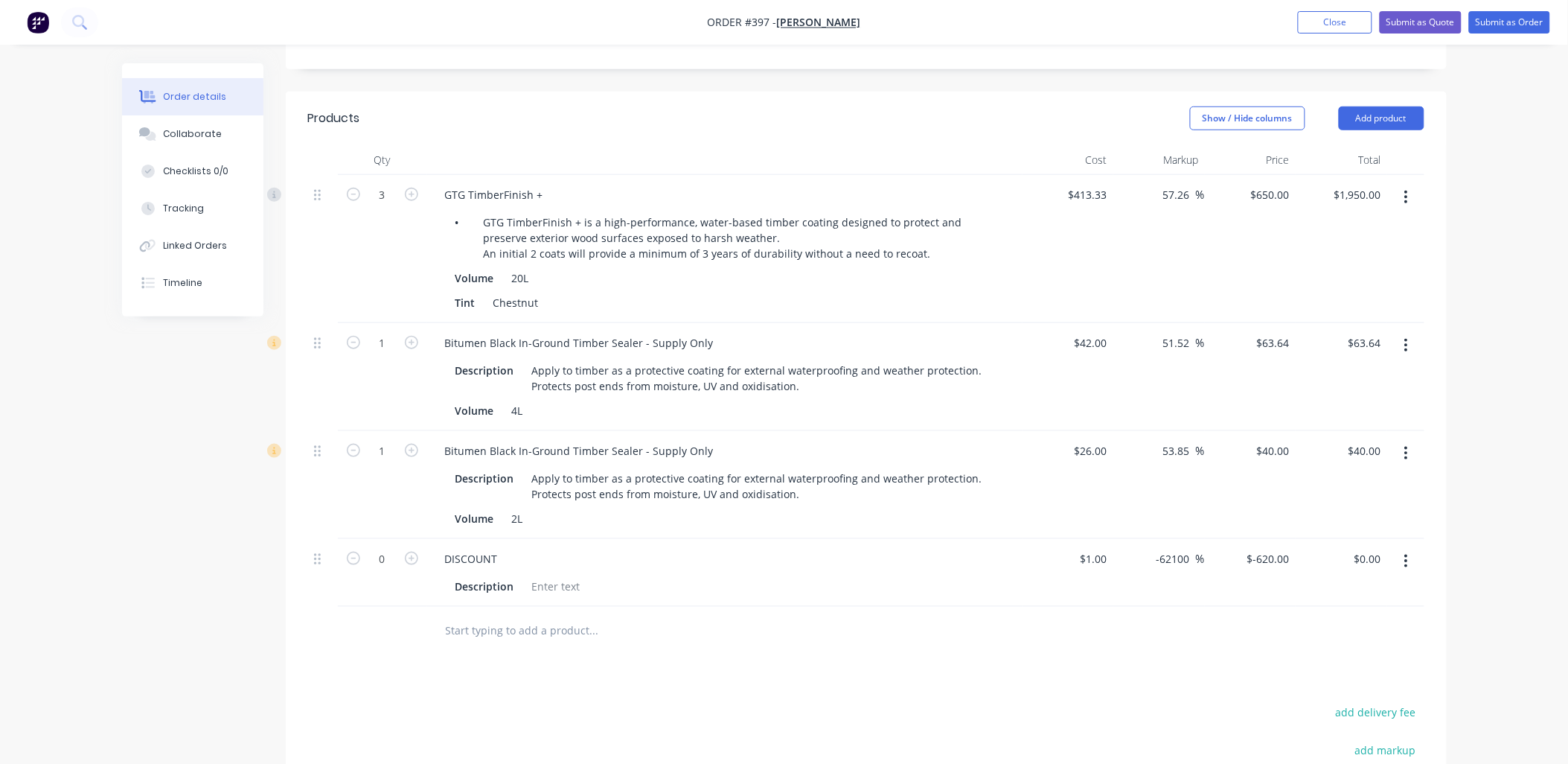
scroll to position [343, 0]
click at [1408, 556] on icon "button" at bounding box center [1406, 565] width 4 height 17
click at [1342, 682] on div "Delete" at bounding box center [1353, 692] width 115 height 22
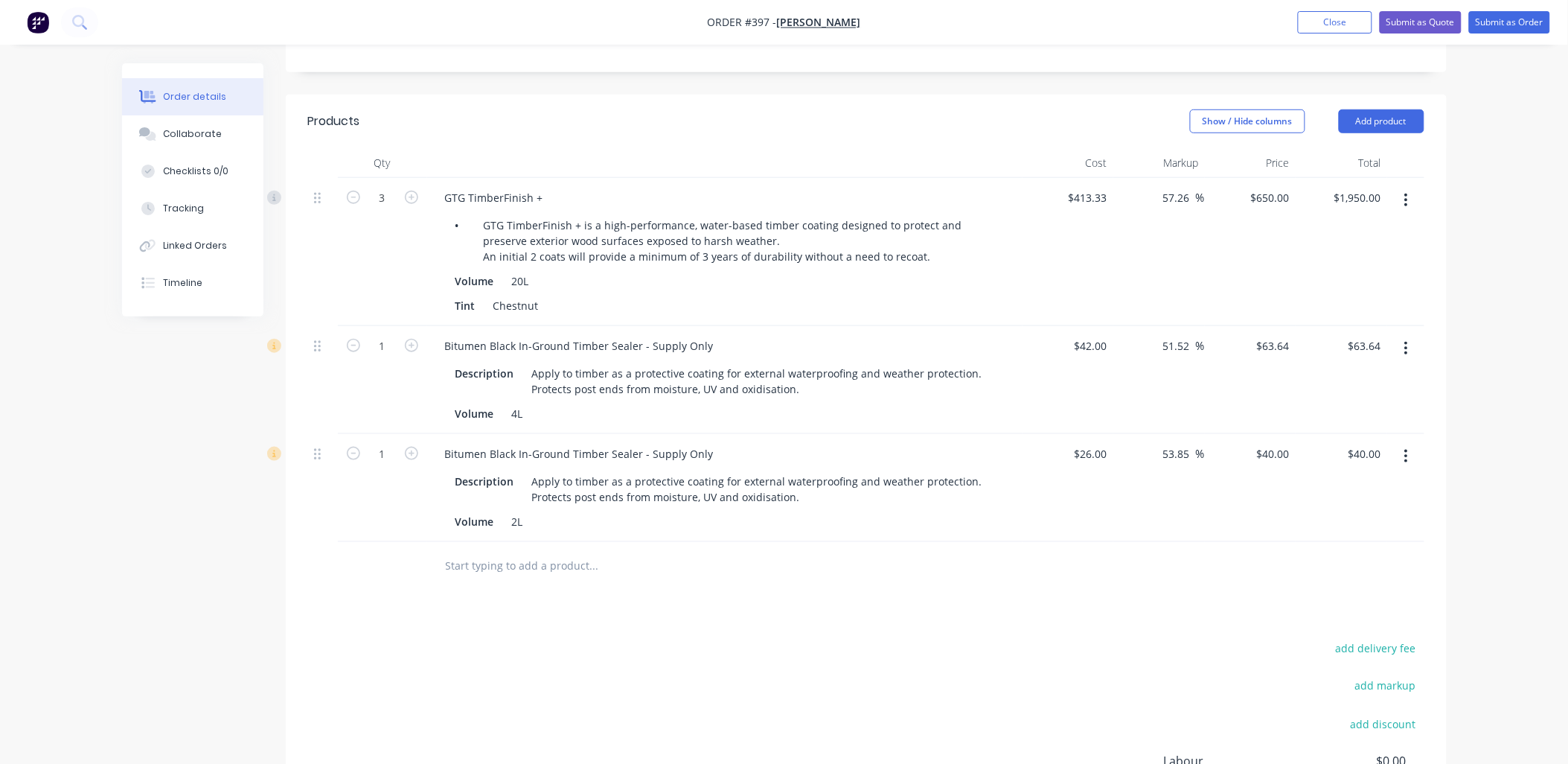
click at [556, 187] on div "GTG TimberFinish +" at bounding box center [725, 197] width 583 height 22
click at [545, 187] on div "GTG TimberFinish +" at bounding box center [494, 197] width 122 height 22
click at [563, 187] on div "GTG TimberFinish + (RRP$650 + gst)" at bounding box center [533, 197] width 201 height 22
click at [1252, 178] on div "650 650" at bounding box center [1251, 252] width 92 height 148
type input "445"
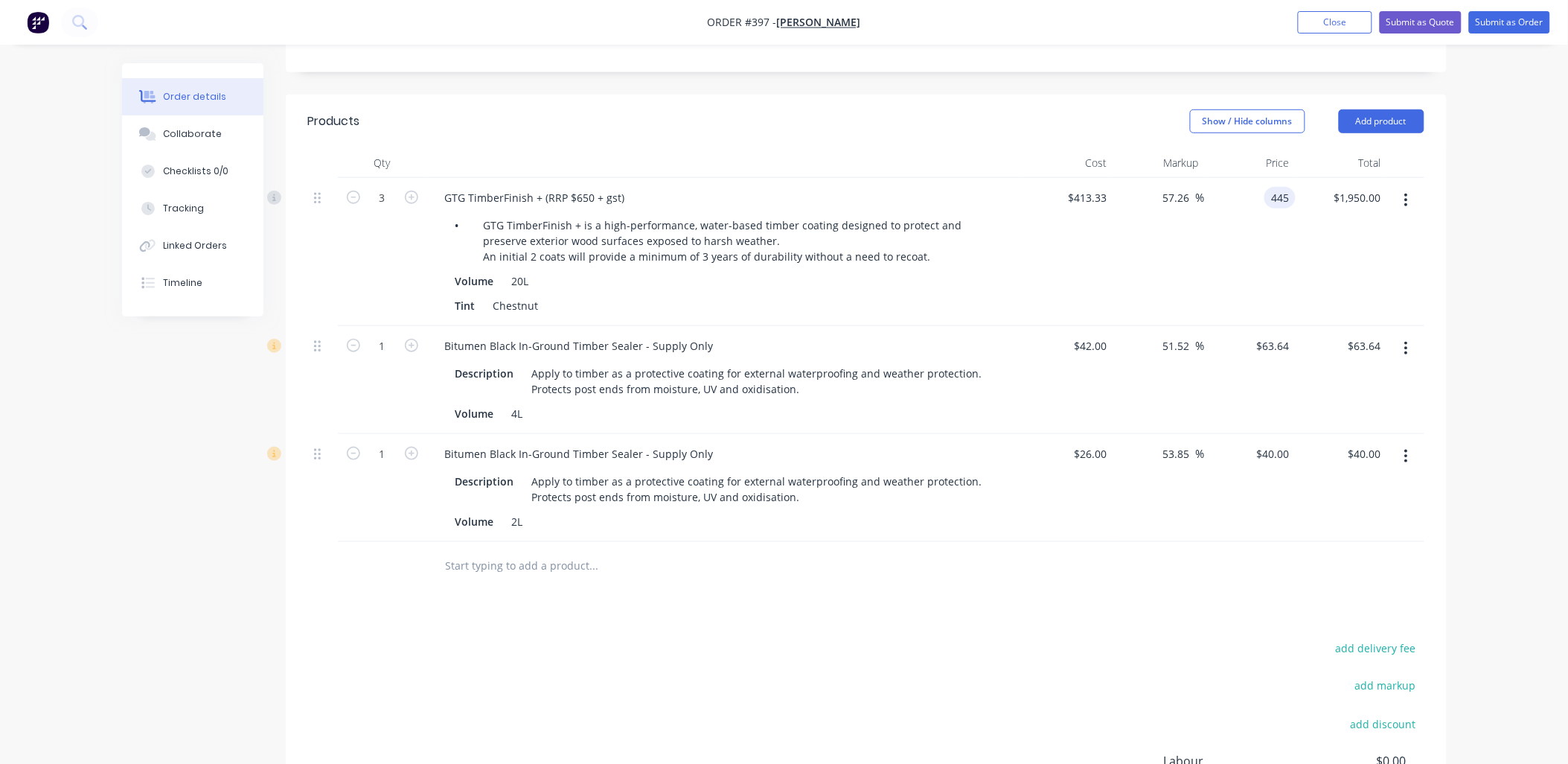
type input "7.66"
type input "$445.00"
type input "$1,335.00"
click at [1230, 148] on div "Price" at bounding box center [1251, 163] width 92 height 30
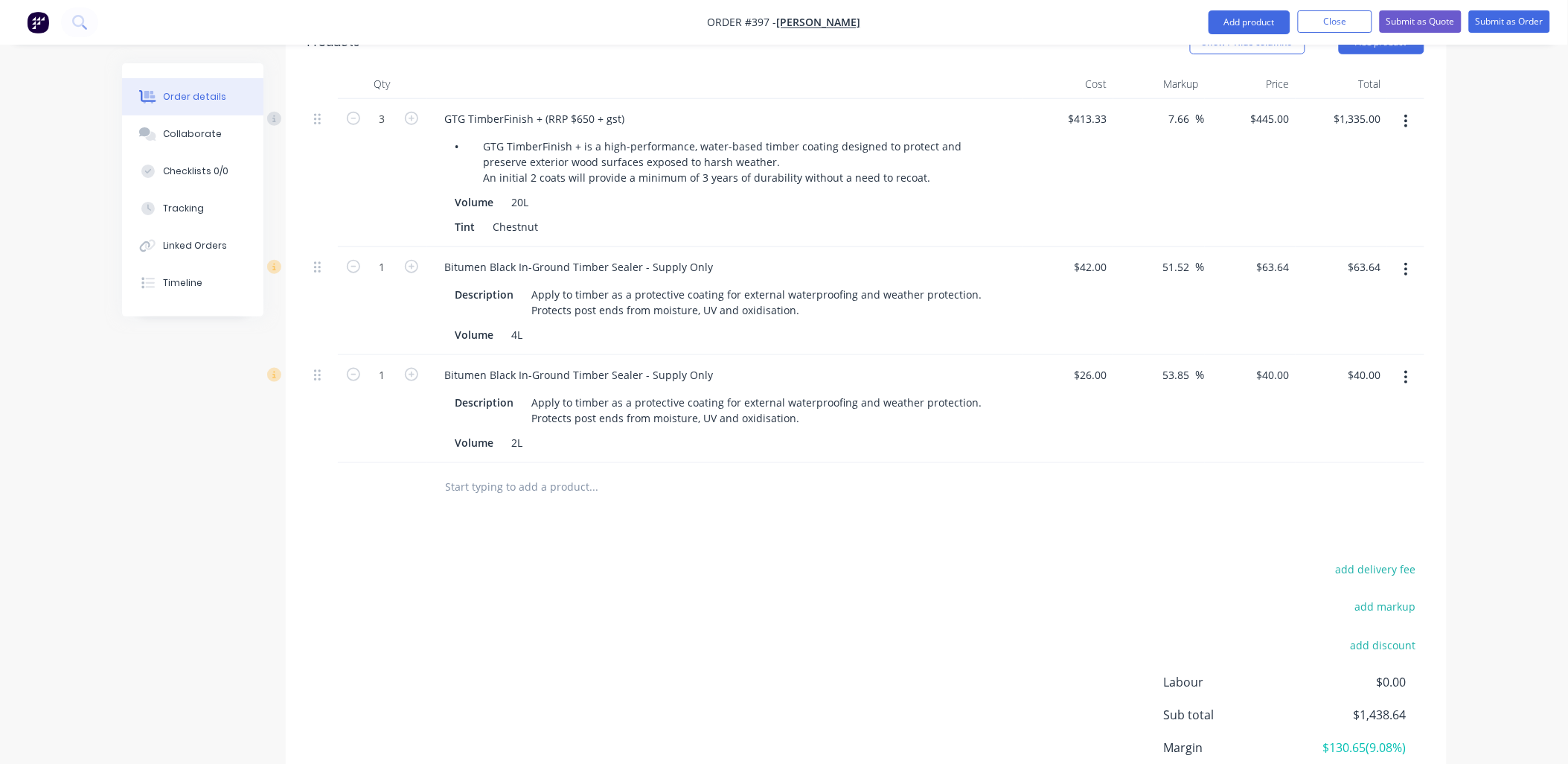
scroll to position [425, 0]
click at [1371, 556] on button "add delivery fee" at bounding box center [1376, 566] width 96 height 20
type input "60"
click at [1335, 494] on div "Products Show / Hide columns Add product Qty Cost Markup Price Total 3 GTG Timb…" at bounding box center [867, 438] width 1161 height 849
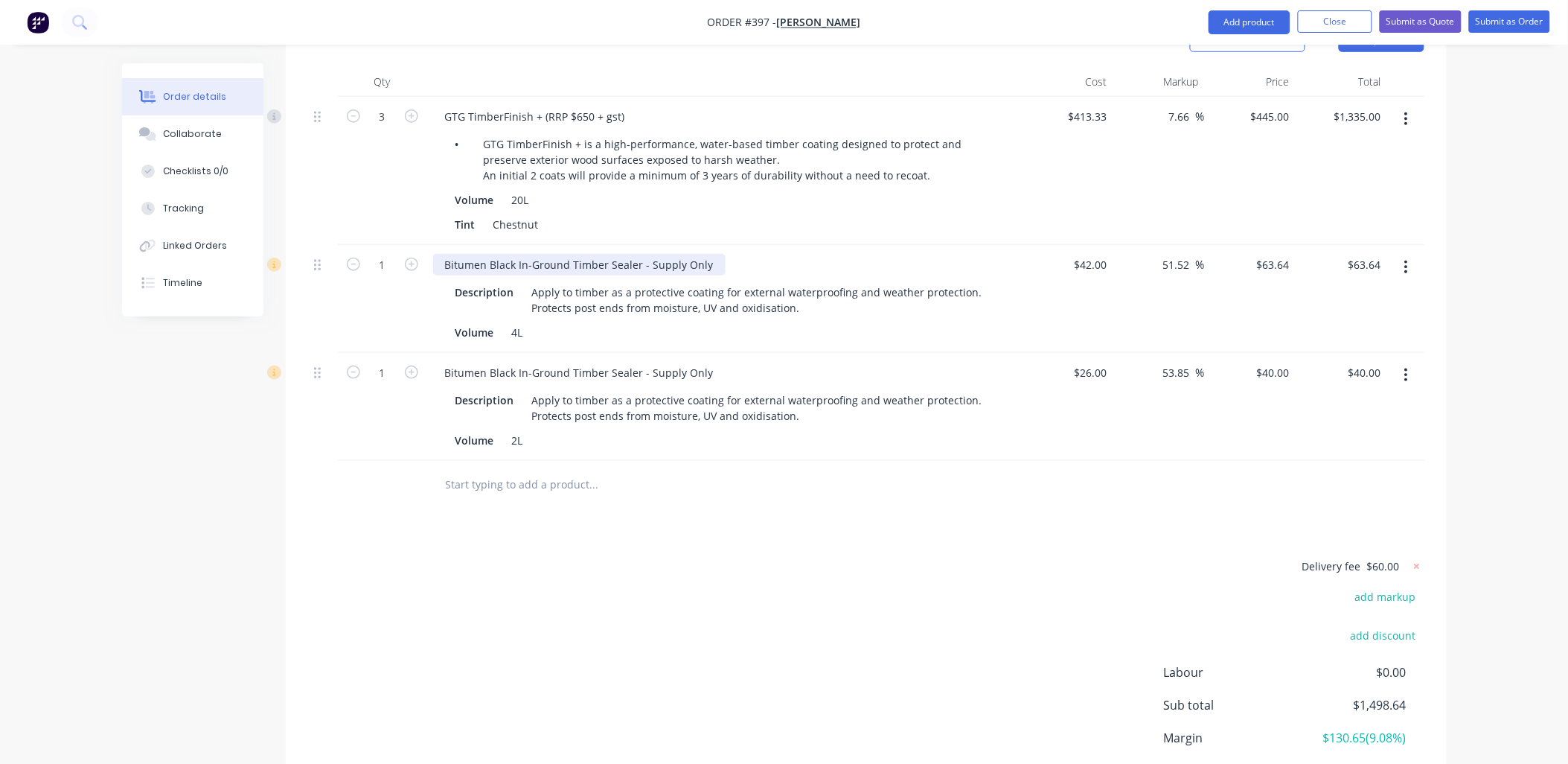
click at [709, 253] on div "Bitumen Black In-Ground Timber Sealer - Supply Only" at bounding box center [579, 264] width 293 height 22
copy div "$63.64 + gst"
drag, startPoint x: 729, startPoint y: 239, endPoint x: 757, endPoint y: 328, distance: 93.3
click at [790, 253] on div "Bitumen Black In-Ground Timber Sealer - Supply Only RRP $63.64 + gst" at bounding box center [622, 264] width 378 height 22
click at [710, 362] on div "Bitumen Black In-Ground Timber Sealer - Supply Only" at bounding box center [579, 372] width 293 height 22
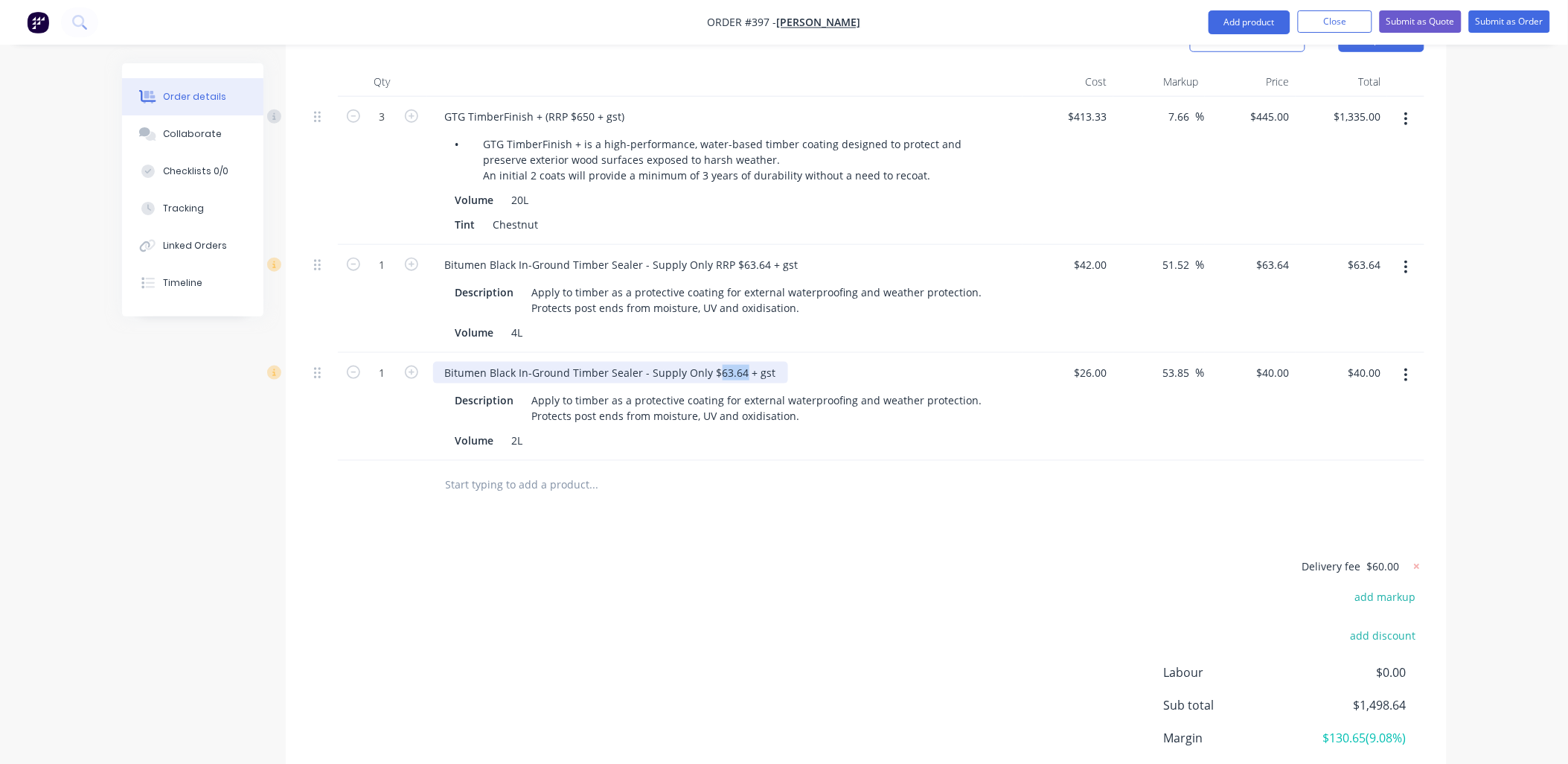
drag, startPoint x: 712, startPoint y: 352, endPoint x: 739, endPoint y: 352, distance: 27.0
click at [739, 362] on div "Bitumen Black In-Ground Timber Sealer - Supply Only $63.64 + gst" at bounding box center [611, 372] width 355 height 22
click at [1259, 399] on div "$40.00 $40.00" at bounding box center [1251, 406] width 92 height 108
click at [1270, 362] on div "40 $40.00" at bounding box center [1272, 372] width 46 height 22
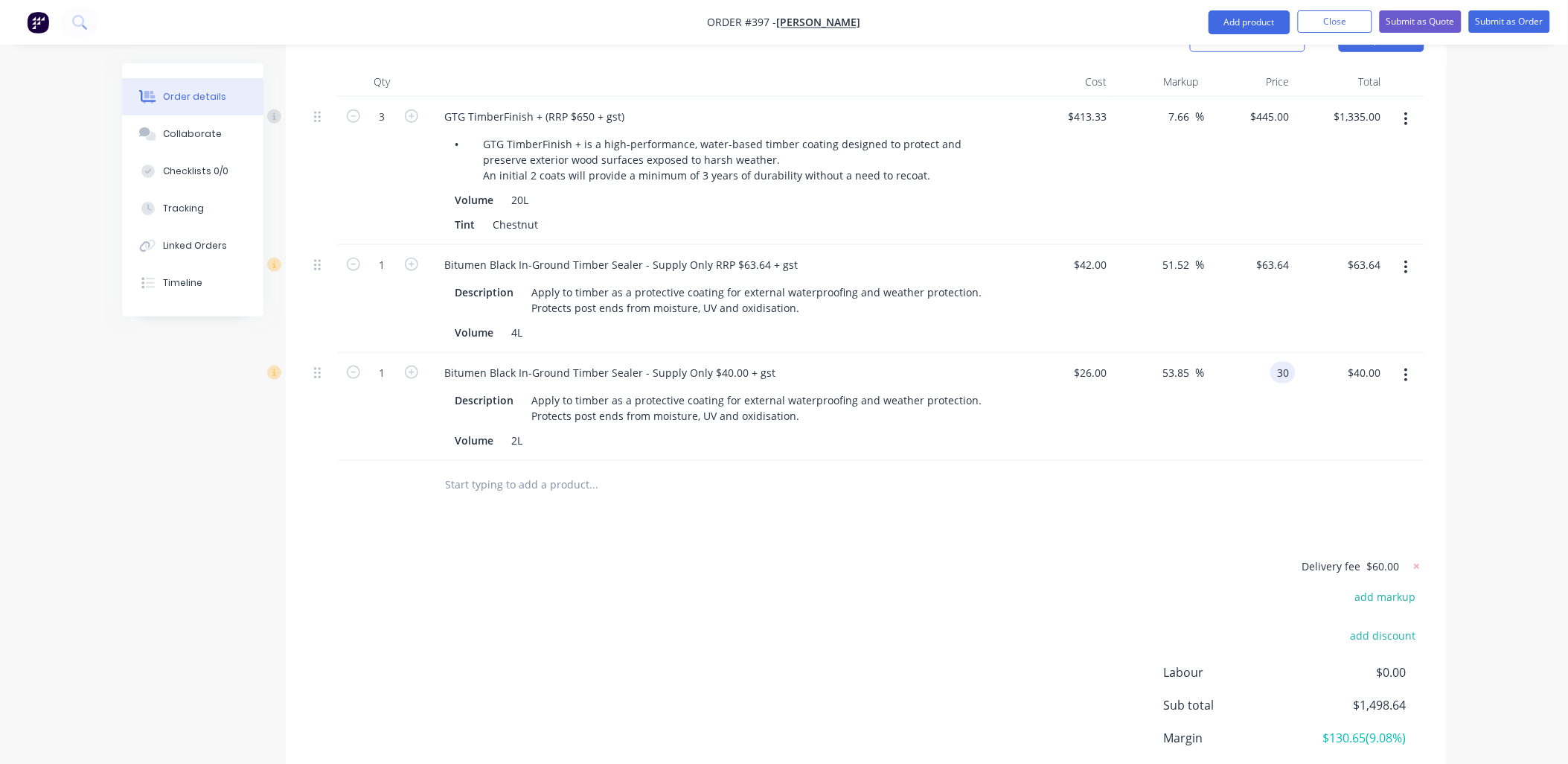
type input "30"
type input "15.38"
type input "$30.00"
click at [1300, 280] on div "$63.64 $63.64" at bounding box center [1342, 298] width 92 height 108
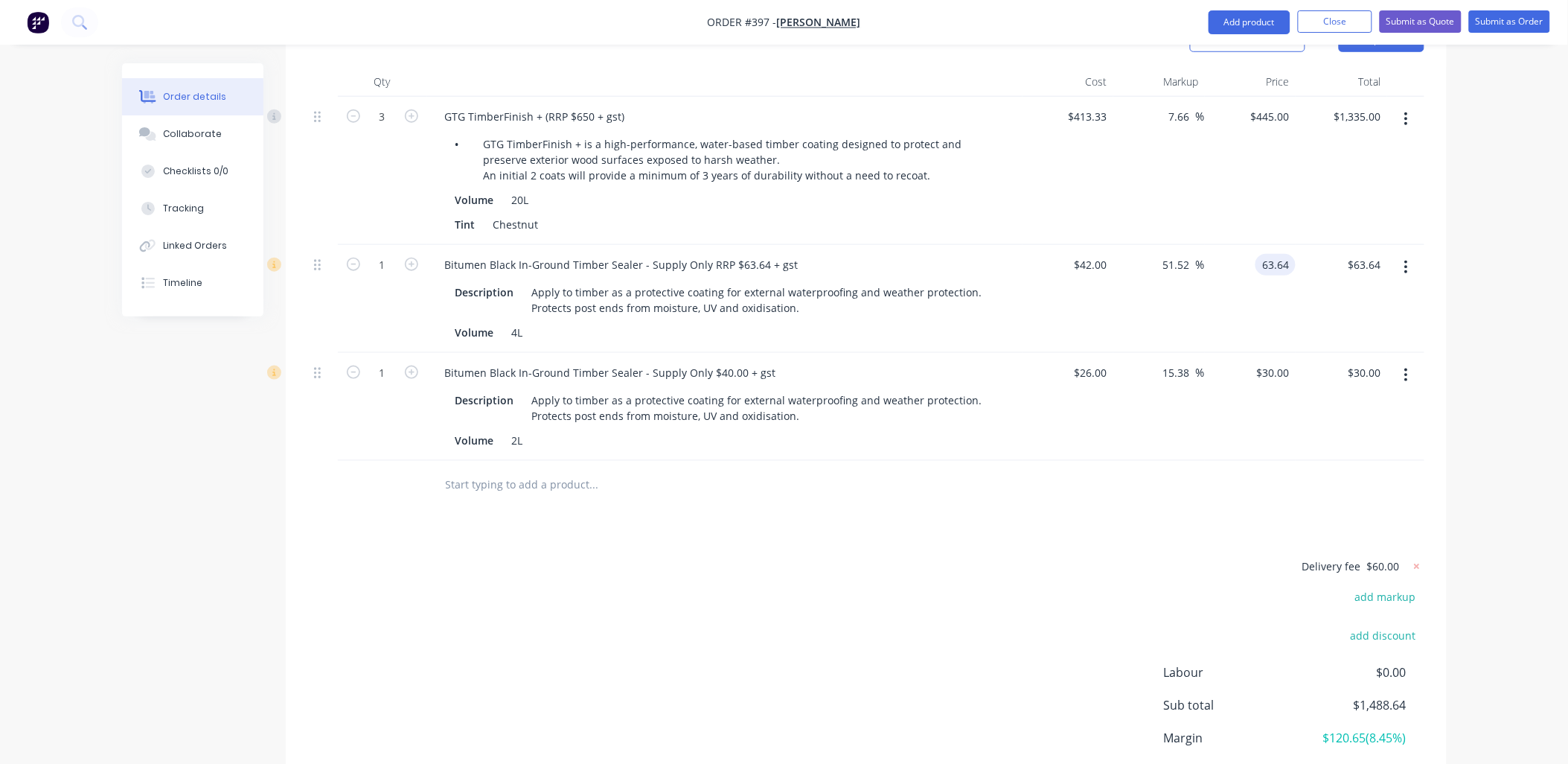
click at [1274, 253] on input "63.64" at bounding box center [1278, 264] width 35 height 22
type input "45"
type input "7.14"
type input "$45.00"
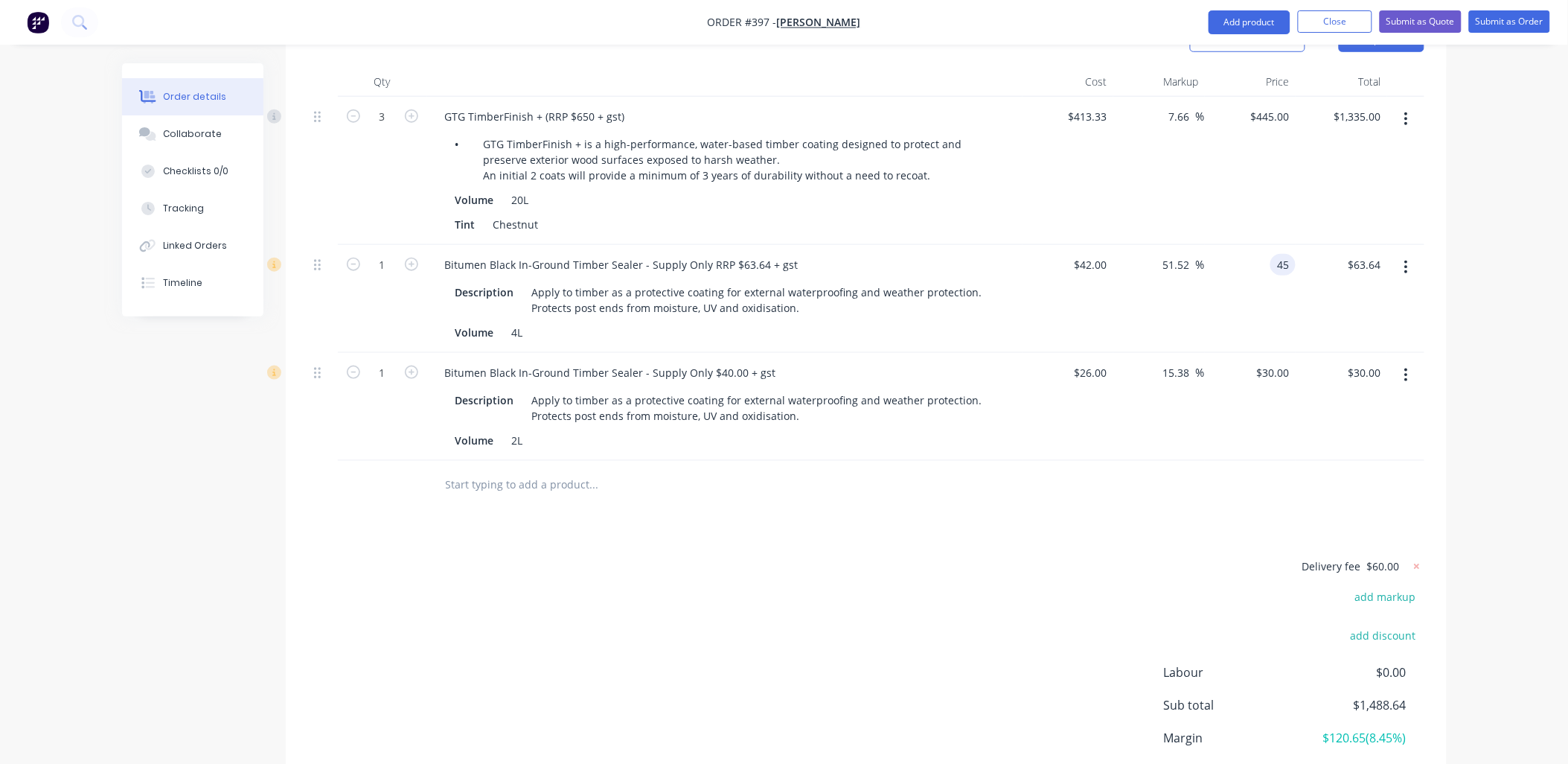
type input "$45.00"
click at [1342, 286] on div "$45.00 $45.00" at bounding box center [1342, 298] width 92 height 108
click at [1278, 106] on input "445" at bounding box center [1283, 116] width 25 height 22
type input "460"
type input "11.29"
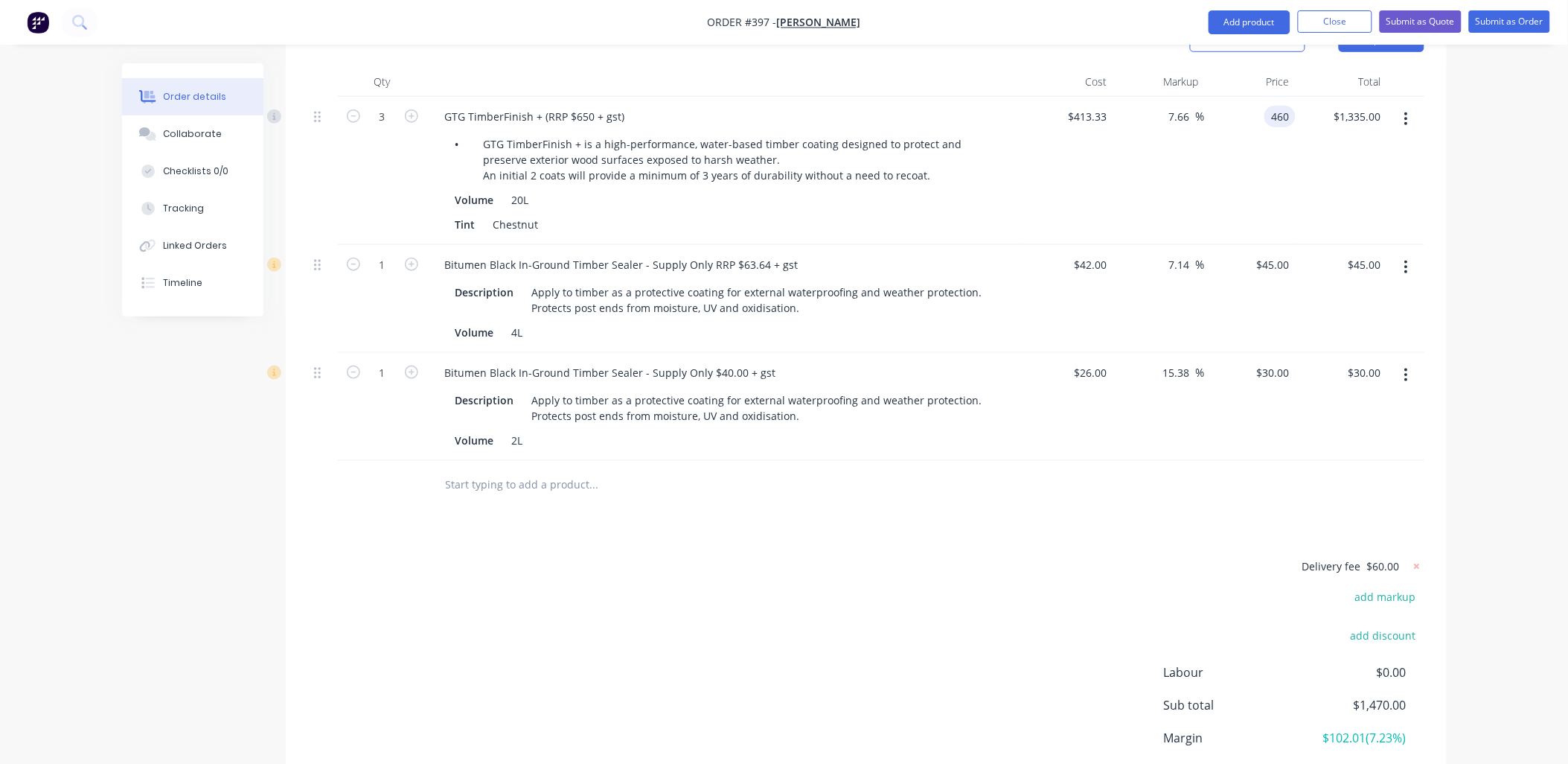
type input "$460.00"
type input "$1,380.00"
click at [1338, 159] on div "$1,380.00 $1,335.00" at bounding box center [1342, 170] width 92 height 148
click at [1283, 253] on input "45" at bounding box center [1275, 264] width 40 height 22
type input "50"
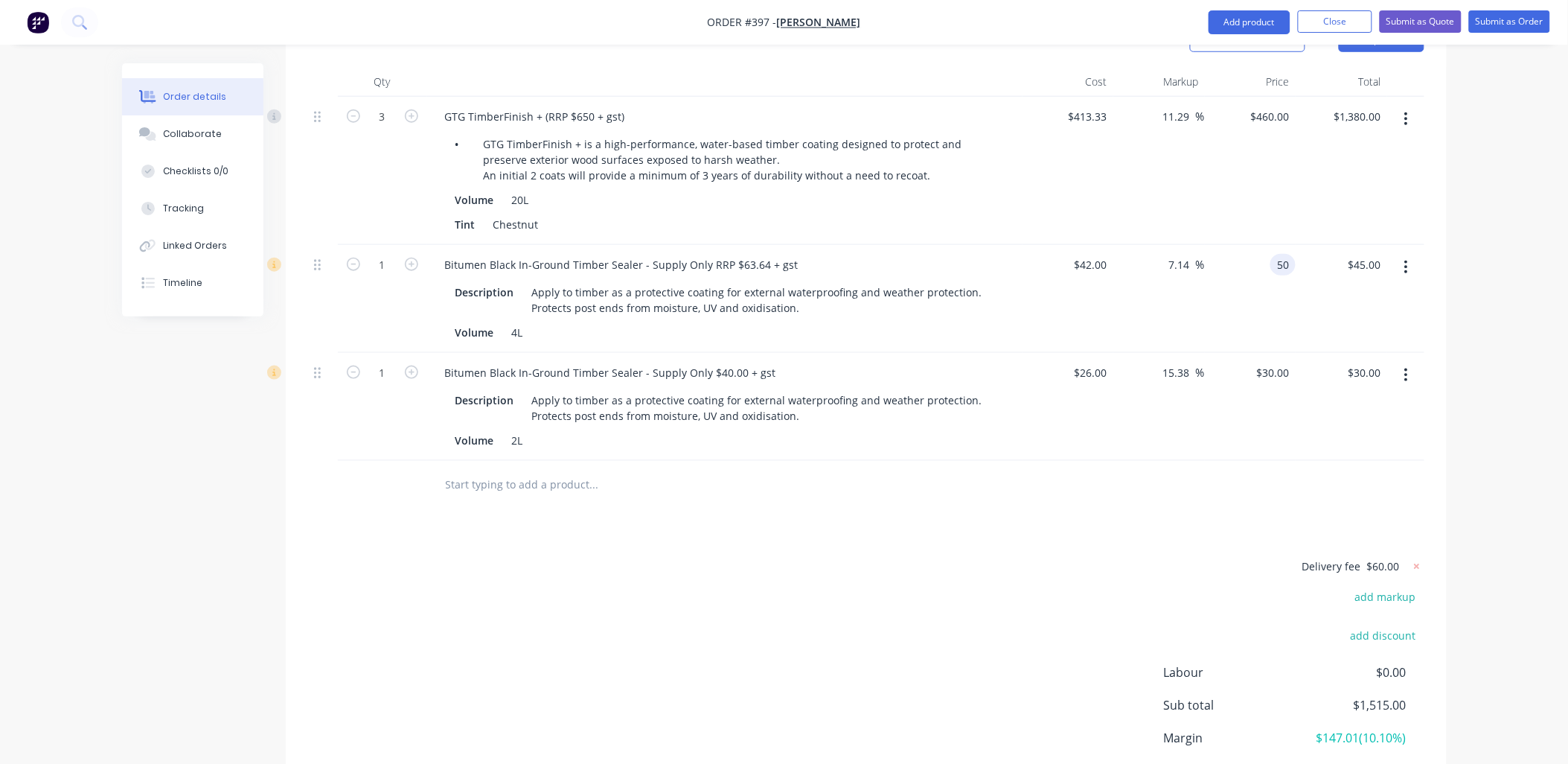
type input "19.05"
type input "$50.00"
click at [1328, 283] on div "$50.00 $45.00" at bounding box center [1342, 298] width 92 height 108
click at [1285, 362] on input "30" at bounding box center [1286, 372] width 20 height 22
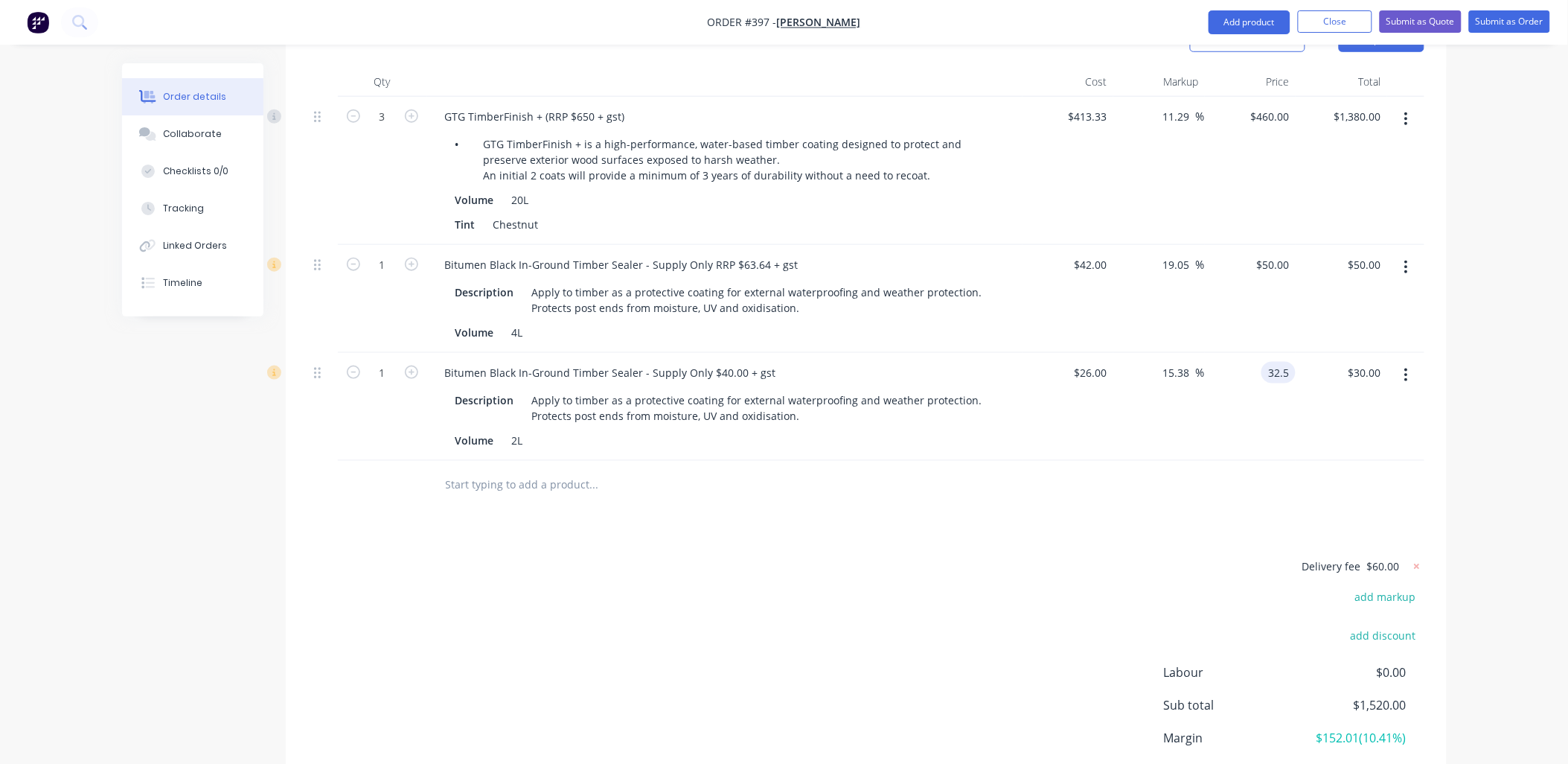
type input "32.5"
type input "25"
type input "$32.50"
click at [1312, 297] on div "$50.00 $50.00" at bounding box center [1342, 298] width 92 height 108
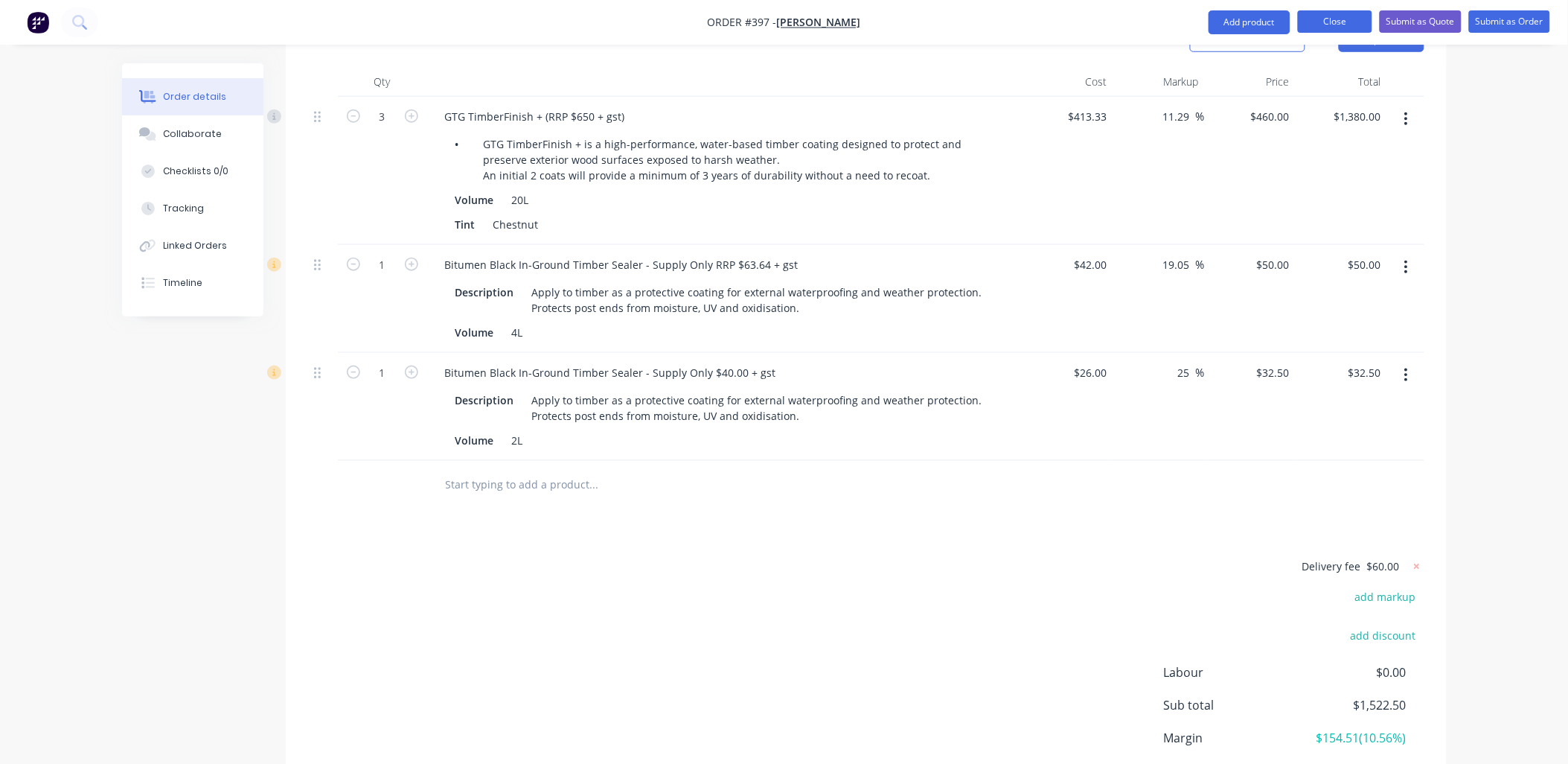
click at [1328, 28] on button "Close" at bounding box center [1335, 22] width 75 height 22
